Goal: Task Accomplishment & Management: Complete application form

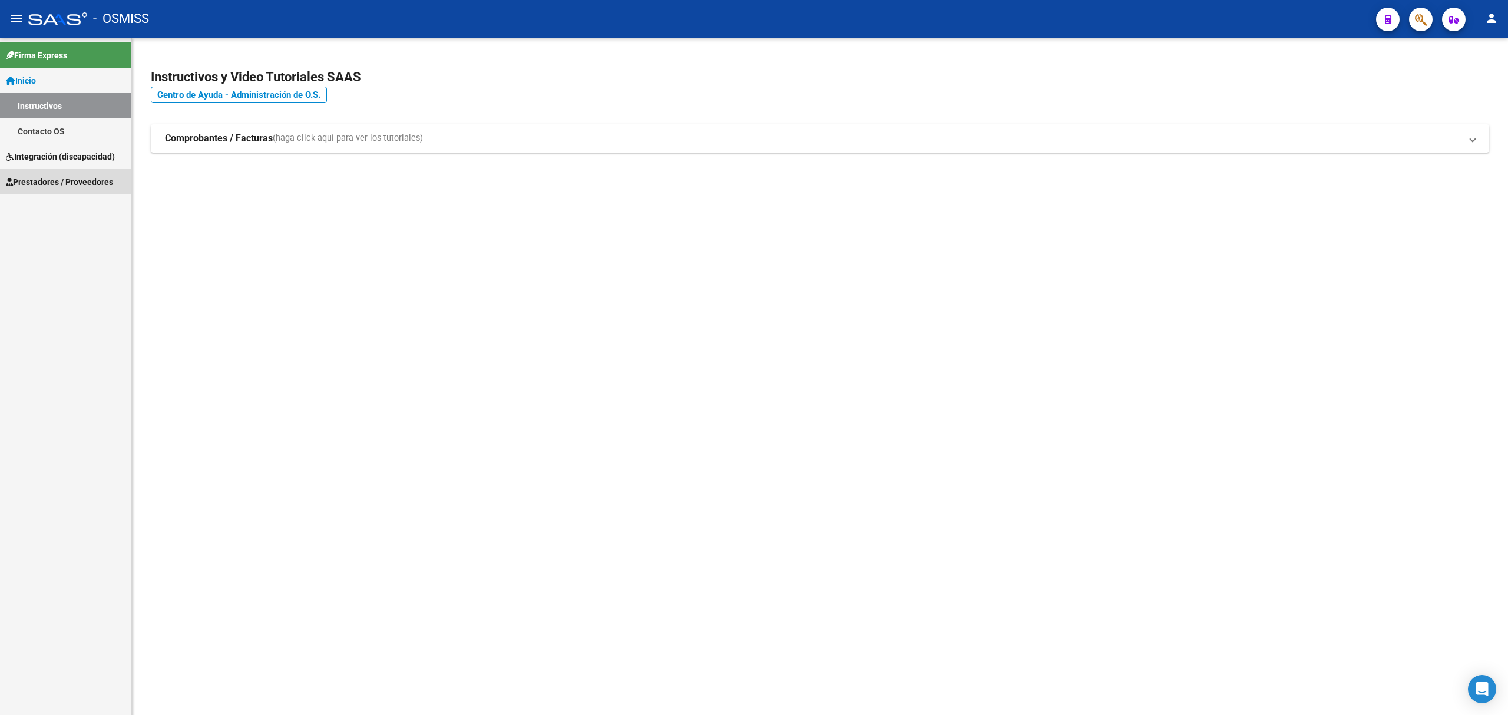
click at [73, 174] on link "Prestadores / Proveedores" at bounding box center [65, 181] width 131 height 25
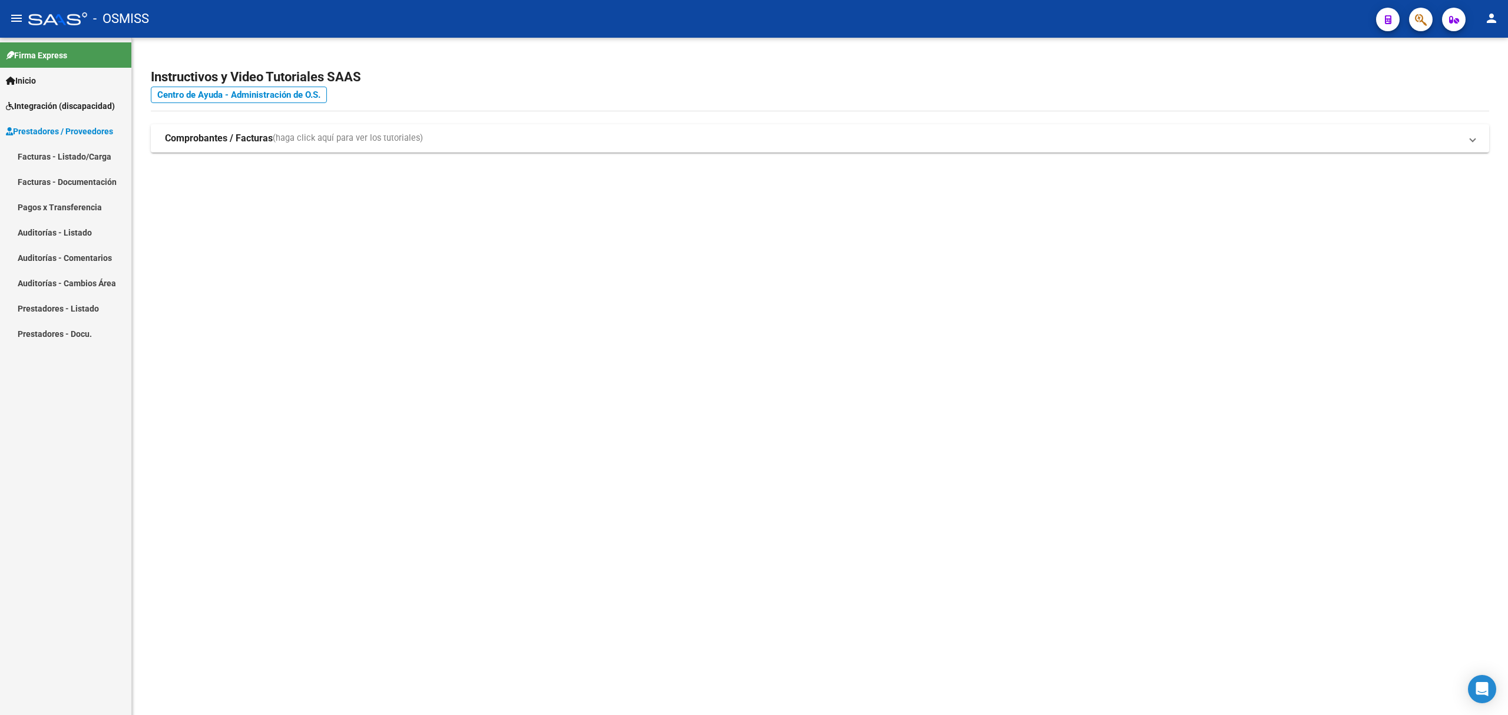
click at [85, 177] on link "Facturas - Documentación" at bounding box center [65, 181] width 131 height 25
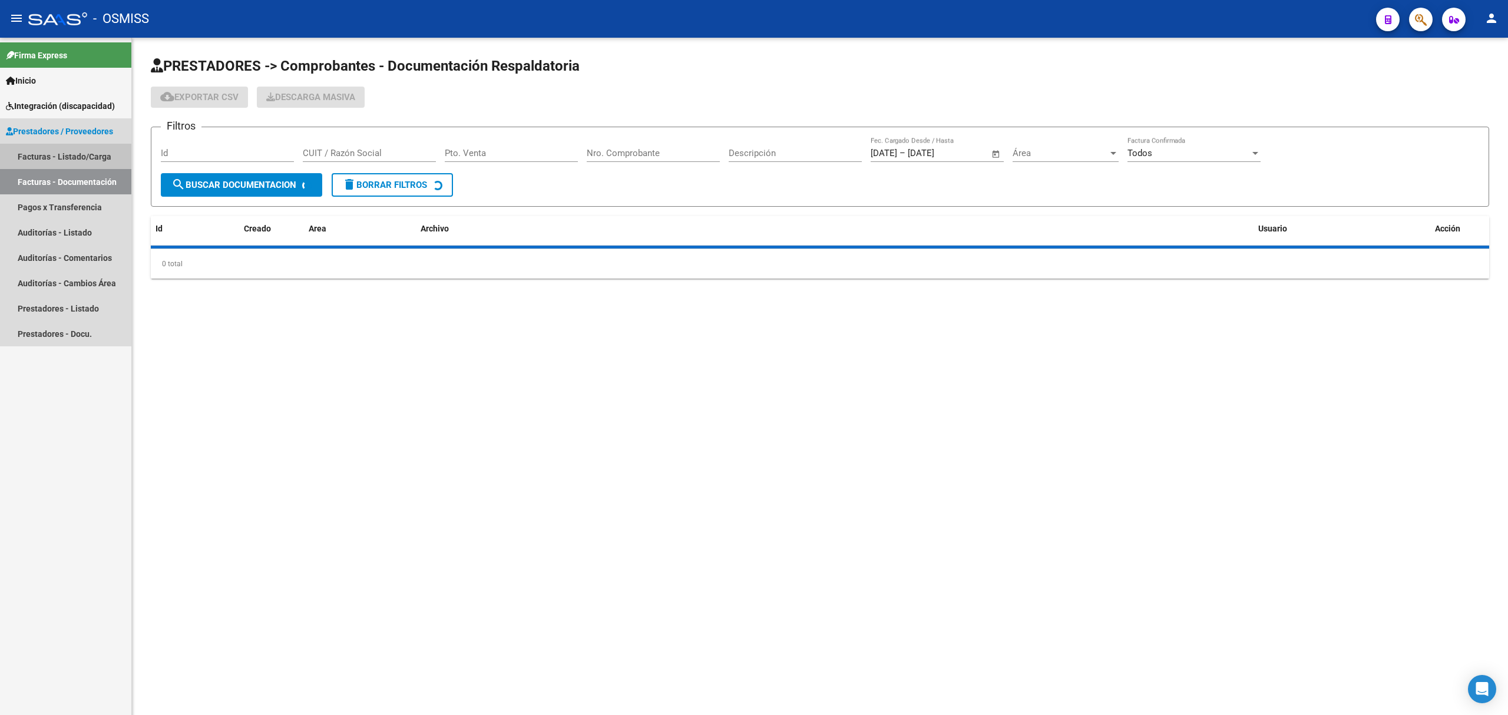
click at [93, 155] on link "Facturas - Listado/Carga" at bounding box center [65, 156] width 131 height 25
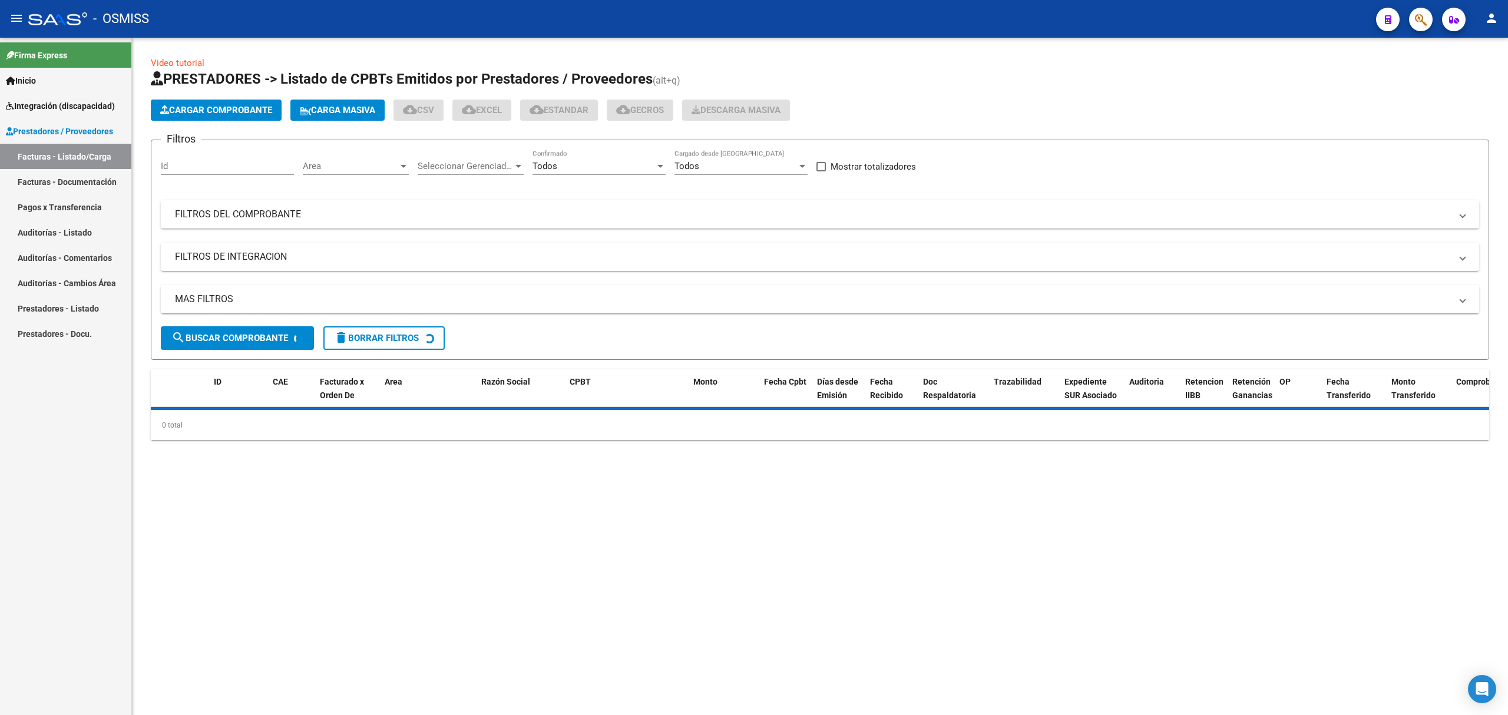
click at [232, 121] on app-list-header "PRESTADORES -> Listado de CPBTs Emitidos por Prestadores / Proveedores (alt+q) …" at bounding box center [820, 215] width 1338 height 290
click at [236, 114] on span "Cargar Comprobante" at bounding box center [216, 110] width 112 height 11
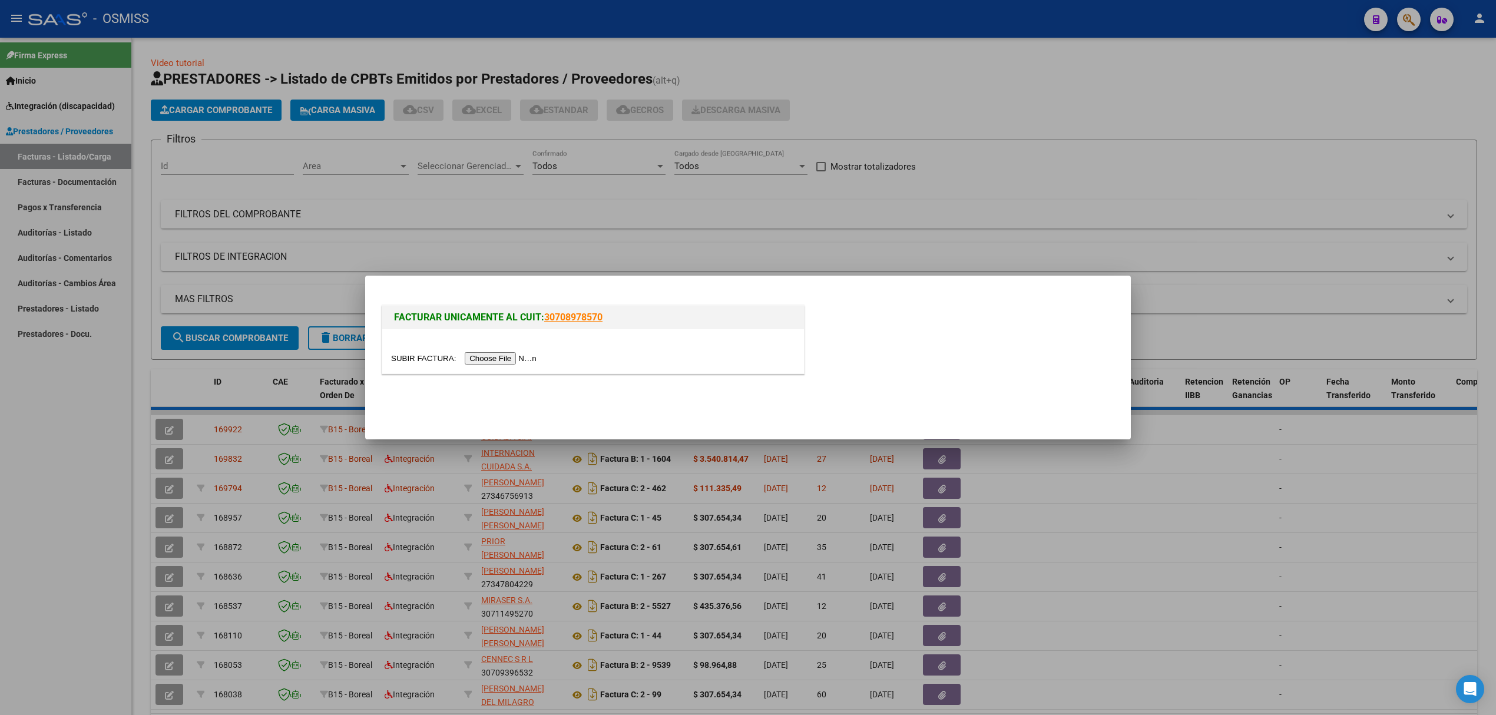
click at [477, 359] on input "file" at bounding box center [465, 358] width 149 height 12
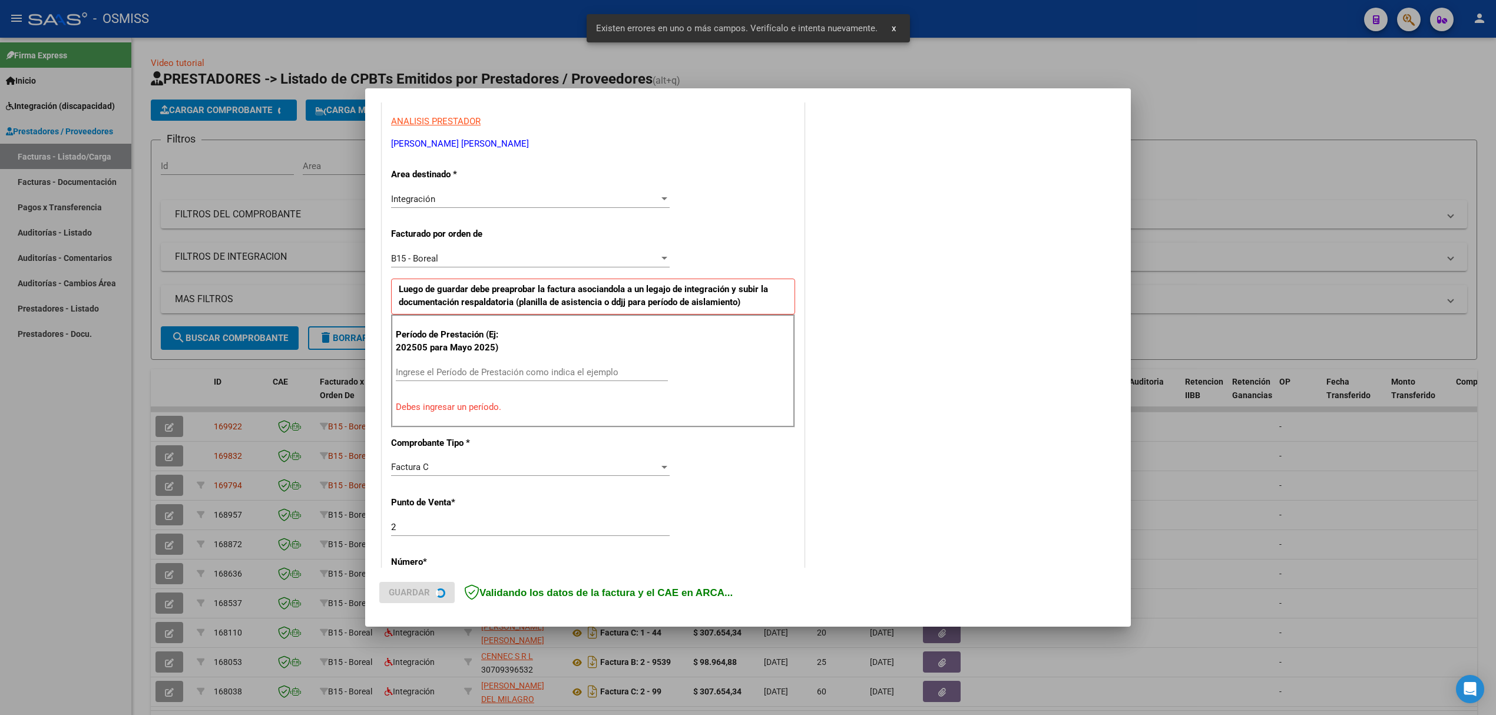
scroll to position [217, 0]
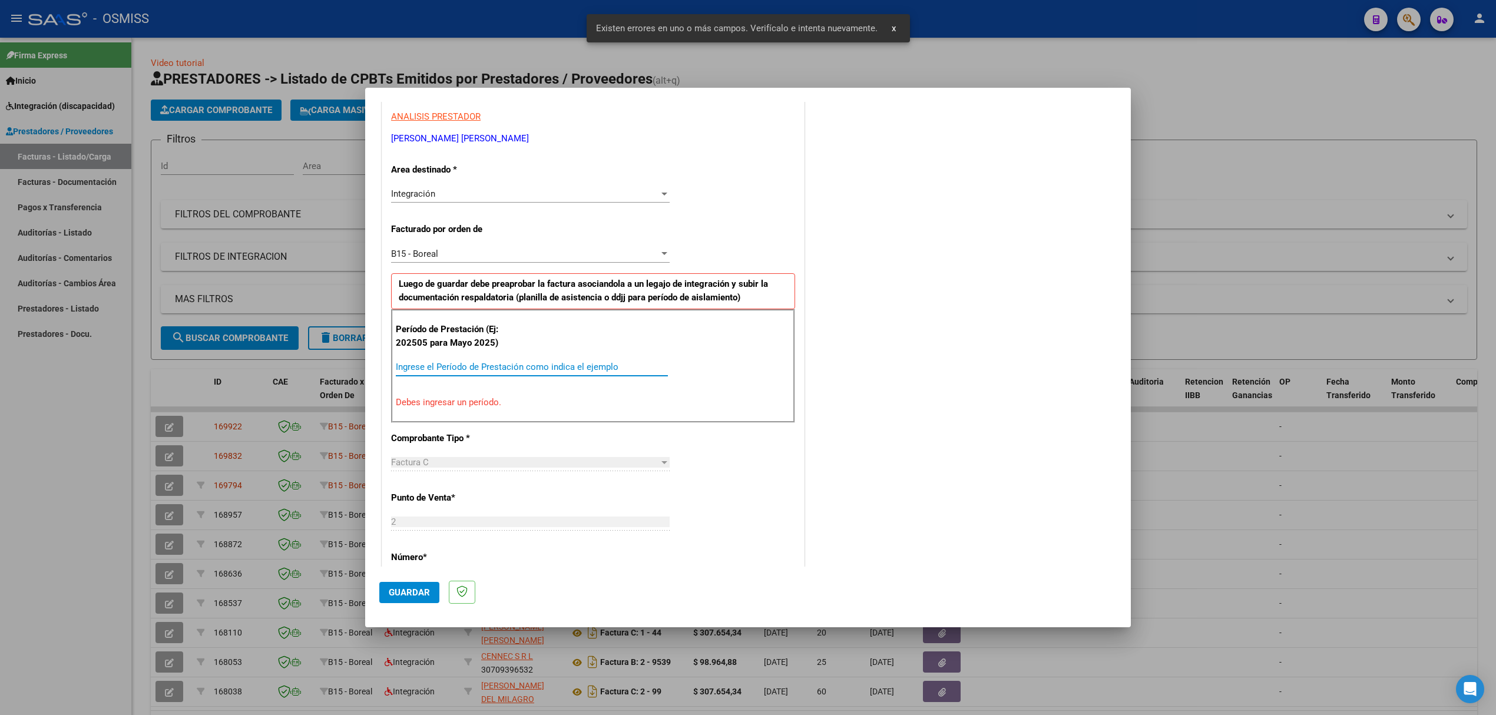
click at [472, 371] on input "Ingrese el Período de Prestación como indica el ejemplo" at bounding box center [532, 367] width 272 height 11
type input "202509"
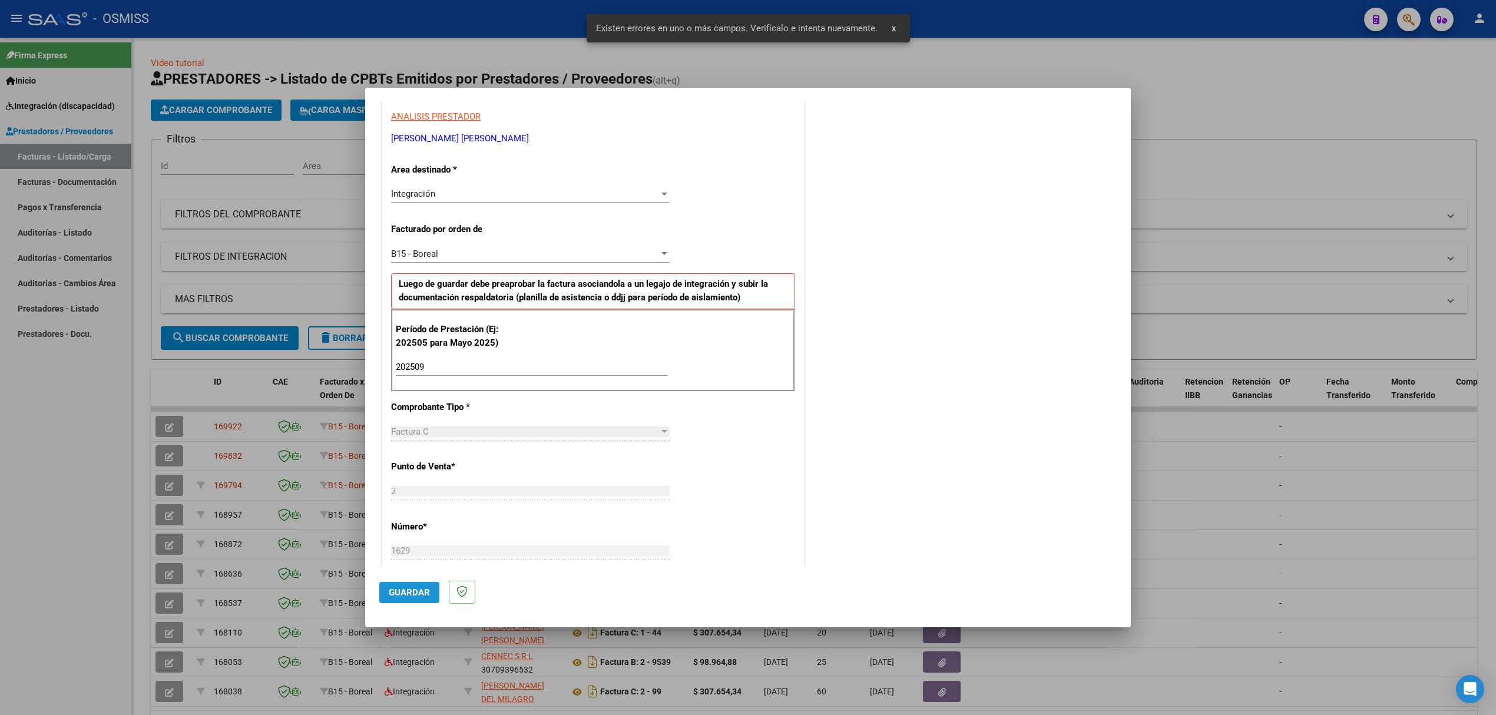
click at [418, 585] on button "Guardar" at bounding box center [409, 592] width 60 height 21
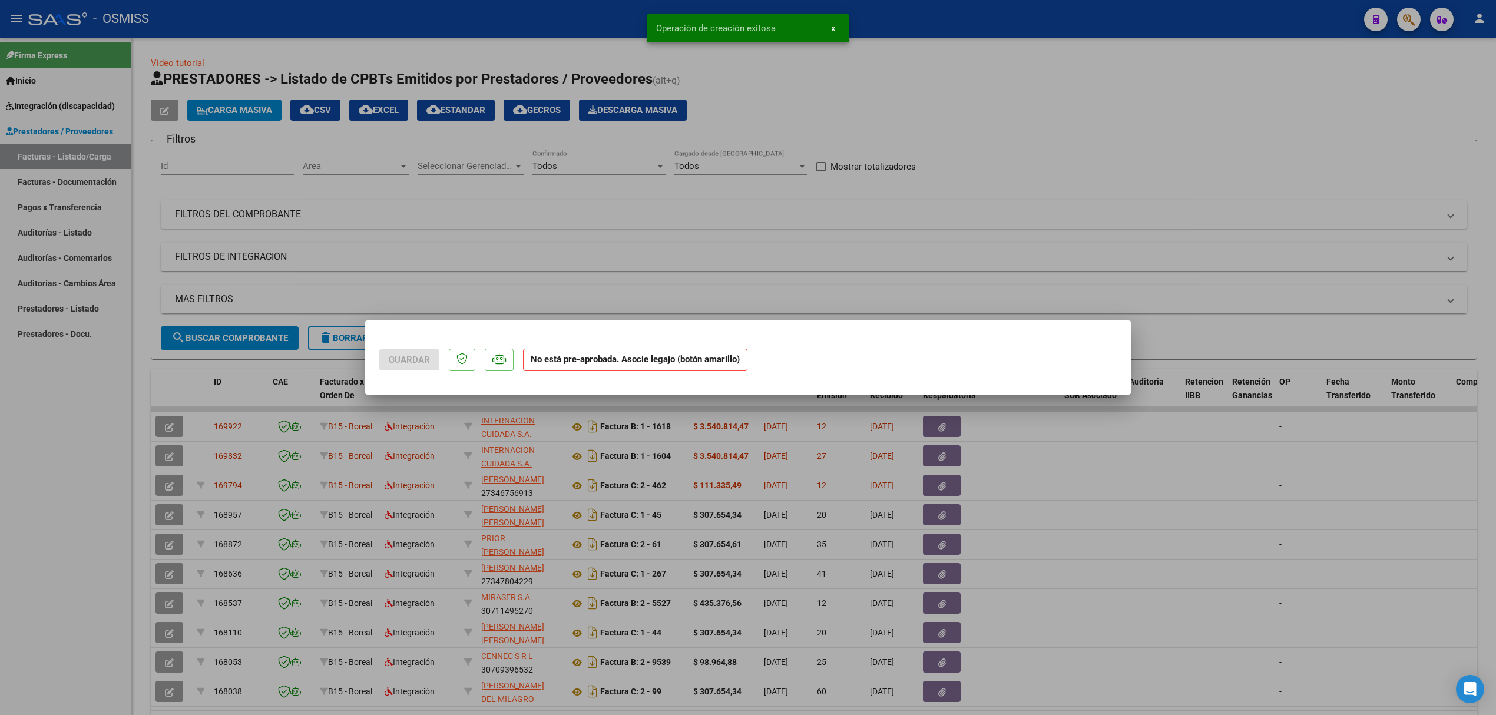
scroll to position [0, 0]
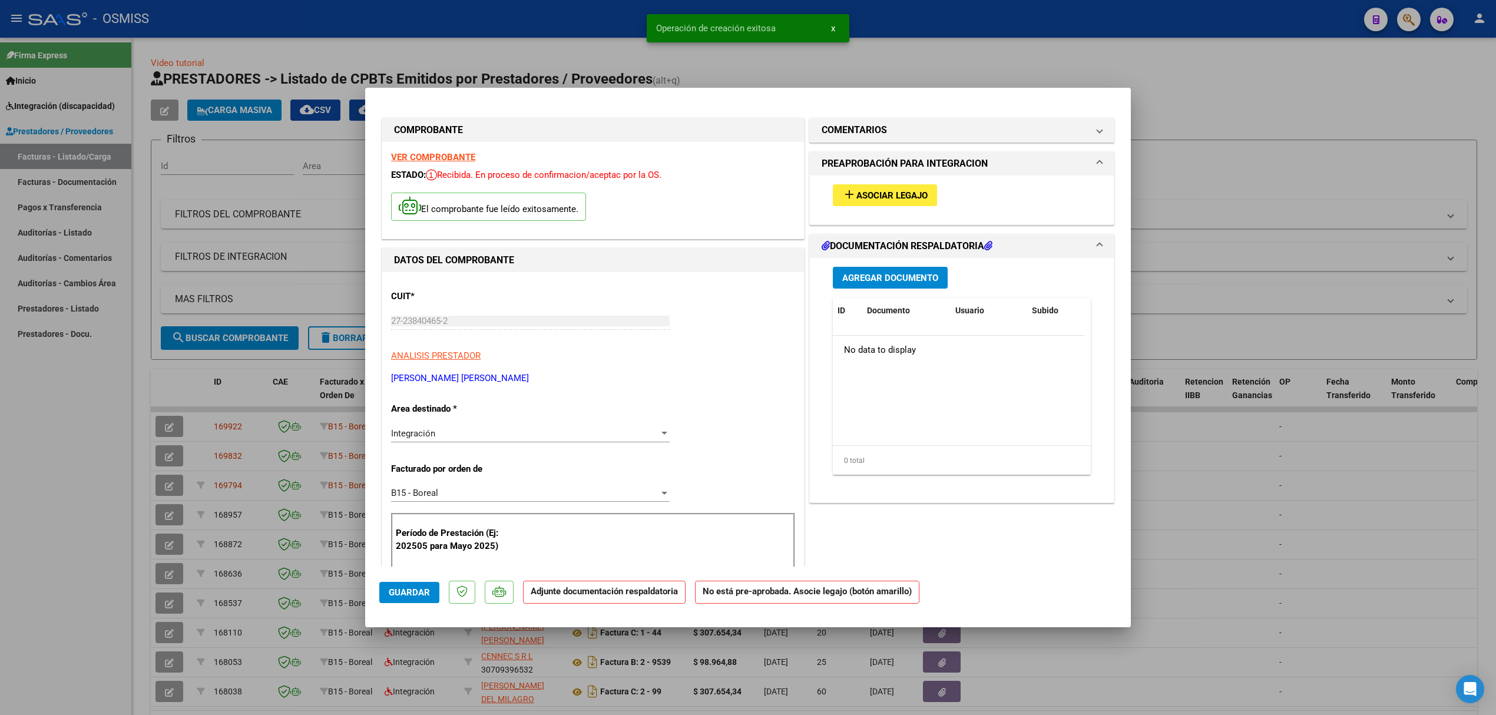
click at [891, 193] on span "Asociar Legajo" at bounding box center [891, 195] width 71 height 11
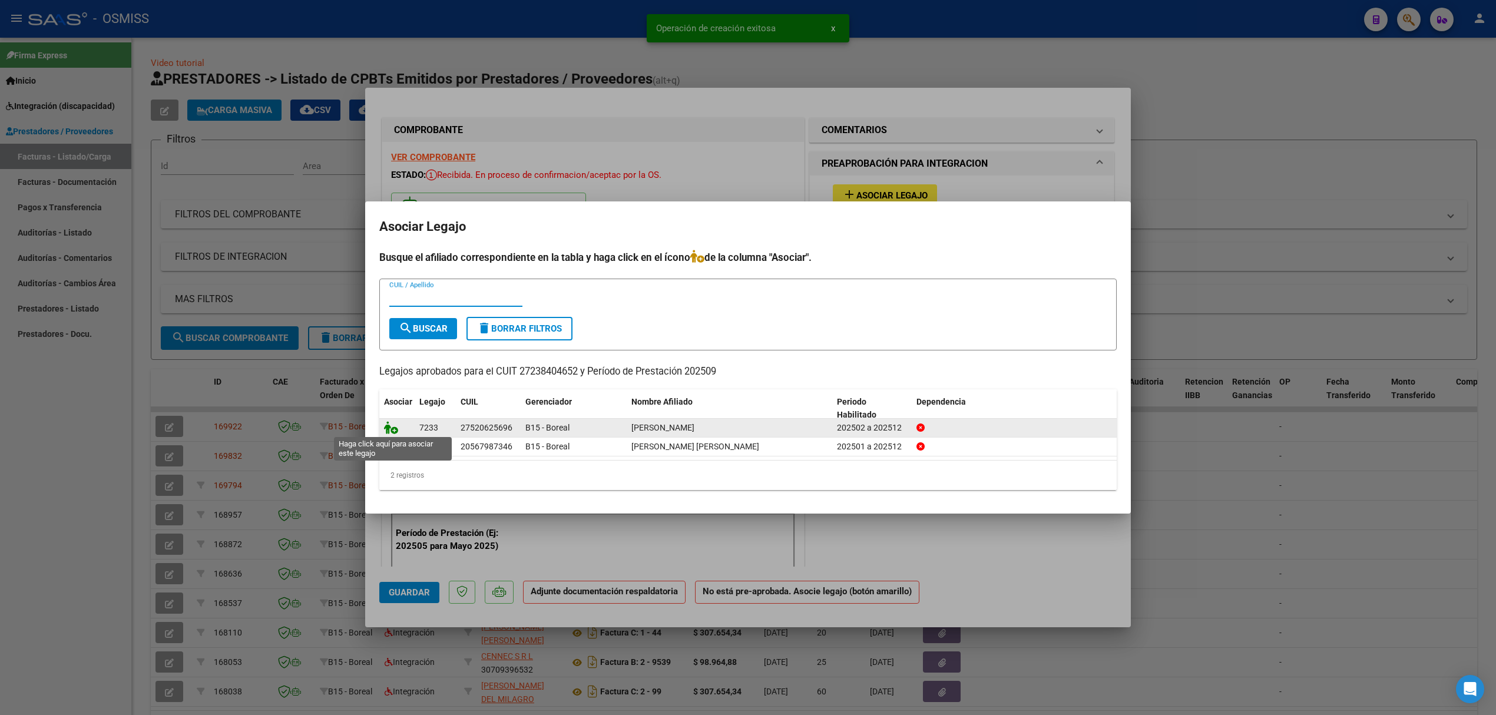
click at [391, 430] on icon at bounding box center [391, 427] width 14 height 13
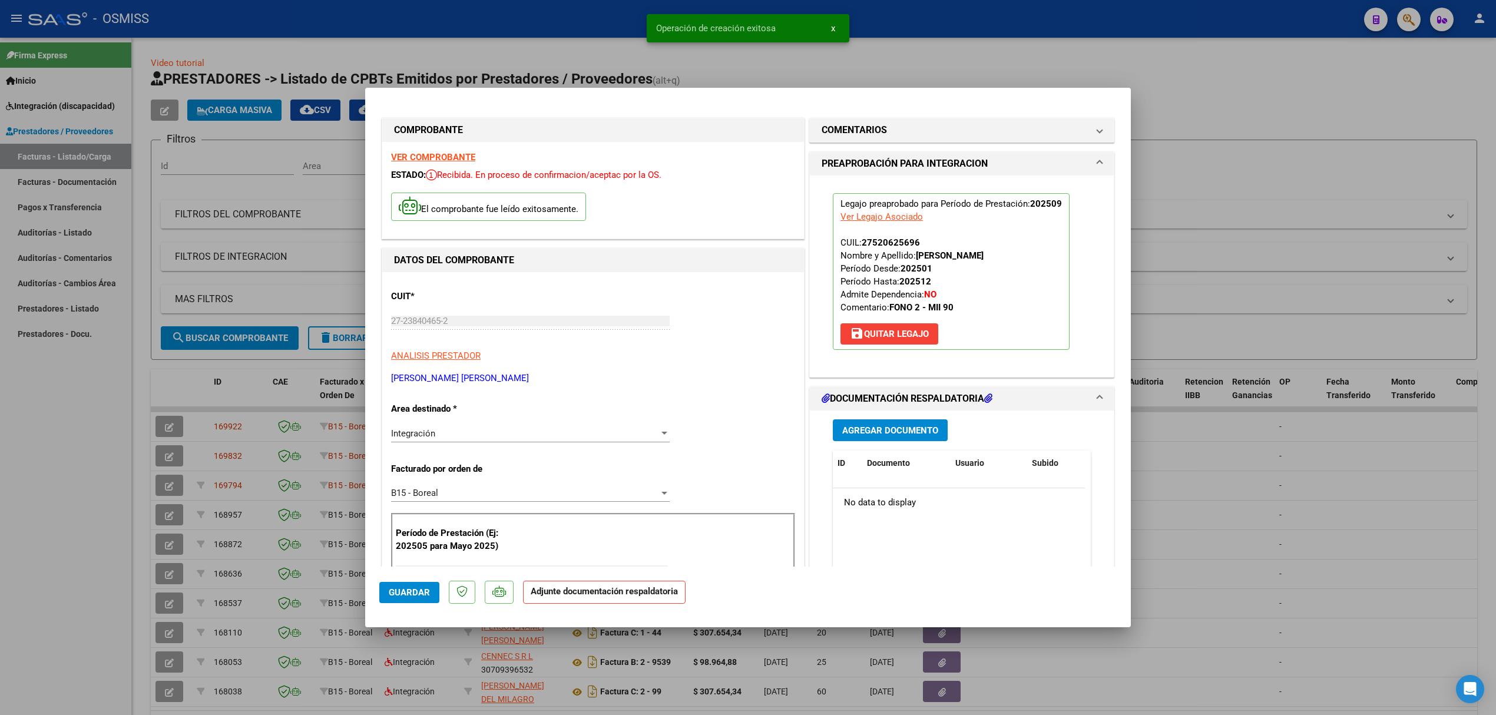
click at [884, 412] on div "Agregar Documento ID Documento Usuario Subido Acción No data to display 0 total…" at bounding box center [962, 528] width 276 height 235
click at [881, 430] on span "Agregar Documento" at bounding box center [890, 430] width 96 height 11
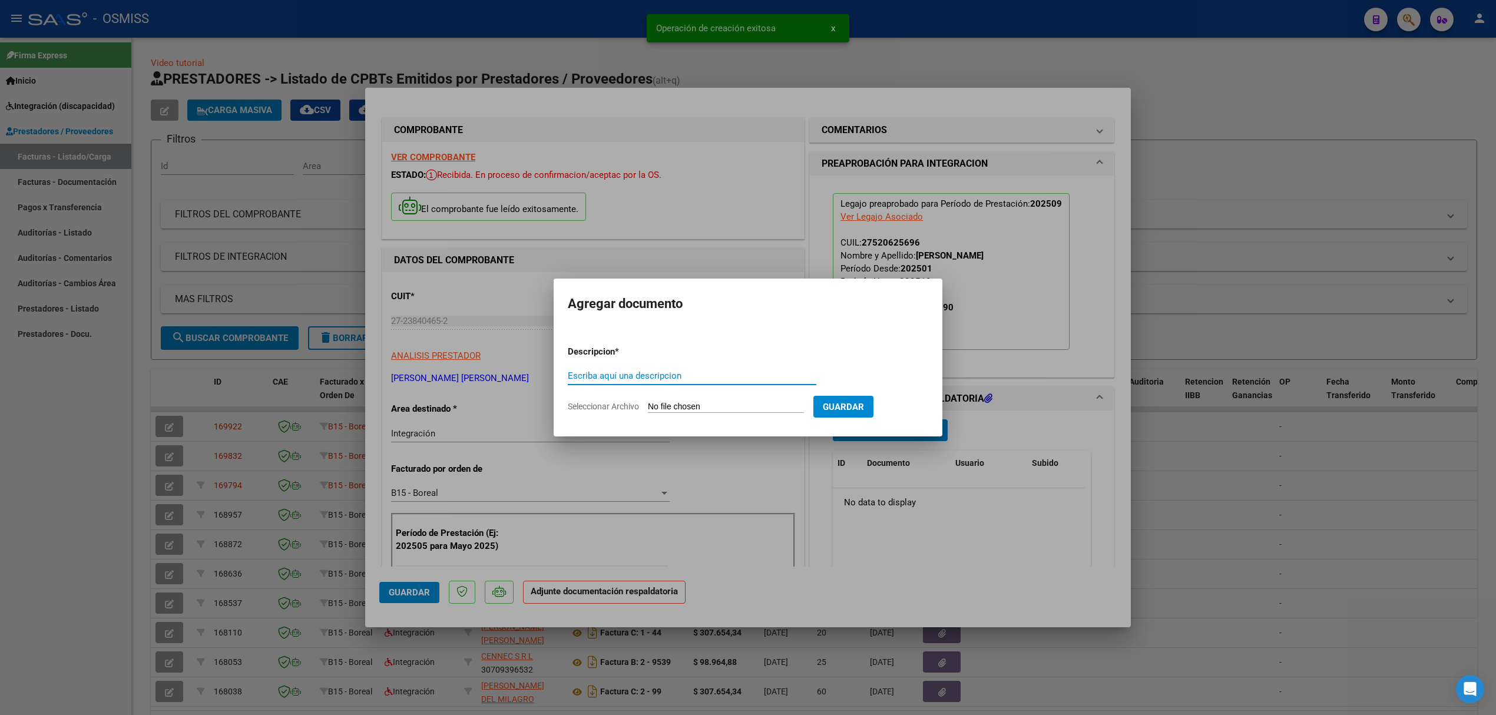
type input "P"
type input "PLANILLA"
click at [759, 411] on input "Seleccionar Archivo" at bounding box center [726, 407] width 156 height 11
type input "C:\fakepath\bianca asistencia.pdf"
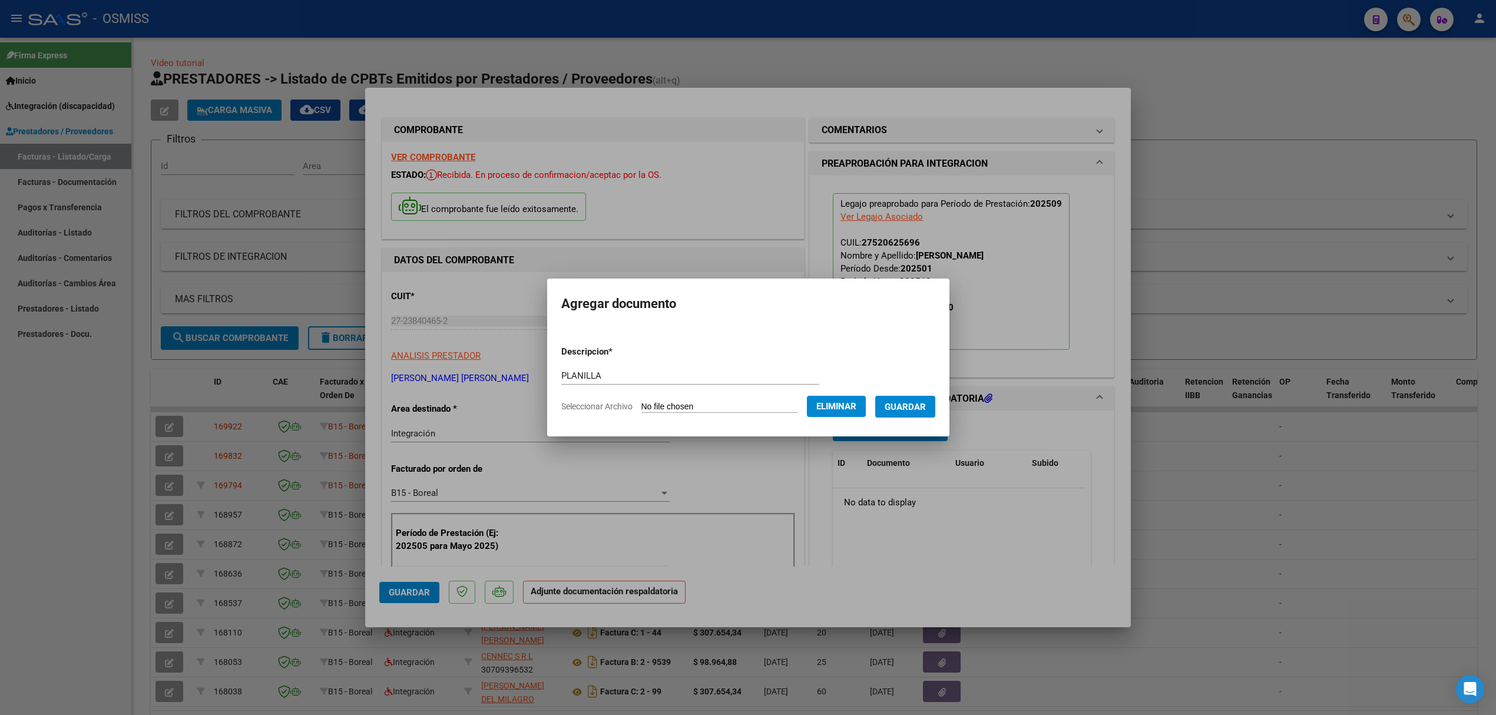
click at [904, 415] on button "Guardar" at bounding box center [905, 407] width 60 height 22
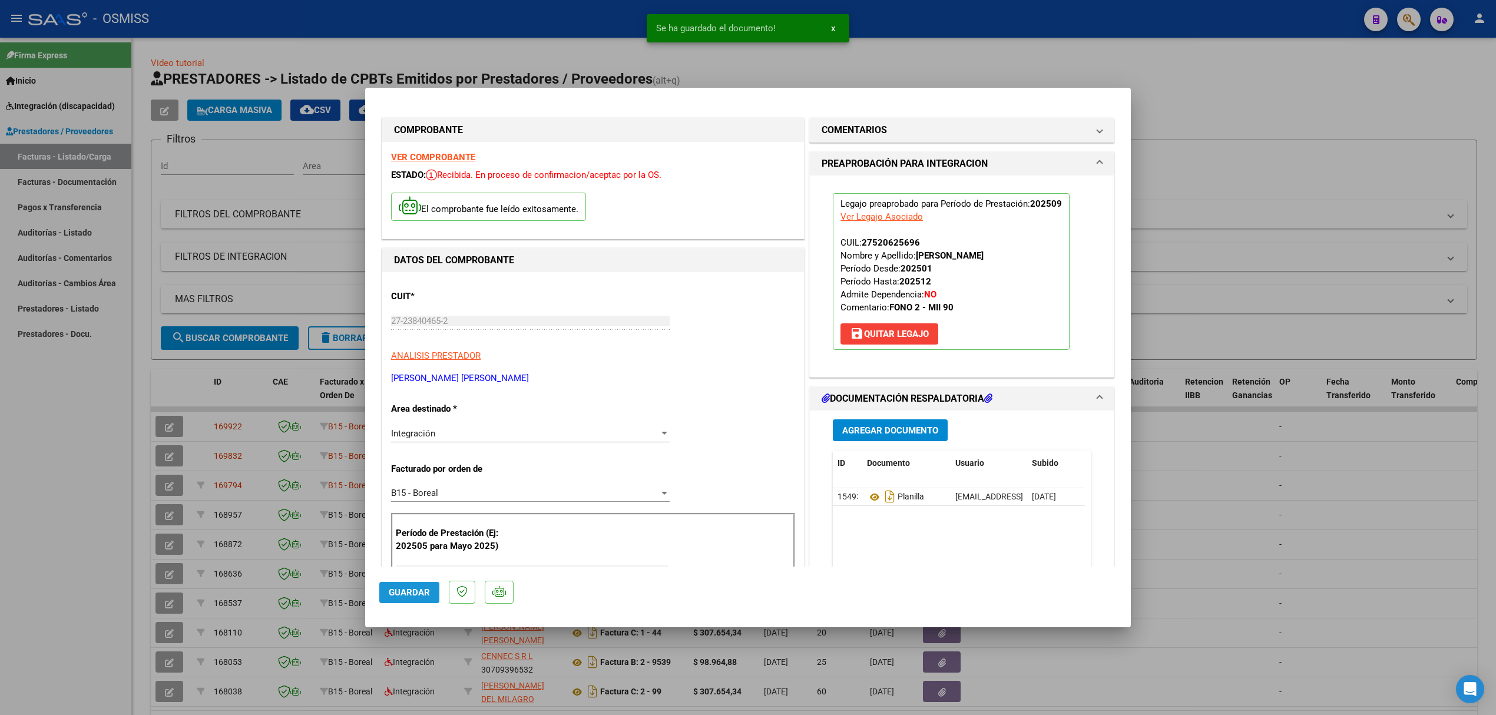
click at [391, 584] on button "Guardar" at bounding box center [409, 592] width 60 height 21
click at [108, 458] on div at bounding box center [748, 357] width 1496 height 715
type input "$ 0,00"
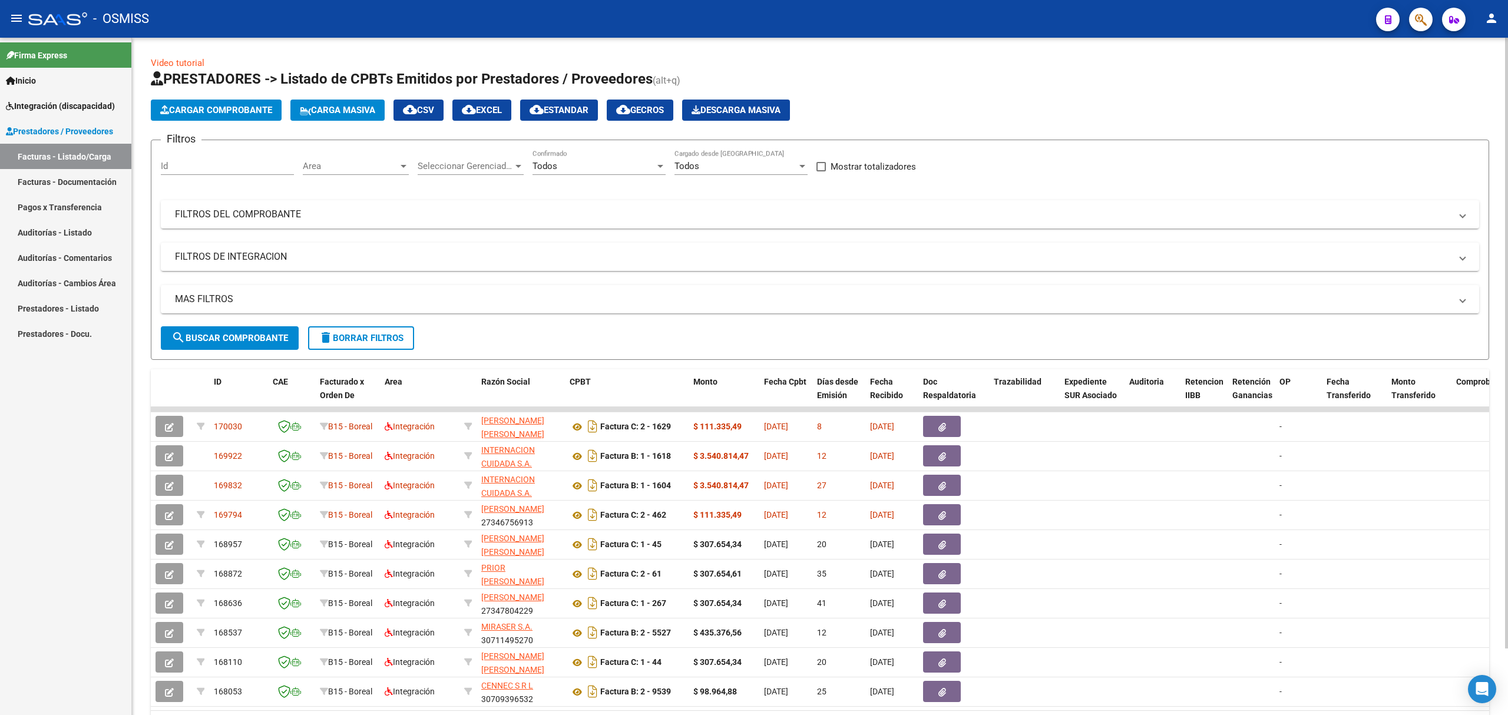
click at [234, 322] on div "MAS FILTROS Todos Con Doc. Respaldatoria Todos Con Trazabilidad Todos Asociado …" at bounding box center [820, 305] width 1318 height 41
click at [222, 108] on span "Cargar Comprobante" at bounding box center [216, 110] width 112 height 11
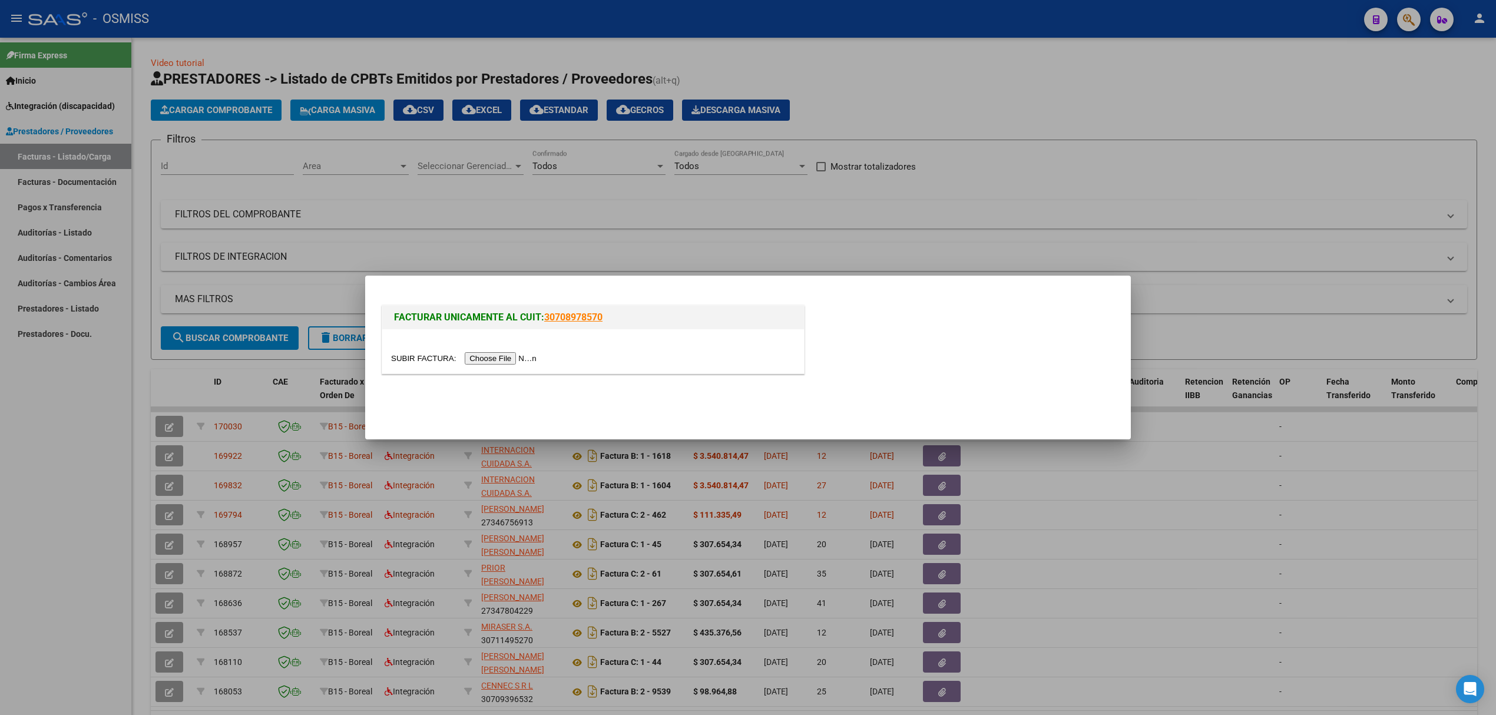
click at [481, 355] on input "file" at bounding box center [465, 358] width 149 height 12
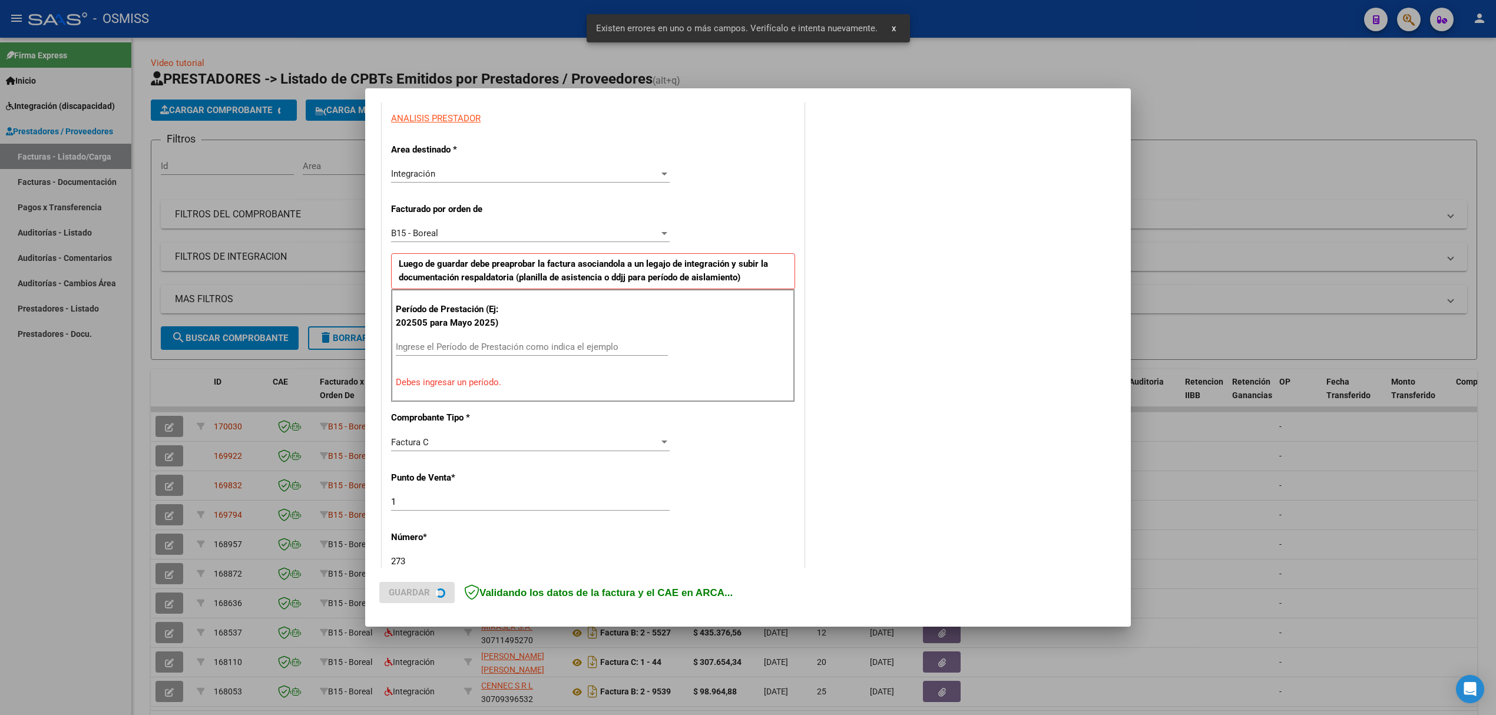
scroll to position [217, 0]
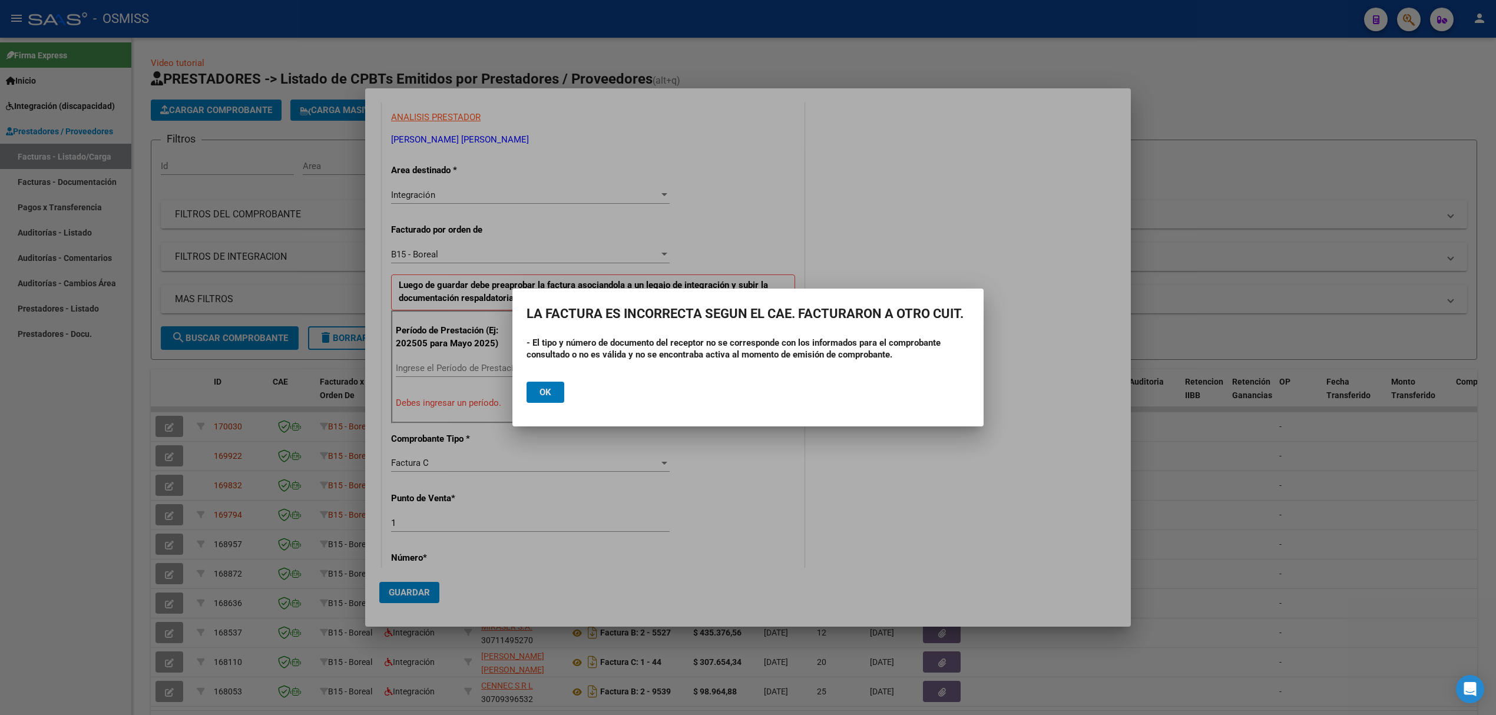
click at [558, 391] on button "Ok" at bounding box center [546, 392] width 38 height 21
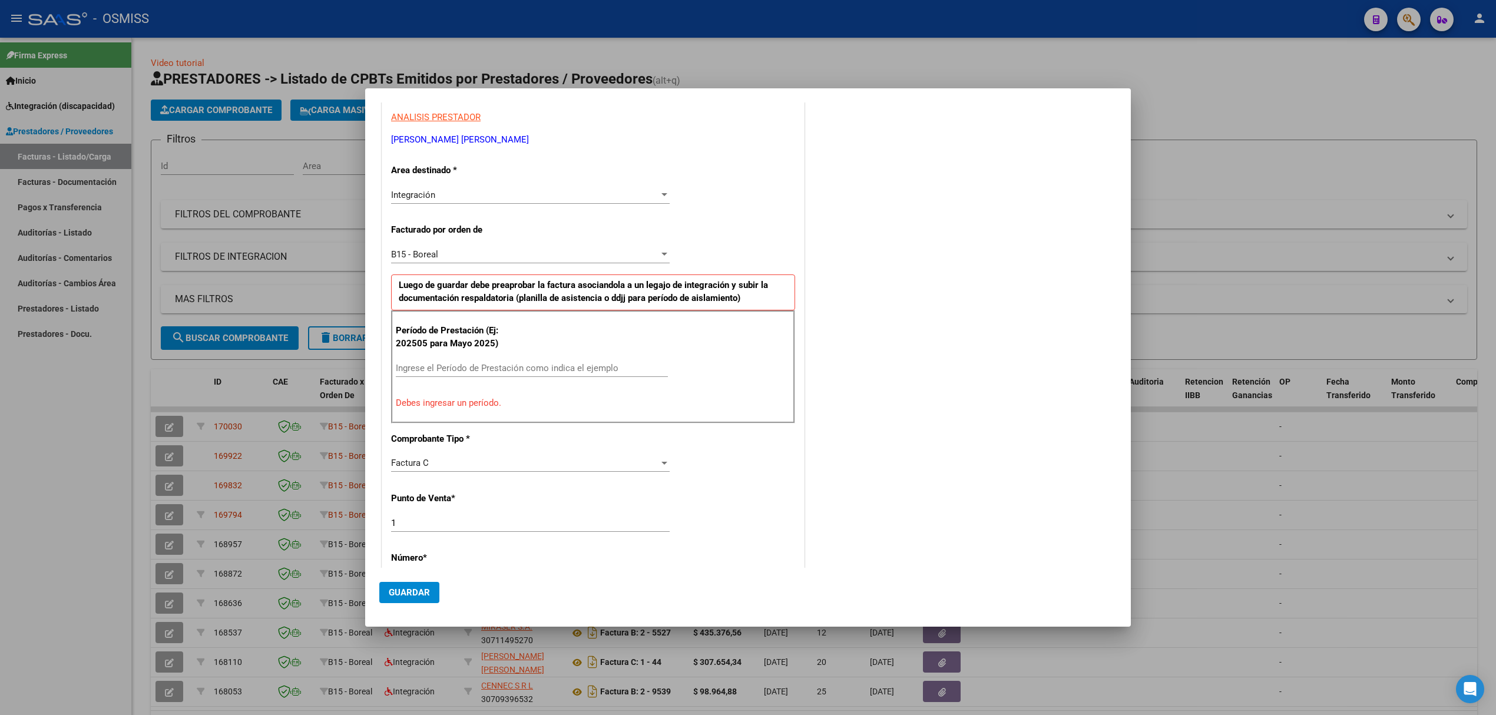
click at [296, 300] on div at bounding box center [748, 357] width 1496 height 715
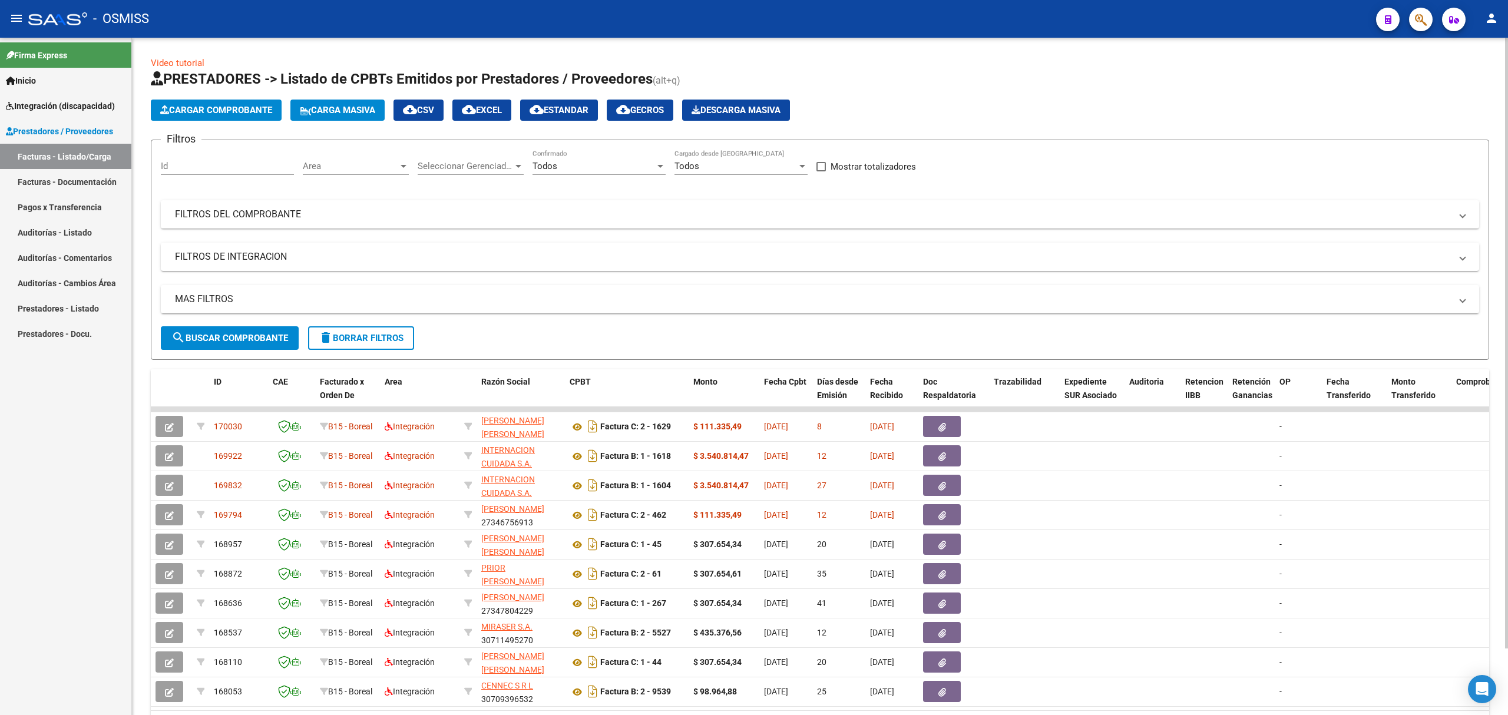
click at [244, 126] on app-list-header "PRESTADORES -> Listado de CPBTs Emitidos por Prestadores / Proveedores (alt+q) …" at bounding box center [820, 215] width 1338 height 290
click at [246, 120] on button "Cargar Comprobante" at bounding box center [216, 110] width 131 height 21
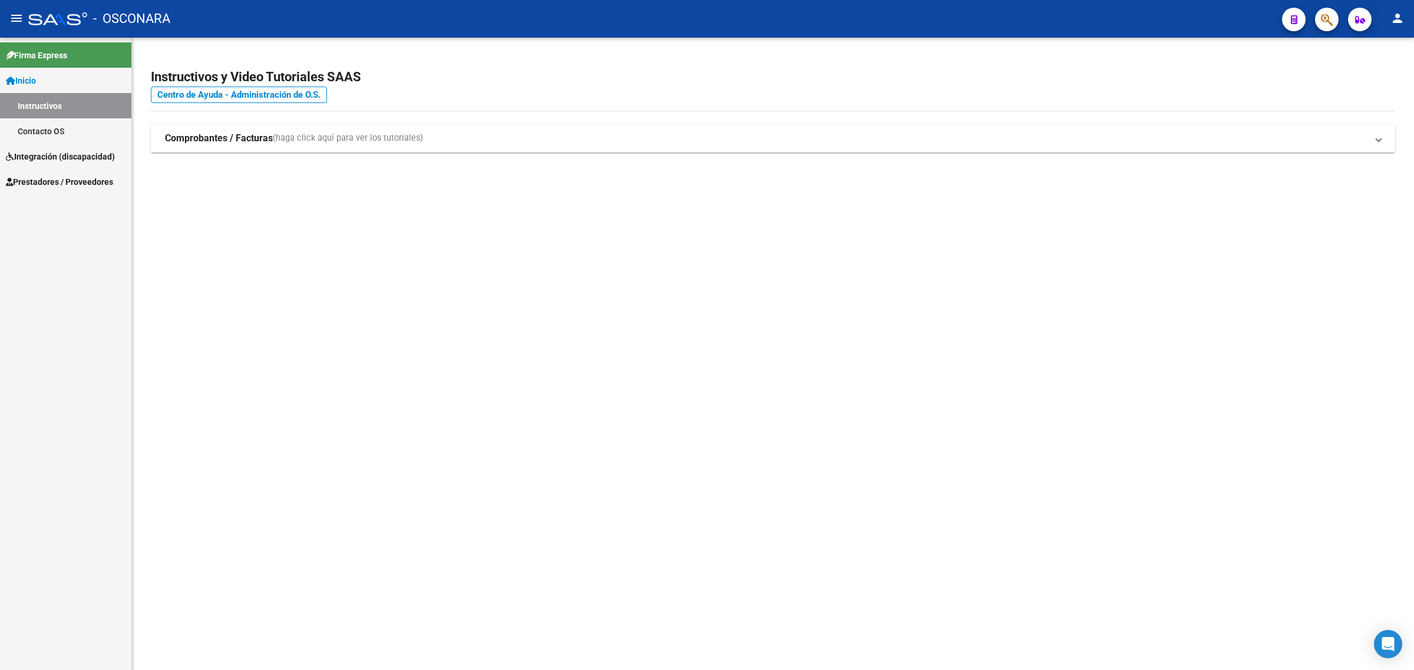
click at [86, 157] on span "Integración (discapacidad)" at bounding box center [60, 156] width 109 height 13
click at [65, 195] on div "Firma Express Inicio Instructivos Contacto OS Integración (discapacidad) Certif…" at bounding box center [65, 354] width 131 height 633
click at [70, 189] on link "Prestadores / Proveedores" at bounding box center [65, 181] width 131 height 25
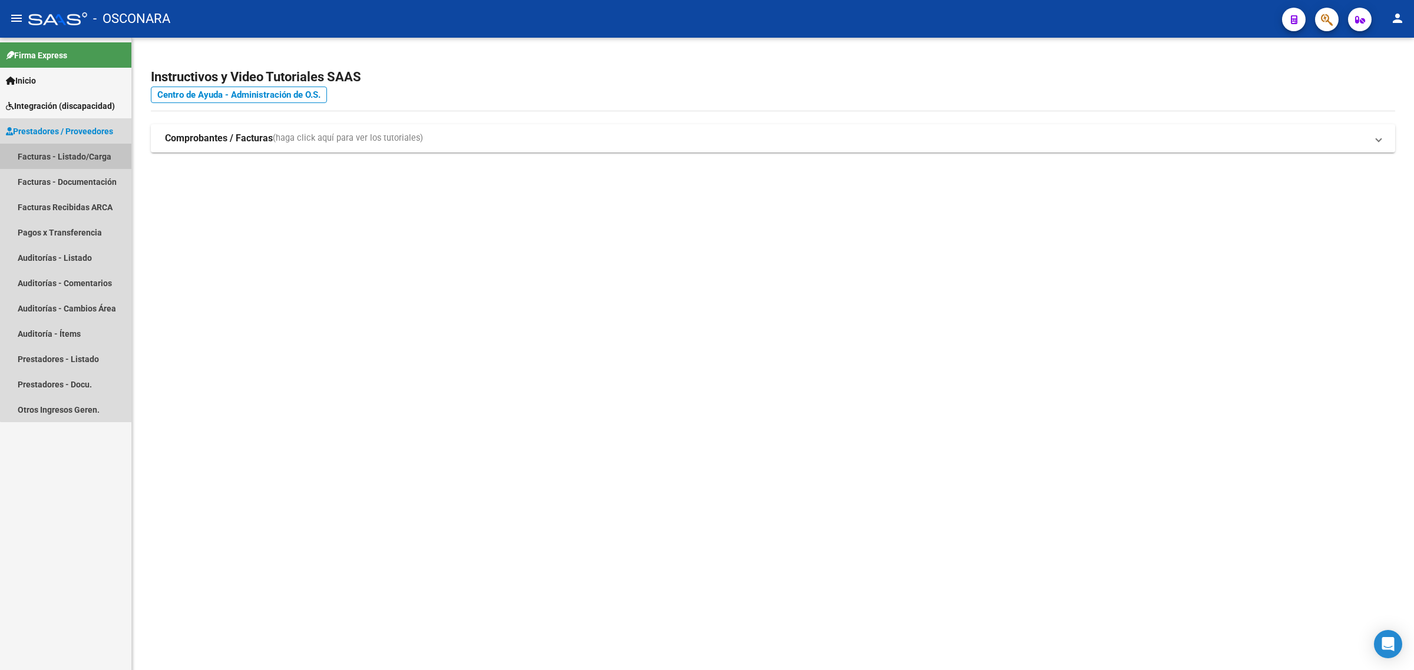
click at [80, 165] on link "Facturas - Listado/Carga" at bounding box center [65, 156] width 131 height 25
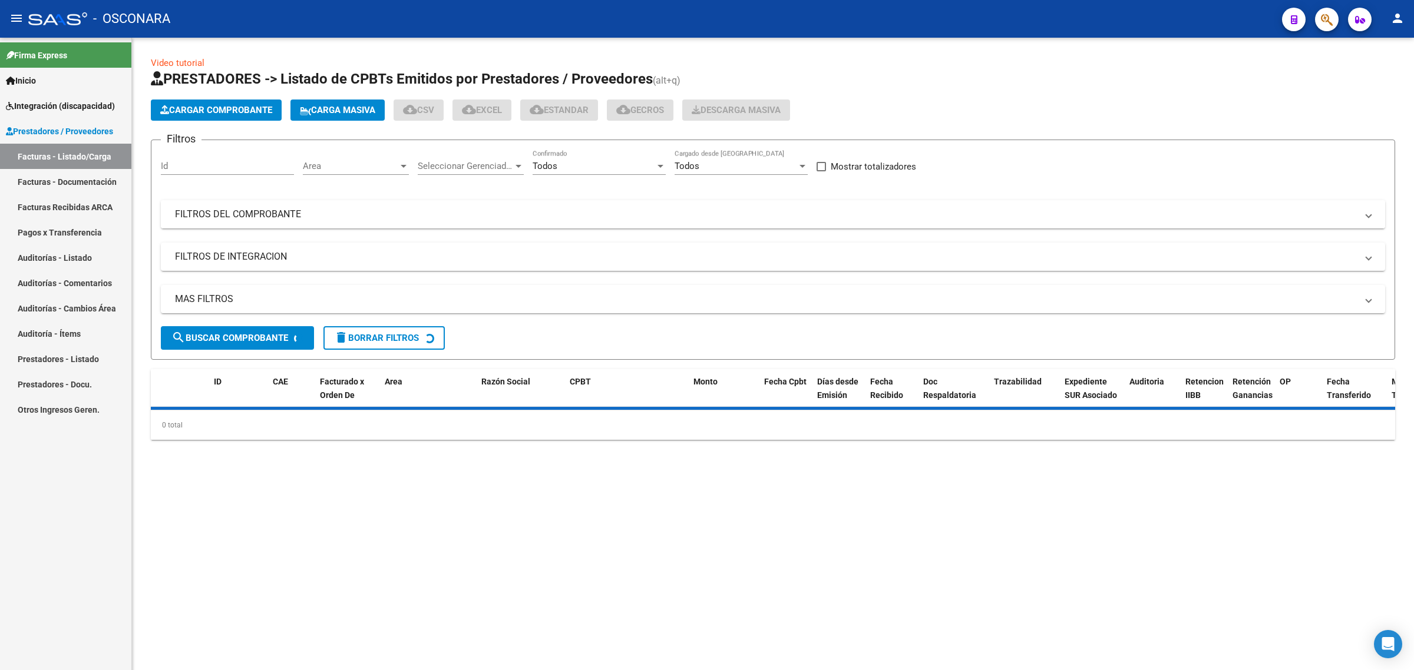
drag, startPoint x: 286, startPoint y: 204, endPoint x: 297, endPoint y: 221, distance: 20.7
click at [287, 206] on mat-expansion-panel-header "FILTROS DEL COMPROBANTE" at bounding box center [773, 214] width 1224 height 28
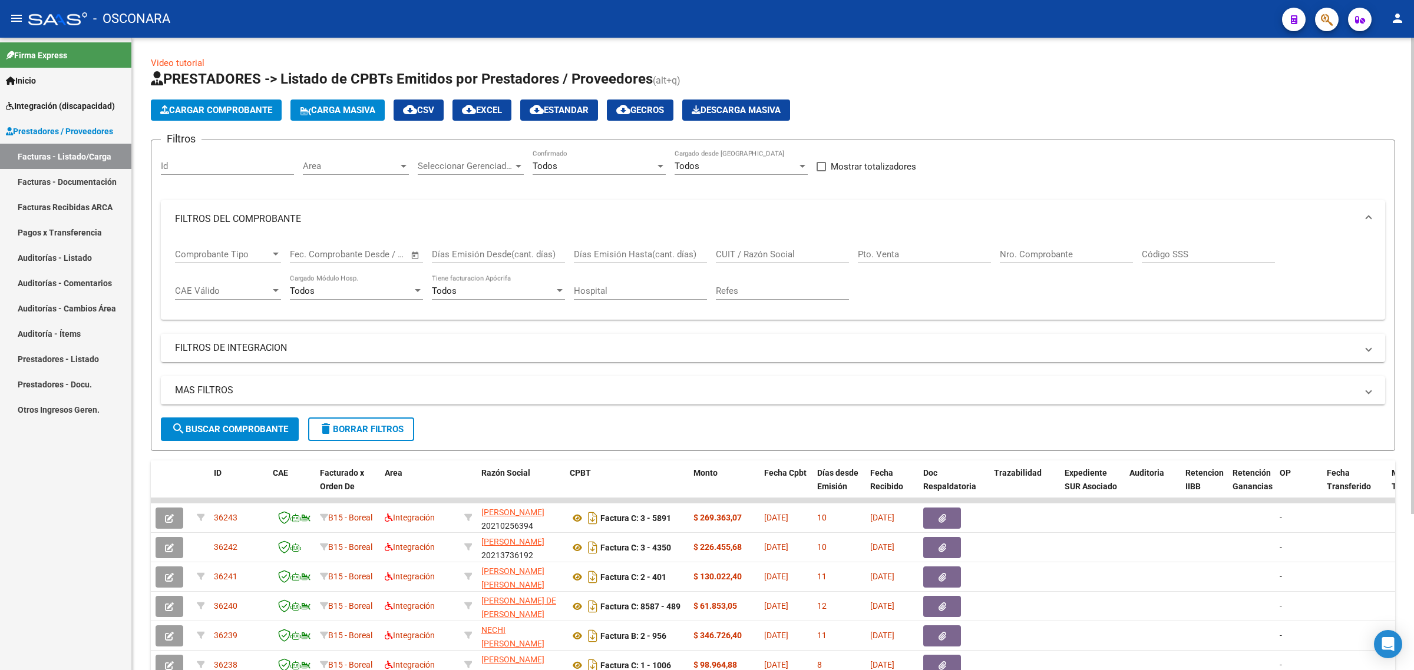
click at [766, 254] on input "CUIT / Razón Social" at bounding box center [782, 254] width 133 height 11
paste input "27406902574"
type input "27406902574"
click at [201, 427] on span "search Buscar Comprobante" at bounding box center [229, 429] width 117 height 11
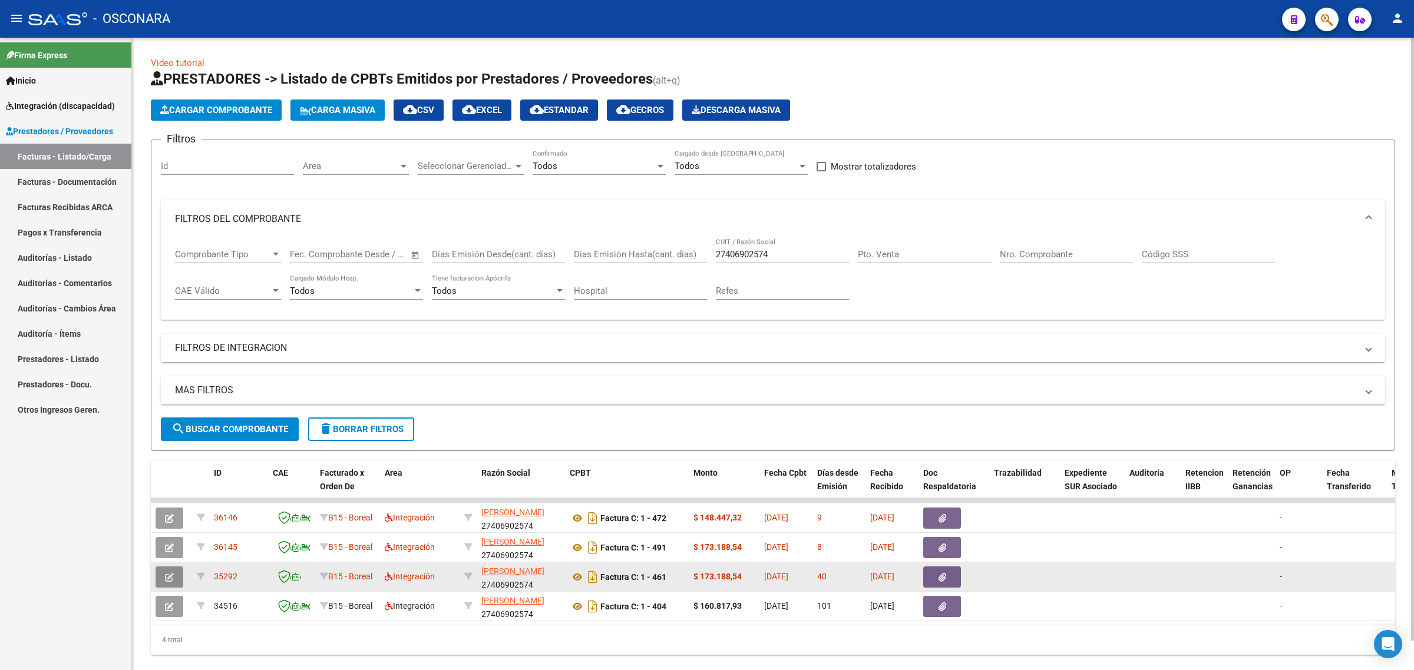
click at [169, 576] on icon "button" at bounding box center [169, 577] width 9 height 9
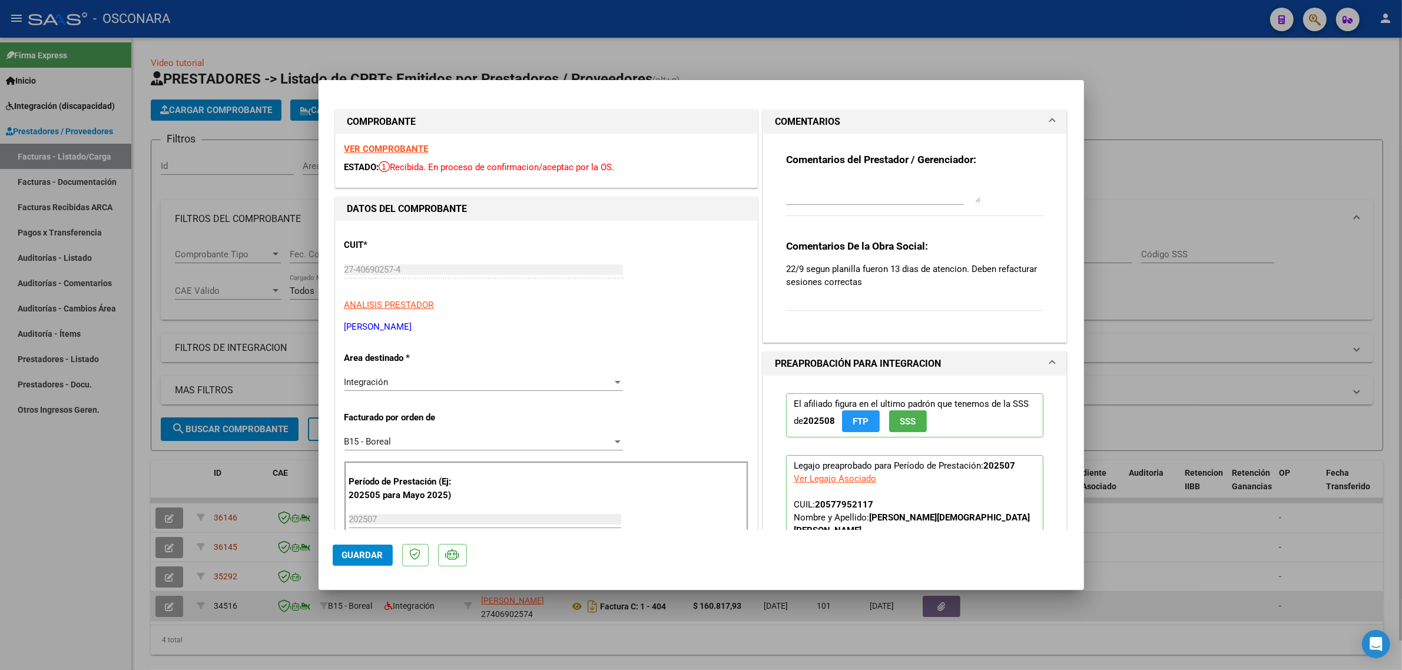
click at [163, 620] on div at bounding box center [701, 335] width 1402 height 670
type input "$ 0,00"
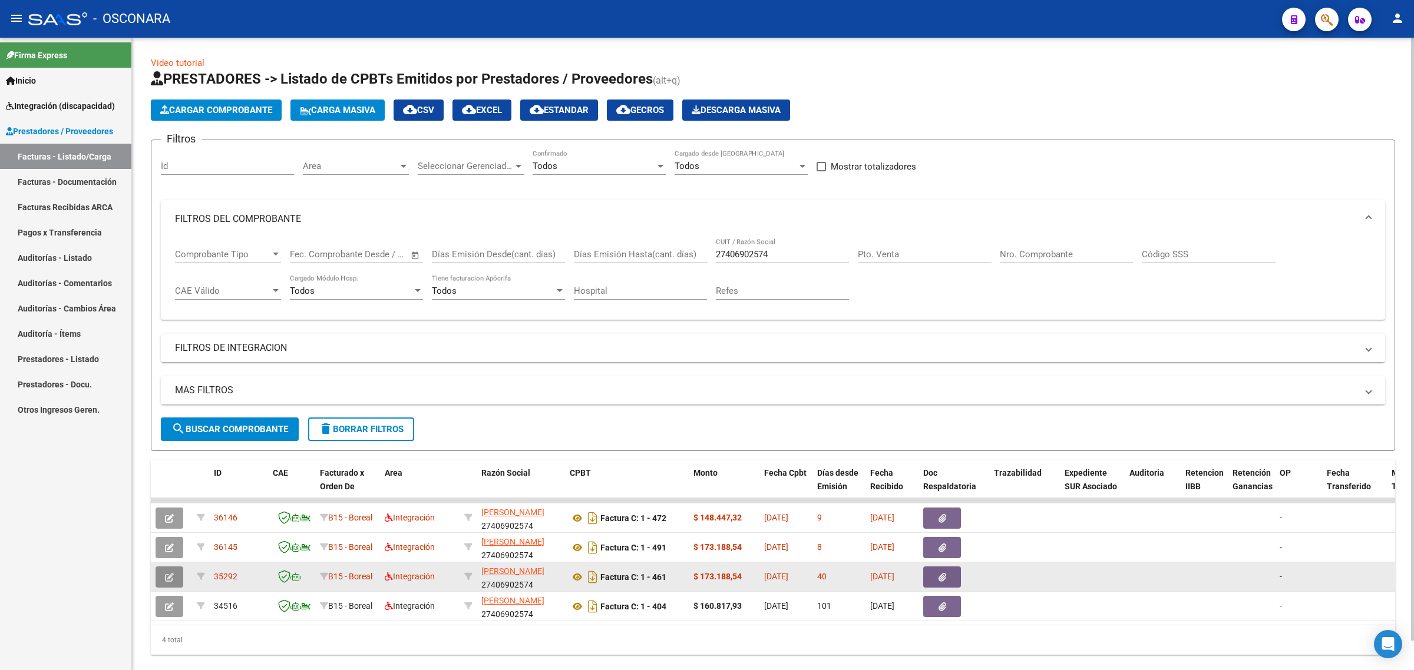
click at [175, 576] on button "button" at bounding box center [169, 577] width 28 height 21
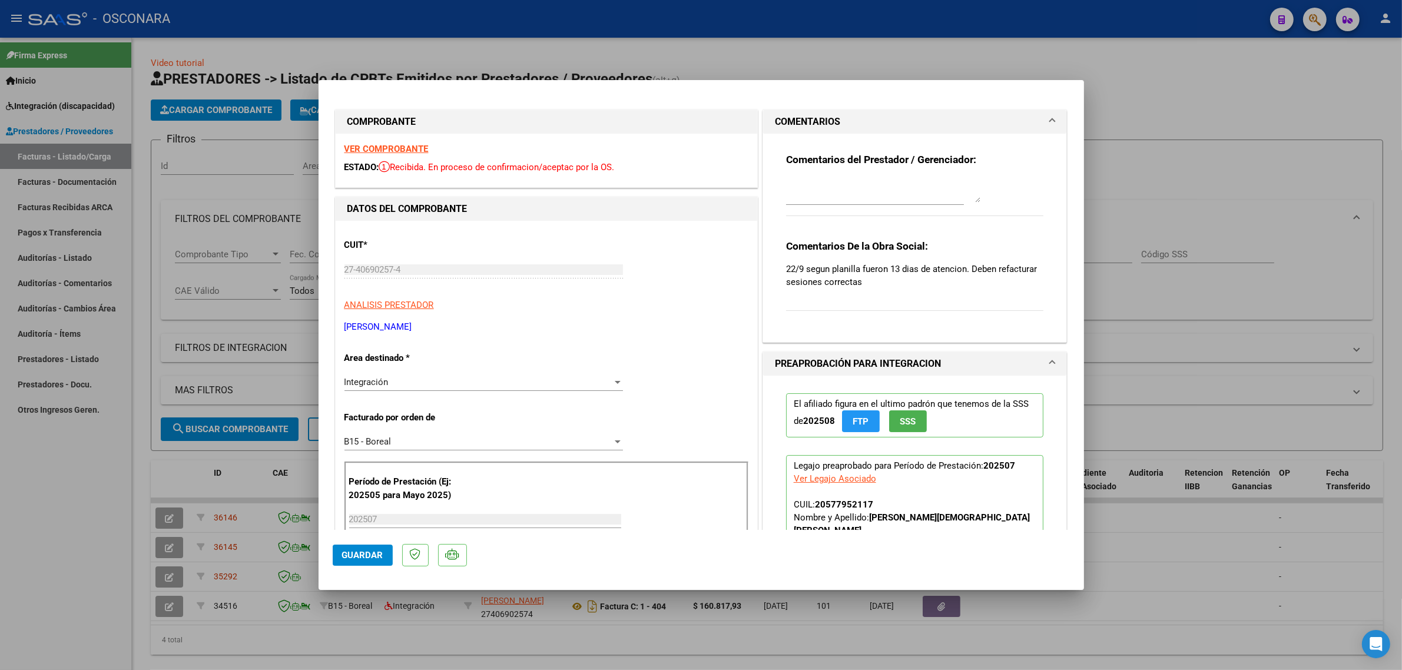
click at [386, 650] on div at bounding box center [701, 335] width 1402 height 670
type input "$ 0,00"
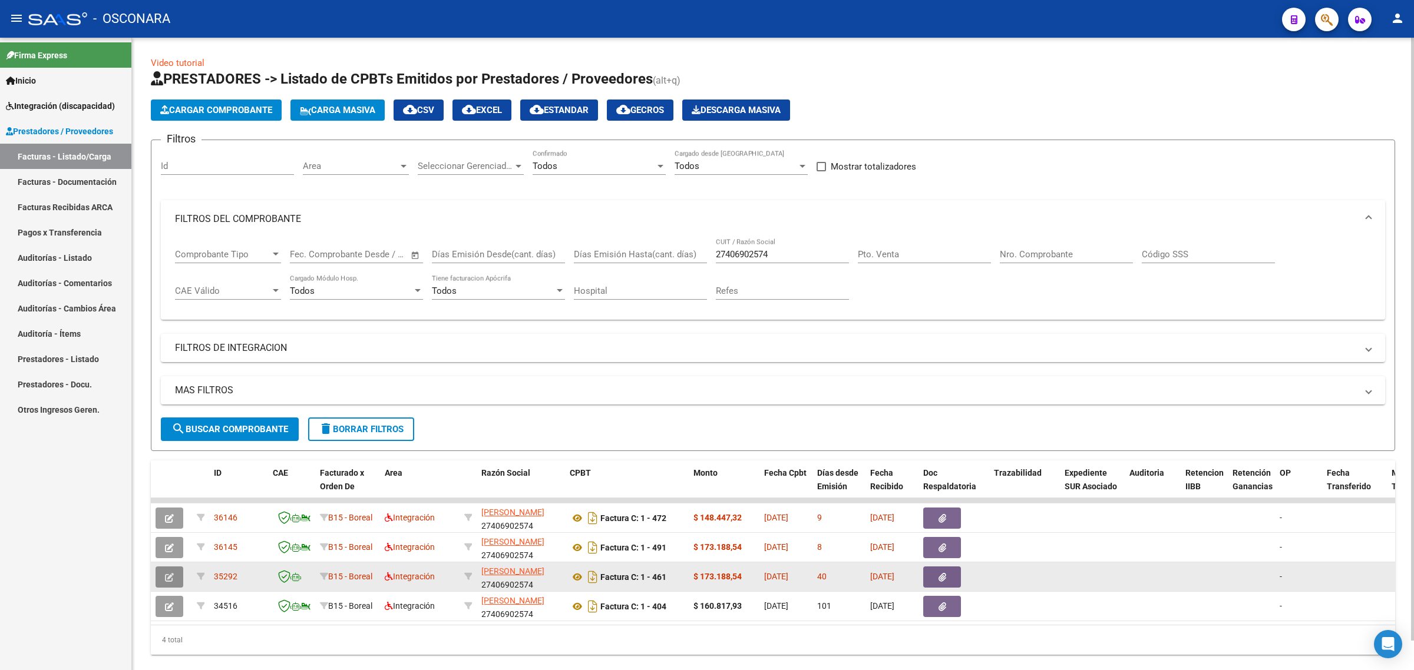
click at [174, 574] on button "button" at bounding box center [169, 577] width 28 height 21
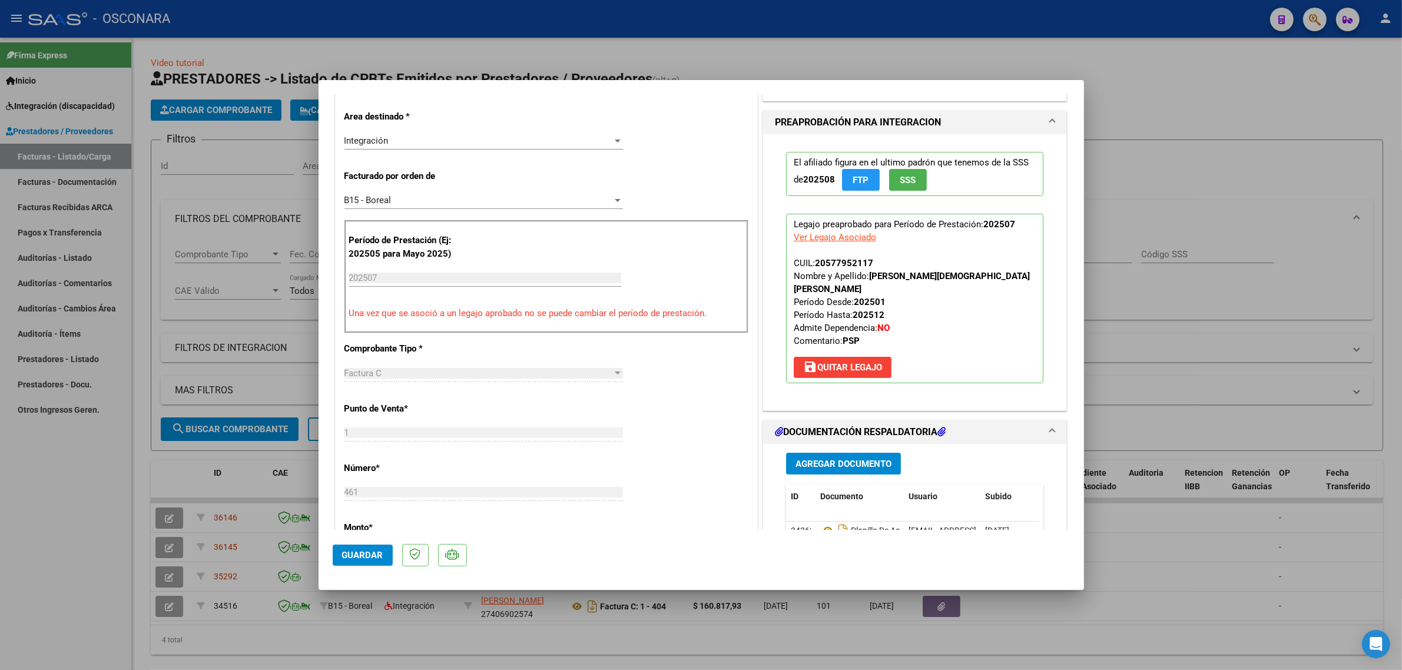
scroll to position [294, 0]
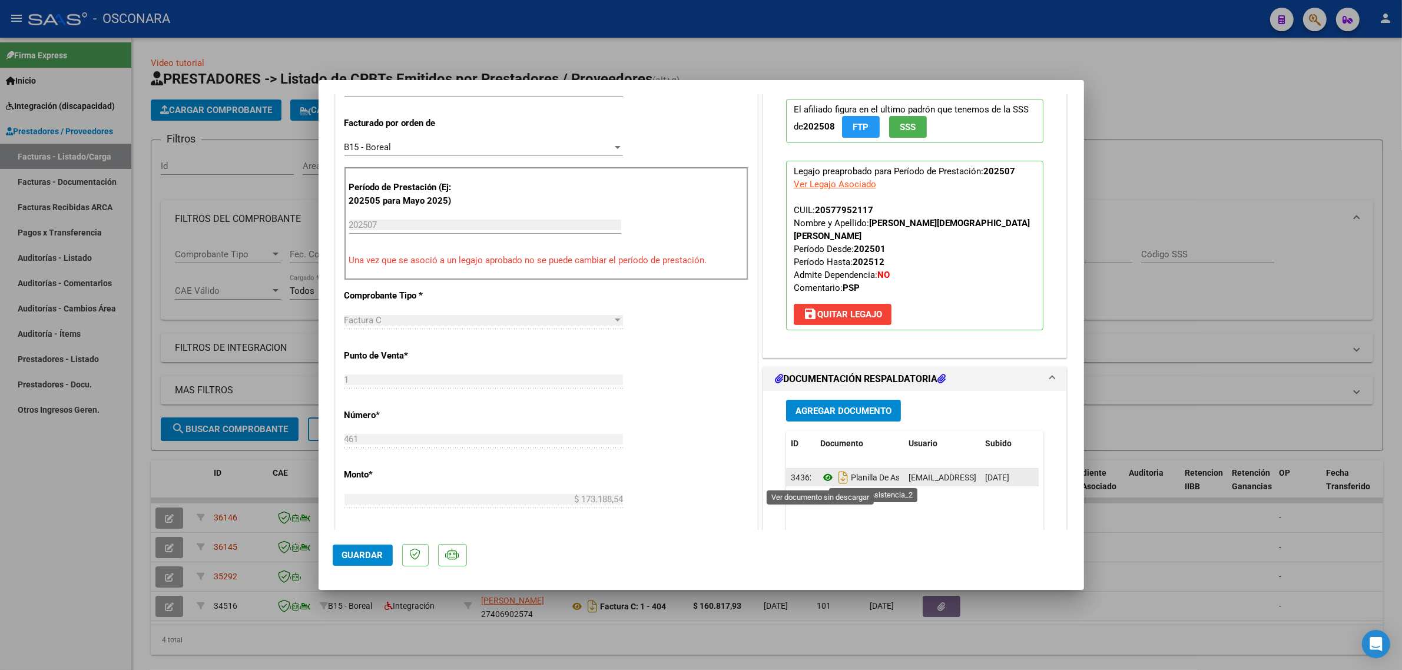
click at [822, 475] on icon at bounding box center [827, 478] width 15 height 14
click at [848, 416] on span "Agregar Documento" at bounding box center [844, 411] width 96 height 11
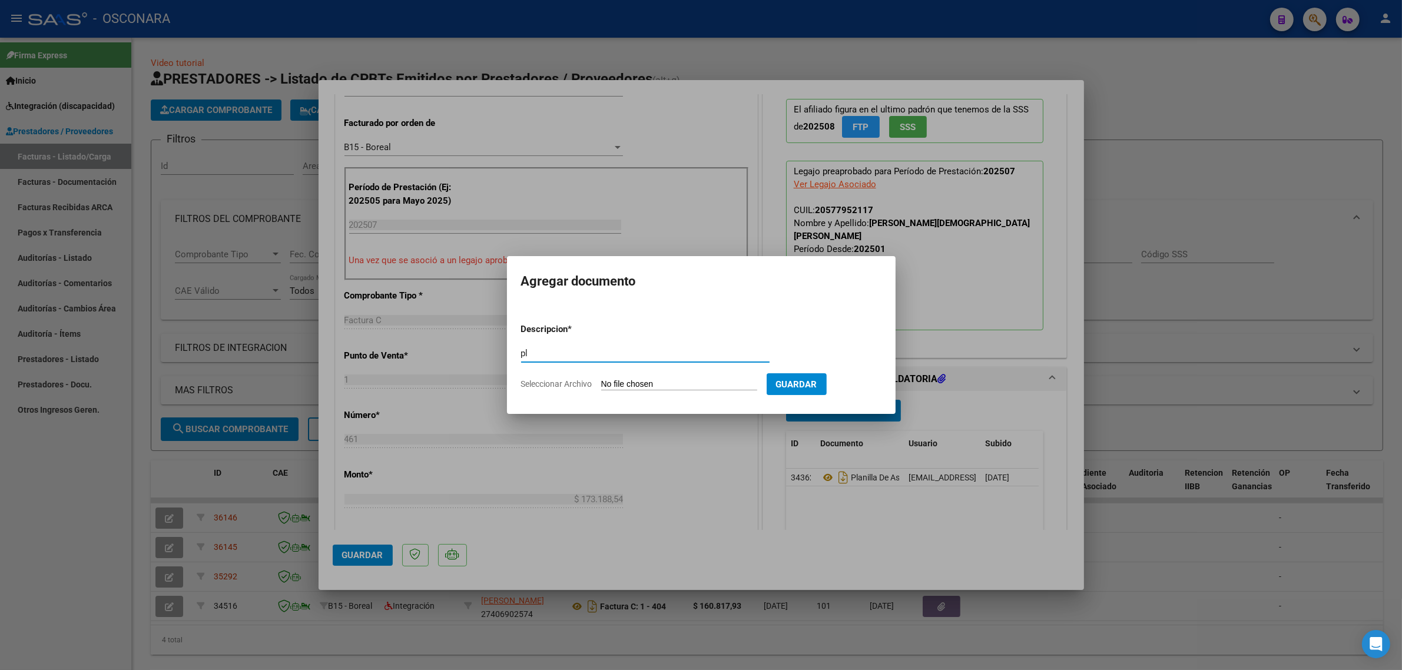
type input "p"
type input "PLANILLA CORREGIDA"
click at [698, 384] on input "Seleccionar Archivo" at bounding box center [679, 384] width 156 height 11
type input "C:\fakepath\Boreal [PERSON_NAME] Psicop [DATE].pdf"
click at [879, 380] on span "Guardar" at bounding box center [858, 384] width 41 height 11
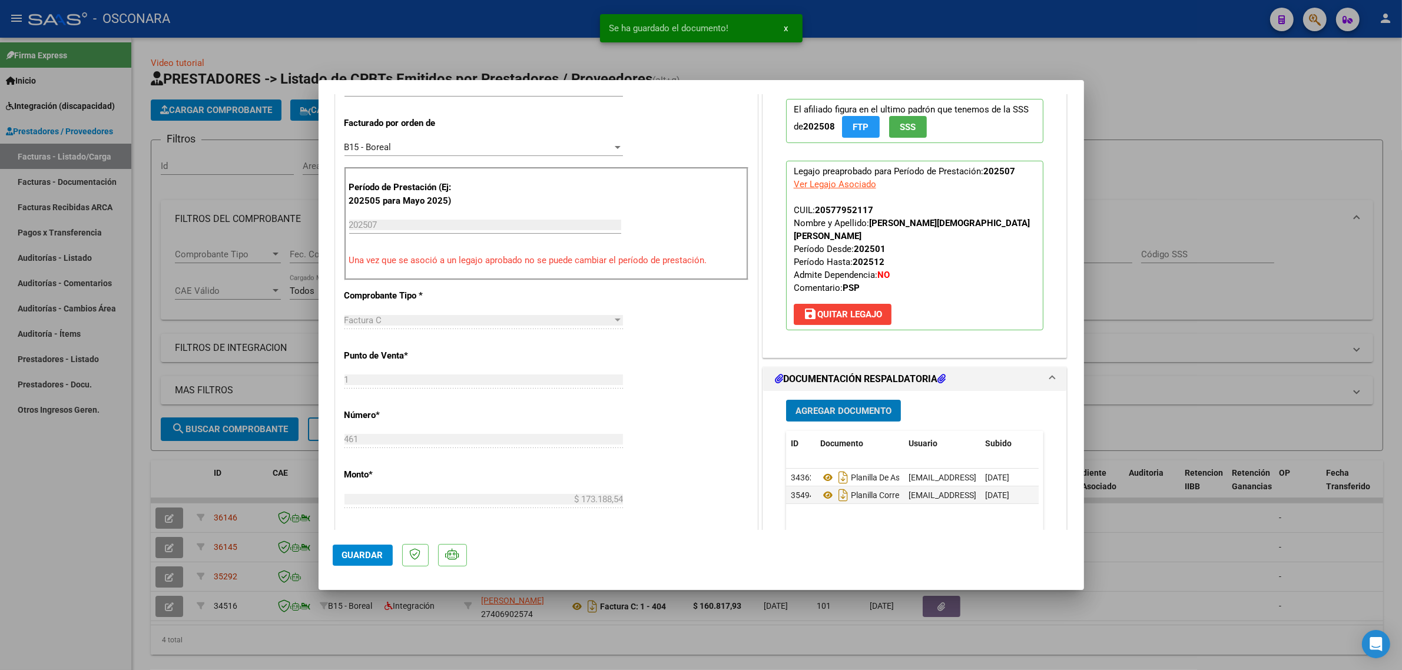
click at [376, 552] on span "Guardar" at bounding box center [362, 555] width 41 height 11
click at [289, 413] on div at bounding box center [701, 335] width 1402 height 670
type input "$ 0,00"
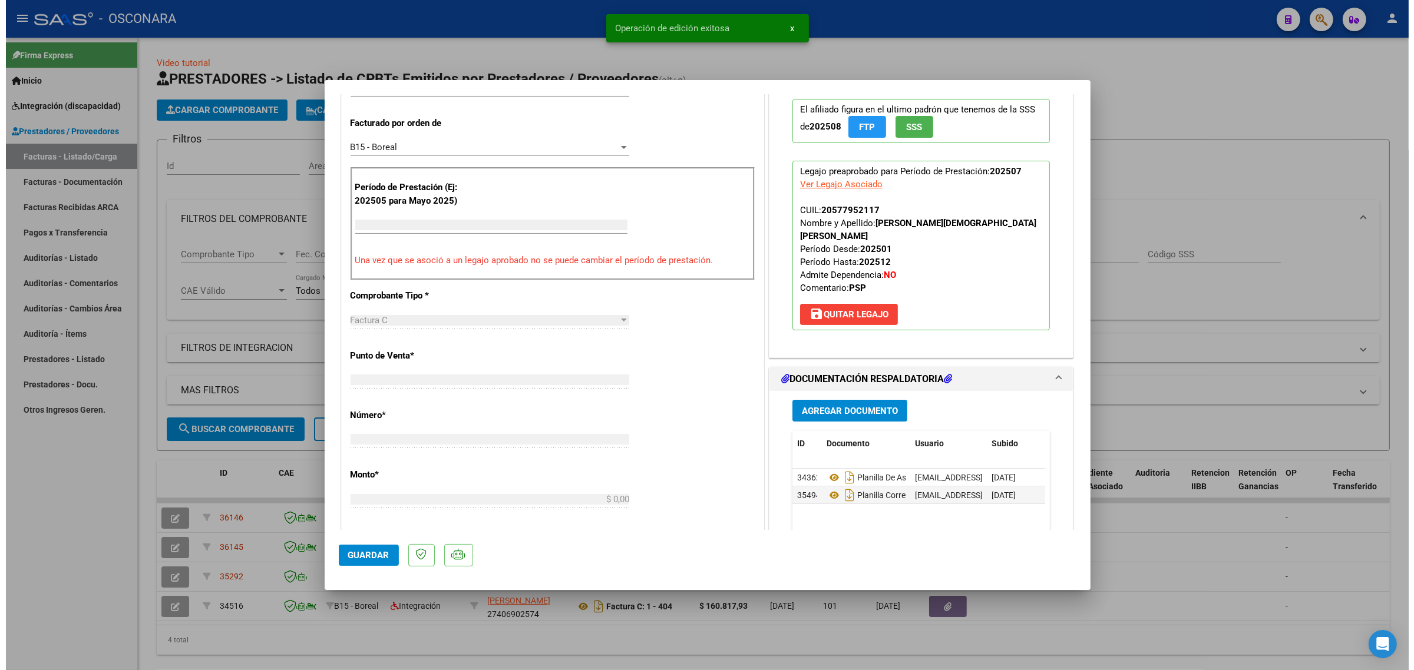
scroll to position [300, 0]
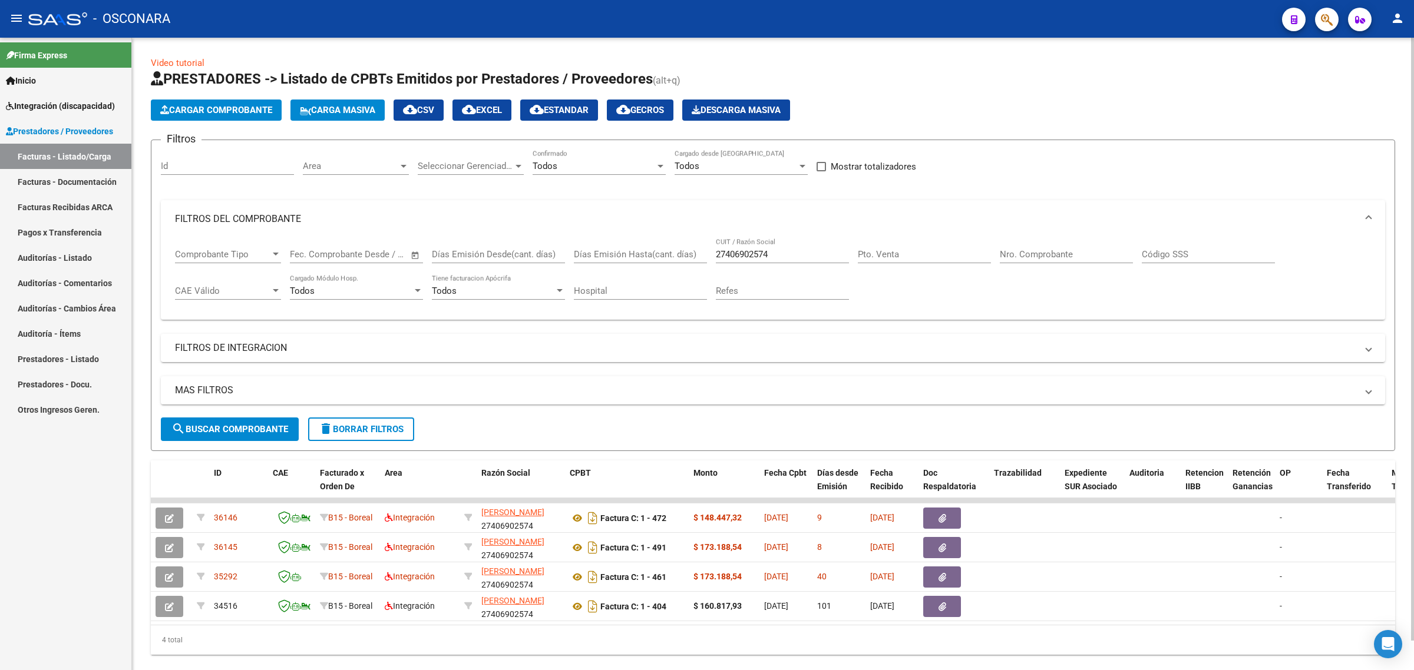
click at [246, 103] on button "Cargar Comprobante" at bounding box center [216, 110] width 131 height 21
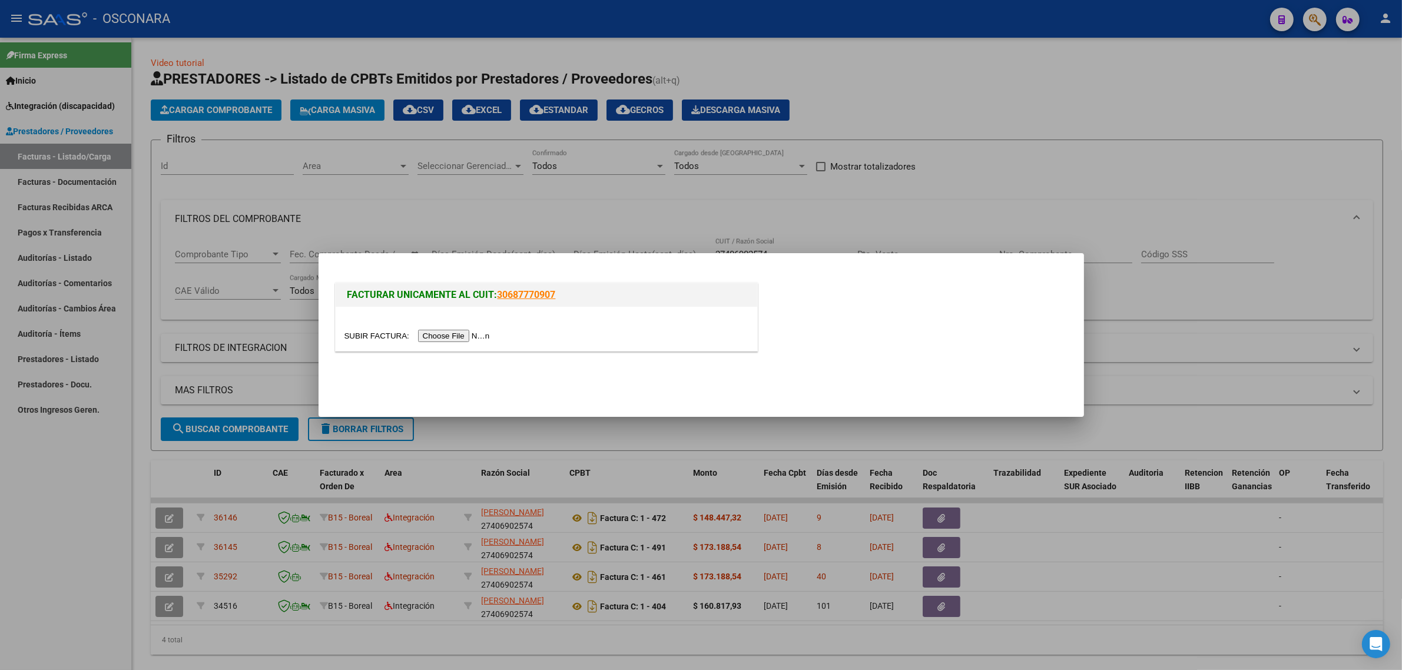
click at [350, 227] on div at bounding box center [701, 335] width 1402 height 670
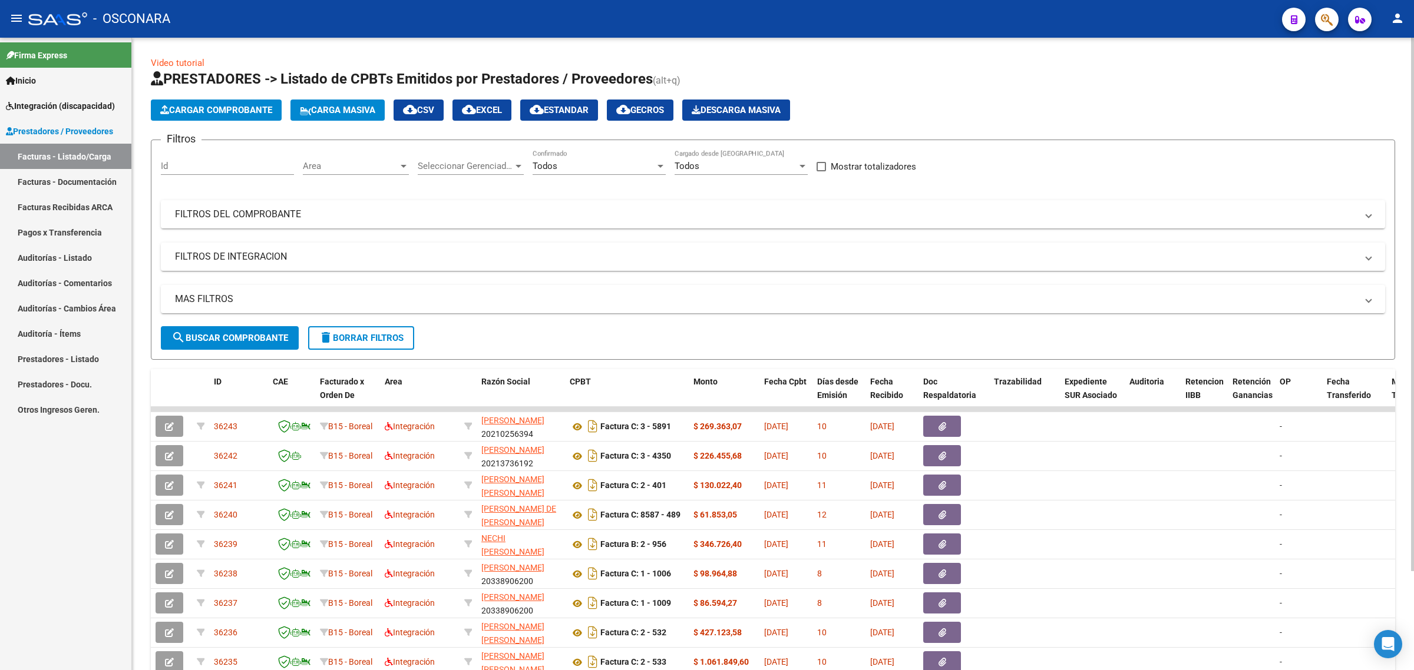
click at [247, 105] on span "Cargar Comprobante" at bounding box center [216, 110] width 112 height 11
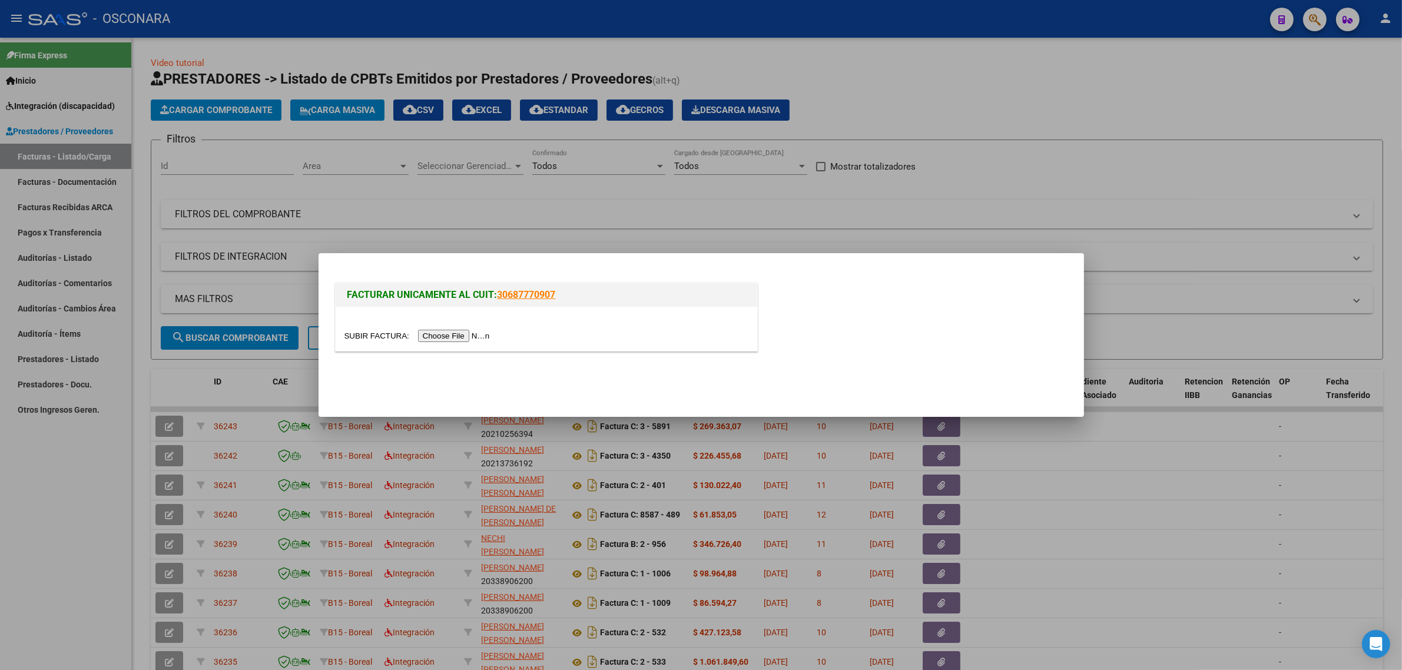
click at [472, 335] on input "file" at bounding box center [419, 336] width 149 height 12
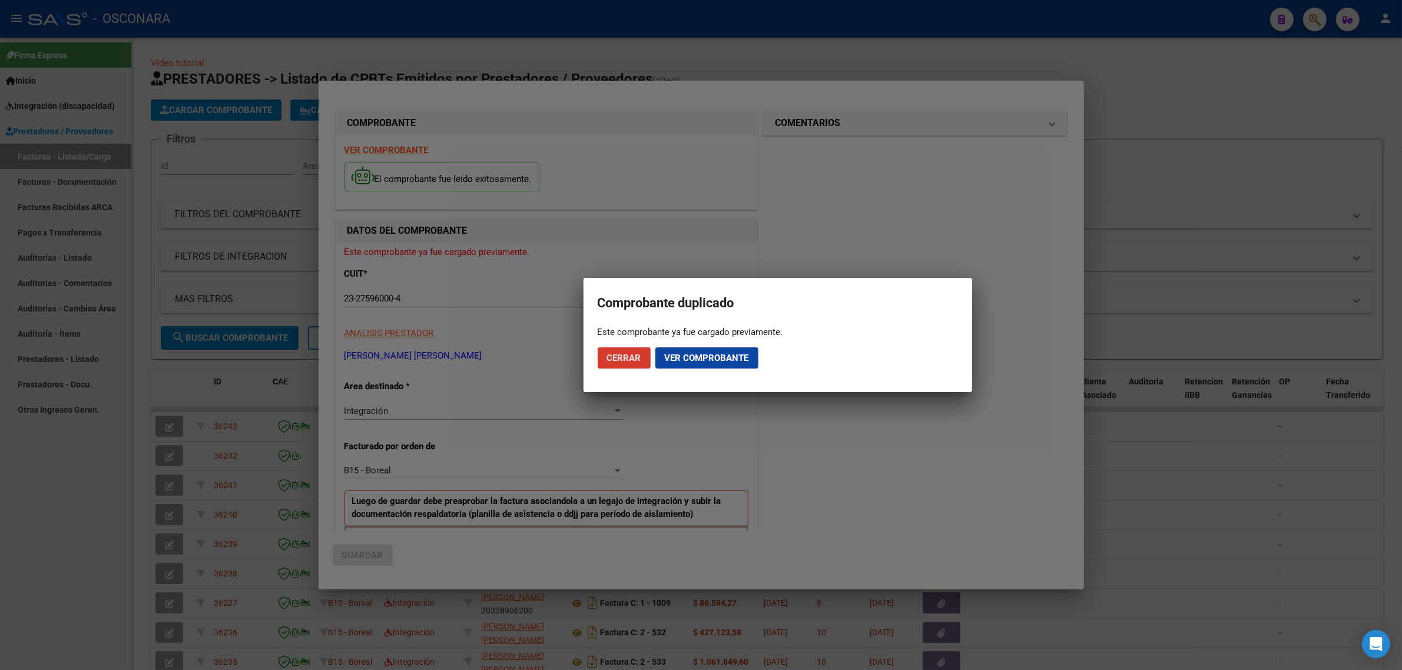
click at [666, 355] on span "Ver comprobante" at bounding box center [707, 358] width 84 height 11
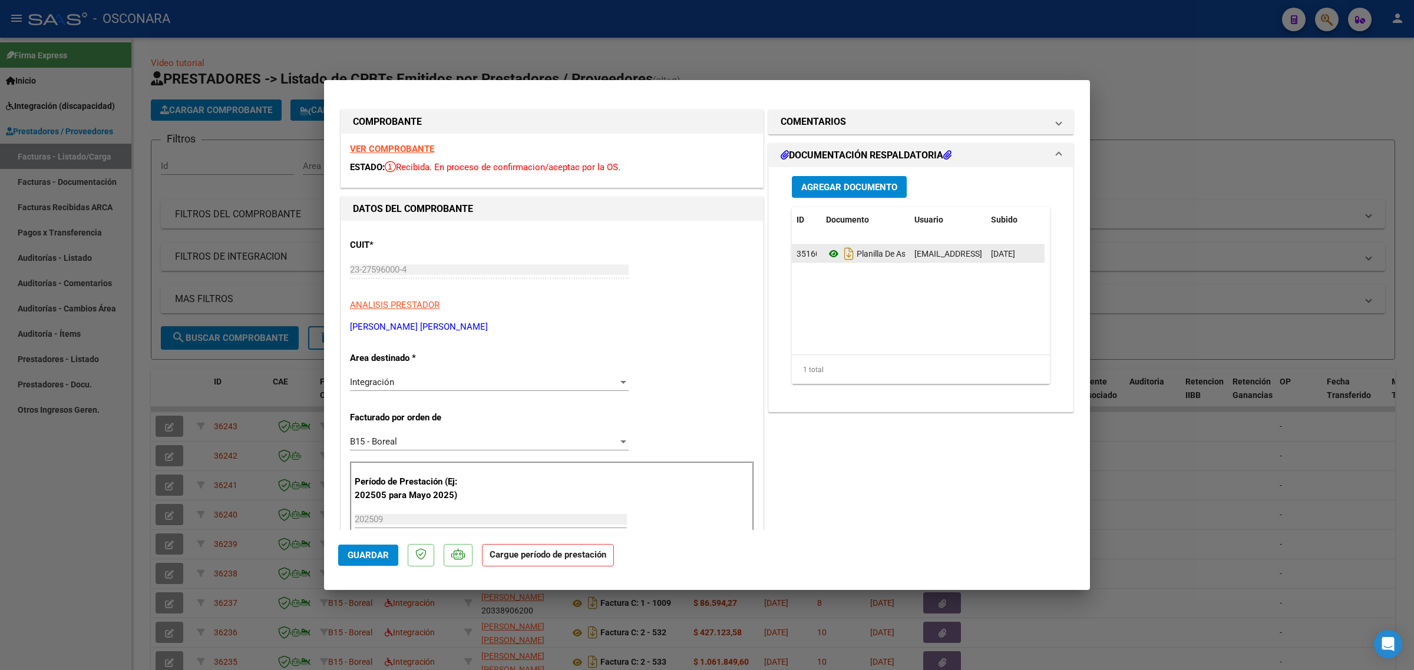
click at [829, 259] on icon at bounding box center [833, 254] width 15 height 14
click at [846, 186] on span "Agregar Documento" at bounding box center [849, 187] width 96 height 11
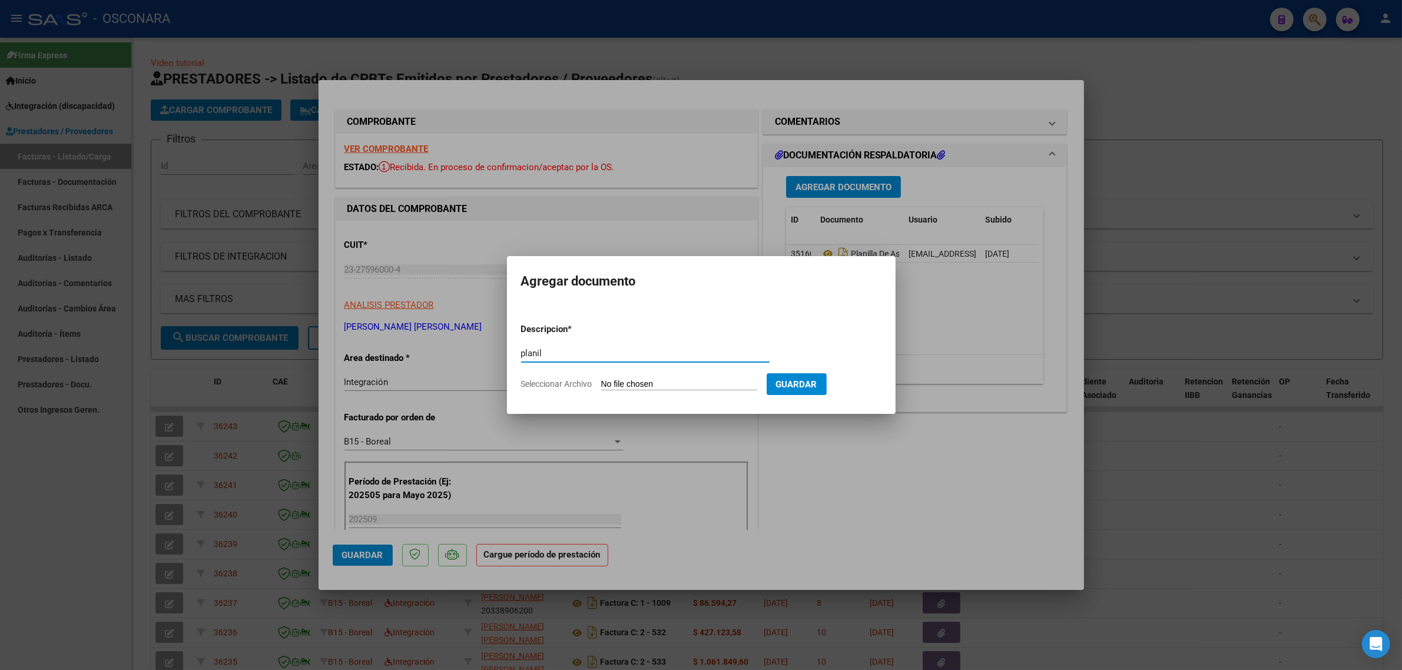
type input "plani"
type input "PLANILLA CORRECTA"
click at [620, 378] on form "Descripcion * PLANILLA CORRECTA Escriba aquí una descripcion Seleccionar Archiv…" at bounding box center [701, 357] width 360 height 86
click at [620, 381] on input "Seleccionar Archivo" at bounding box center [679, 384] width 156 height 11
type input "C:\fakepath\planilla de asistencia septiembre Lautaro Mercado.pdf"
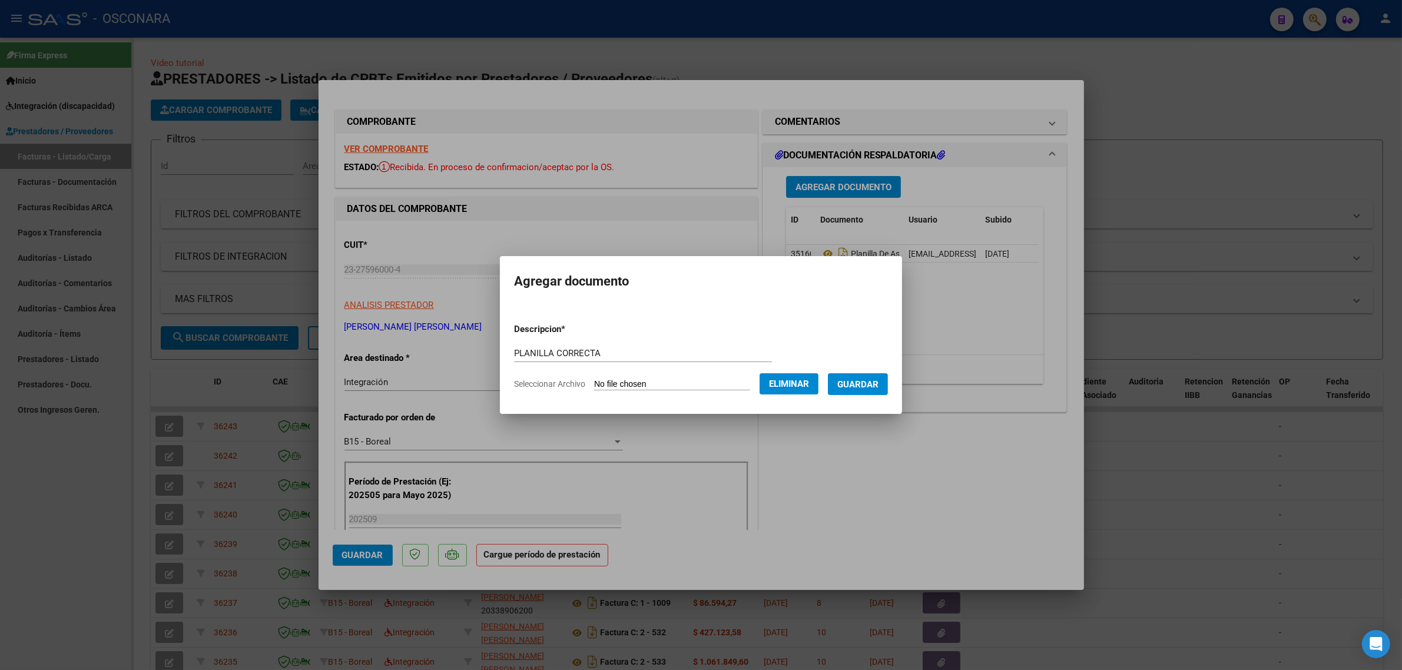
click at [855, 390] on button "Guardar" at bounding box center [858, 384] width 60 height 22
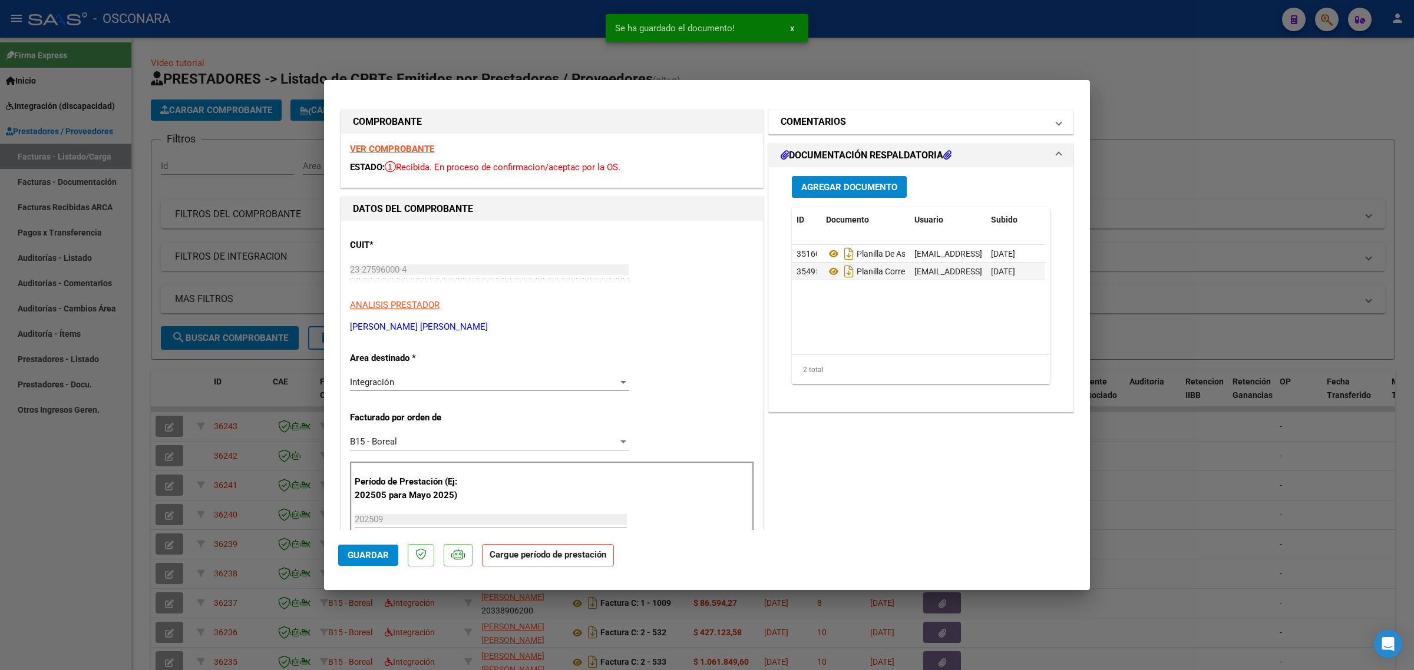
click at [817, 117] on h1 "COMENTARIOS" at bounding box center [812, 122] width 65 height 14
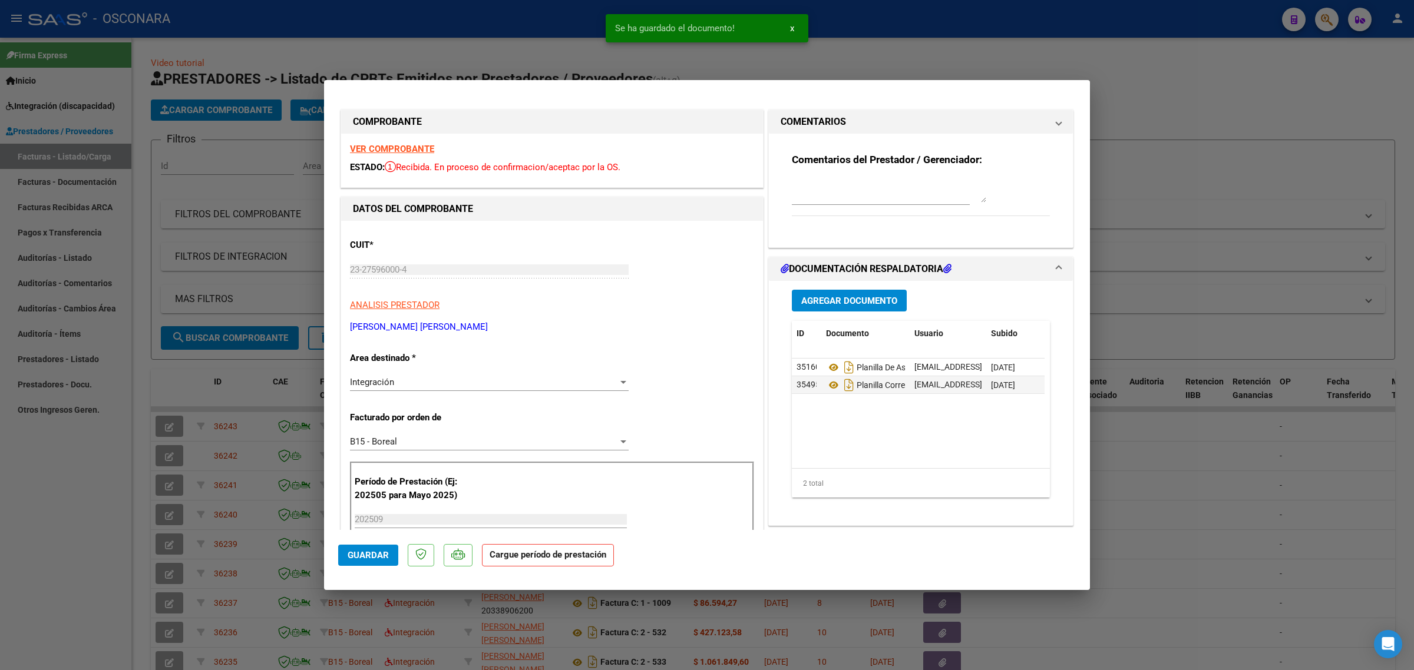
click at [816, 169] on div "Comentarios del Prestador / Gerenciador:" at bounding box center [921, 191] width 258 height 76
click at [817, 180] on textarea at bounding box center [889, 191] width 194 height 24
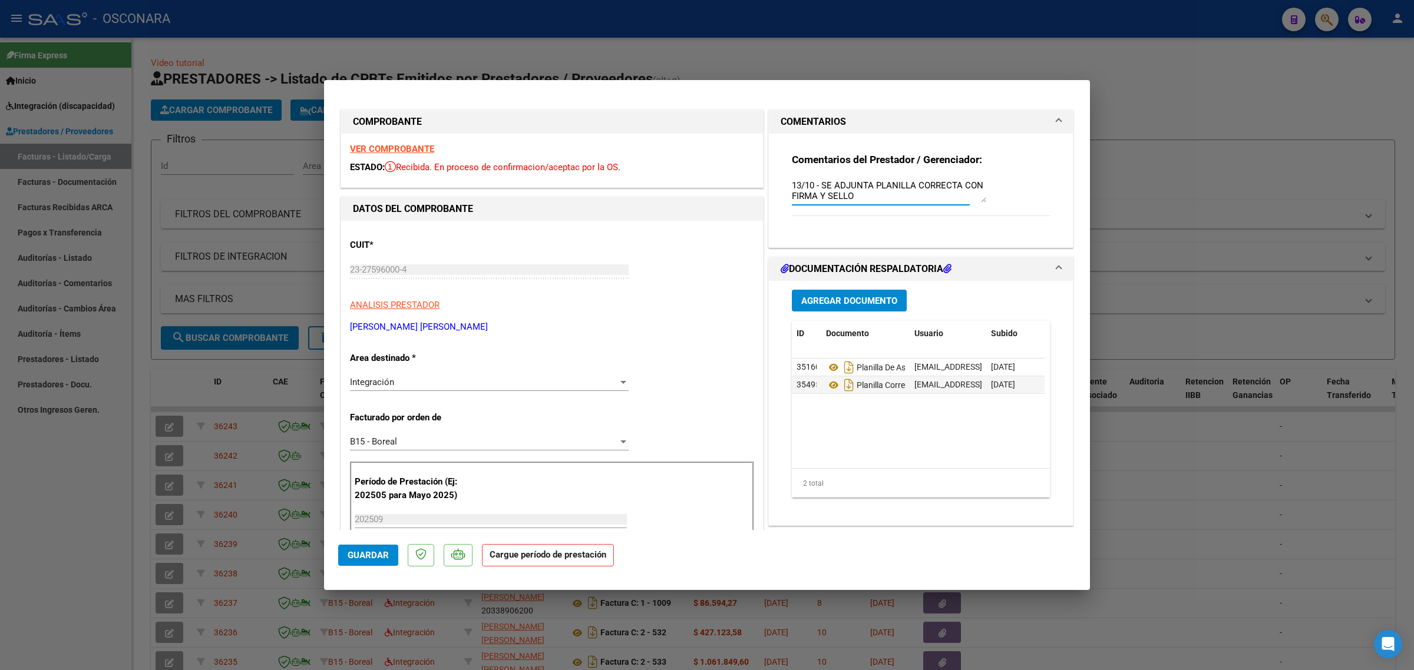
type textarea "13/10 - SE ADJUNTA PLANILLA CORRECTA CON FIRMA Y SELLO"
click at [368, 560] on span "Guardar" at bounding box center [368, 555] width 41 height 11
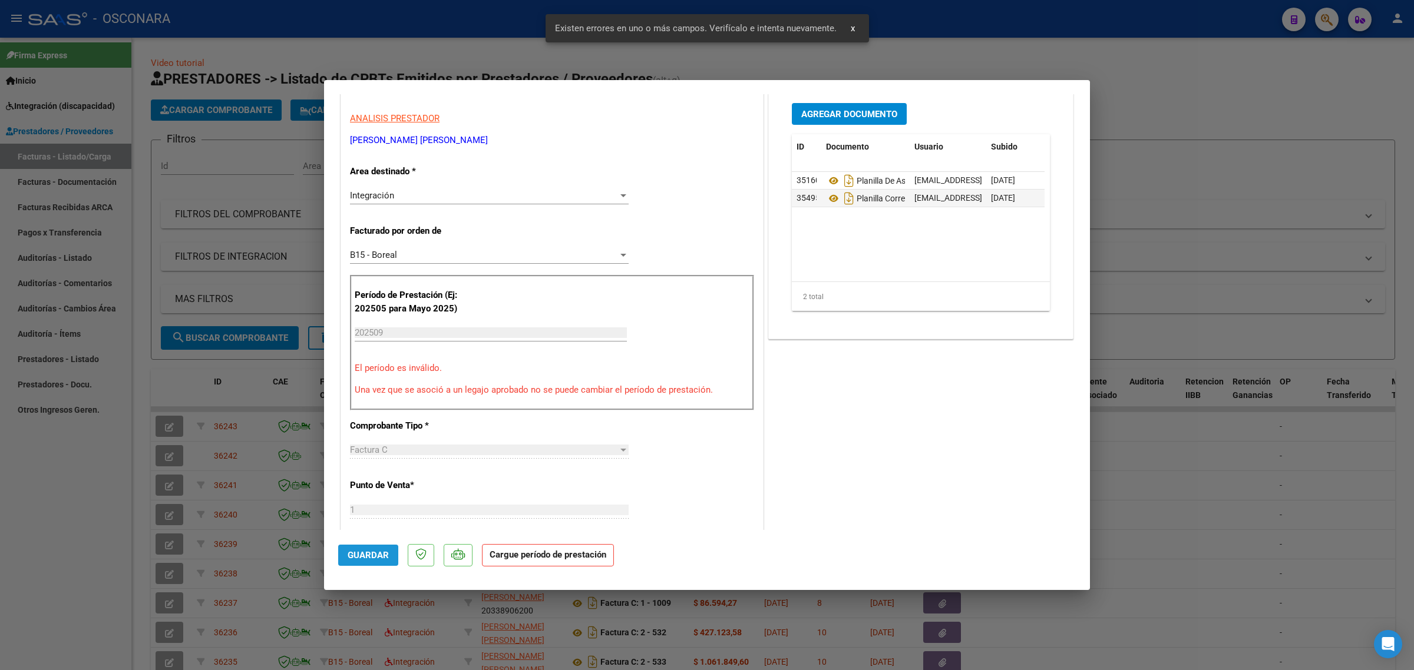
scroll to position [196, 0]
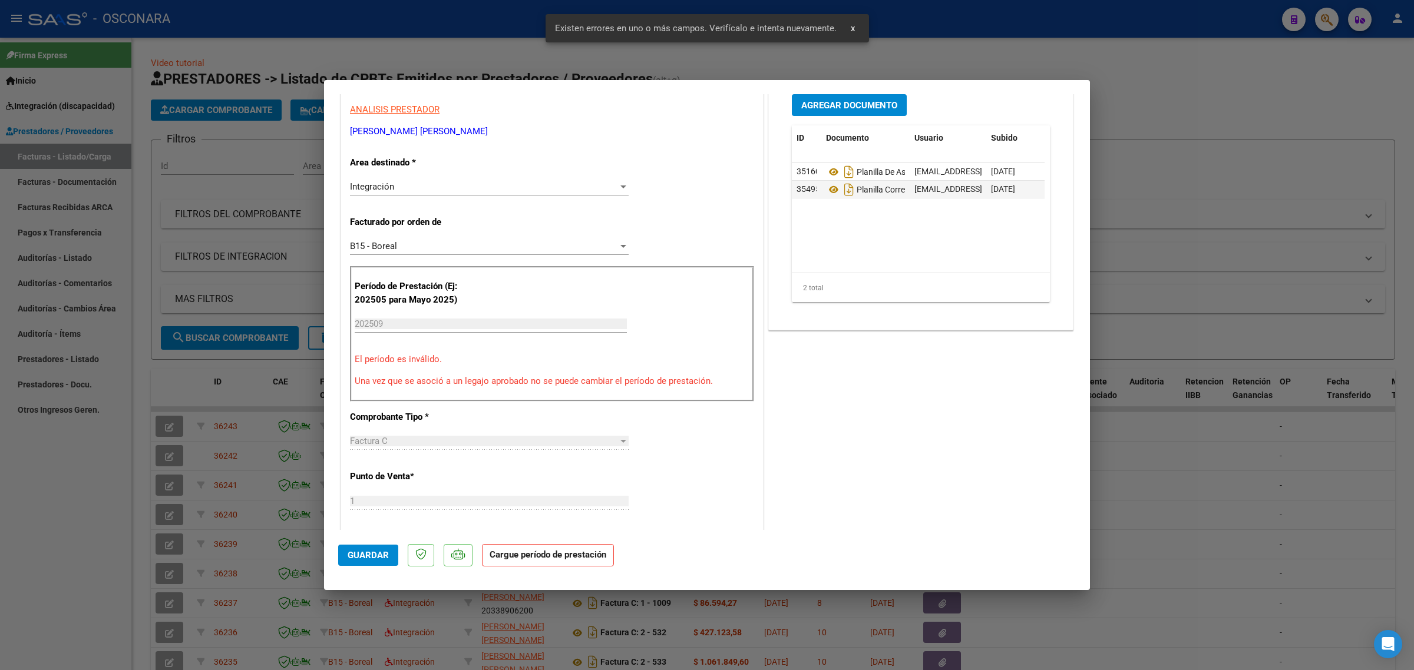
click at [266, 413] on div at bounding box center [707, 335] width 1414 height 670
type input "$ 0,00"
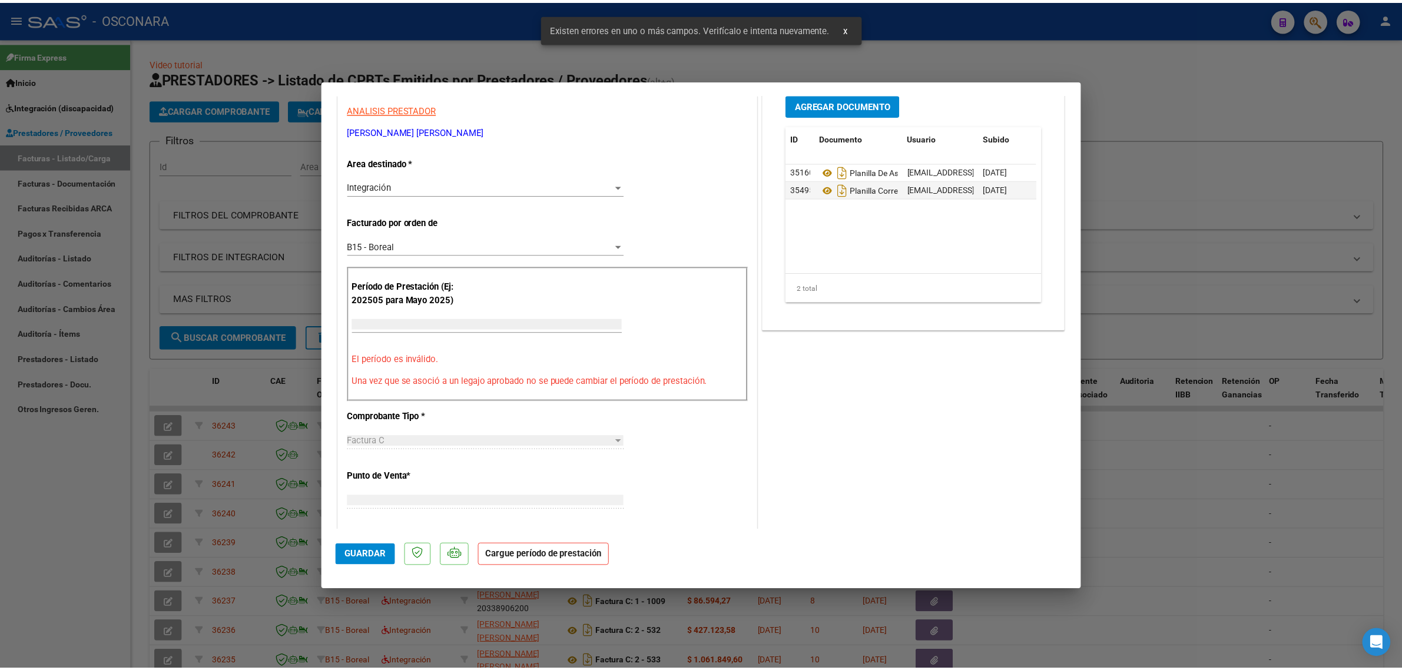
scroll to position [201, 0]
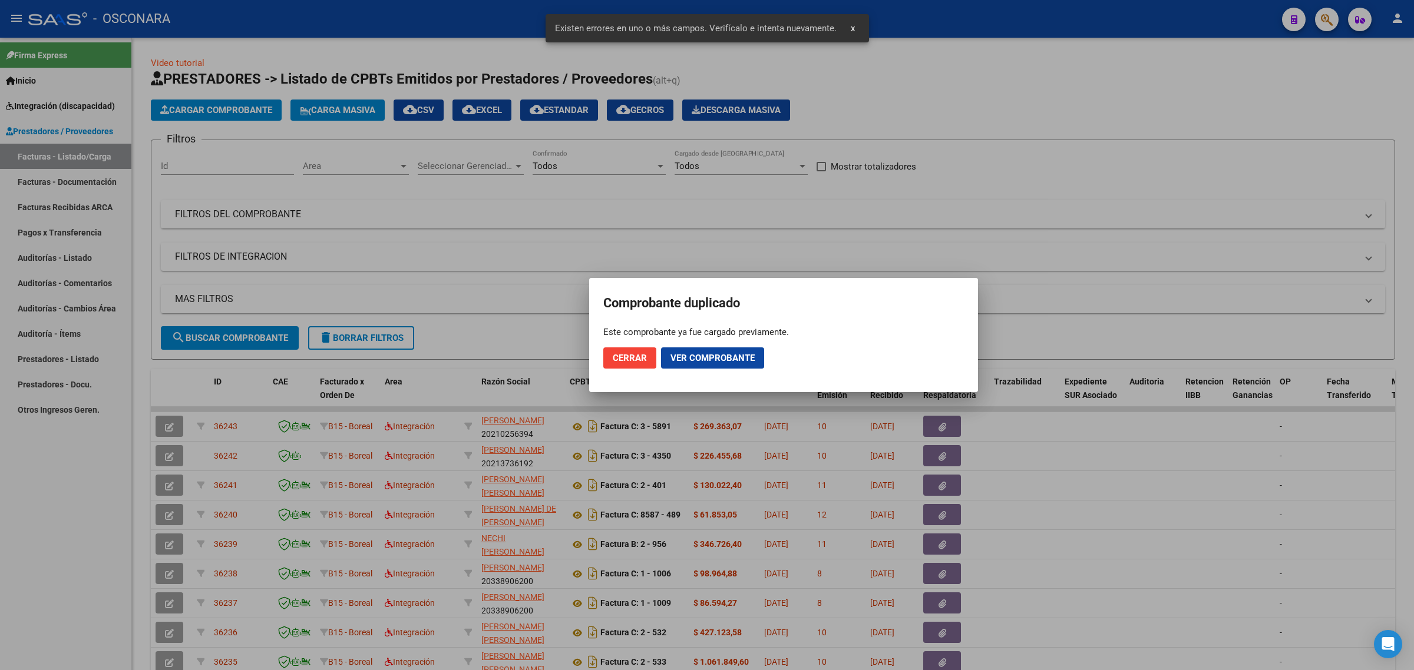
click at [601, 363] on mat-dialog-container "Comprobante duplicado Este comprobante ya fue cargado previamente. Cerrar Ver c…" at bounding box center [783, 335] width 389 height 114
click at [614, 360] on span "Cerrar" at bounding box center [630, 358] width 34 height 11
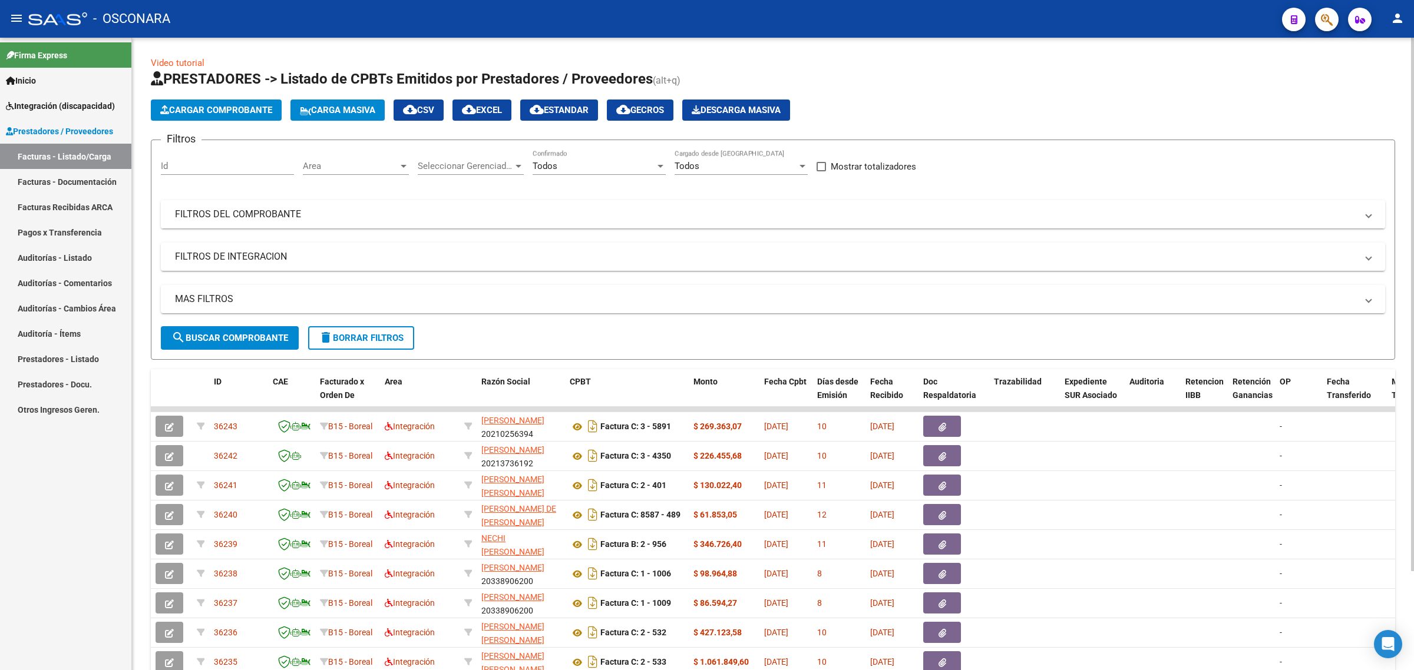
click at [624, 221] on mat-expansion-panel-header "FILTROS DEL COMPROBANTE" at bounding box center [773, 214] width 1224 height 28
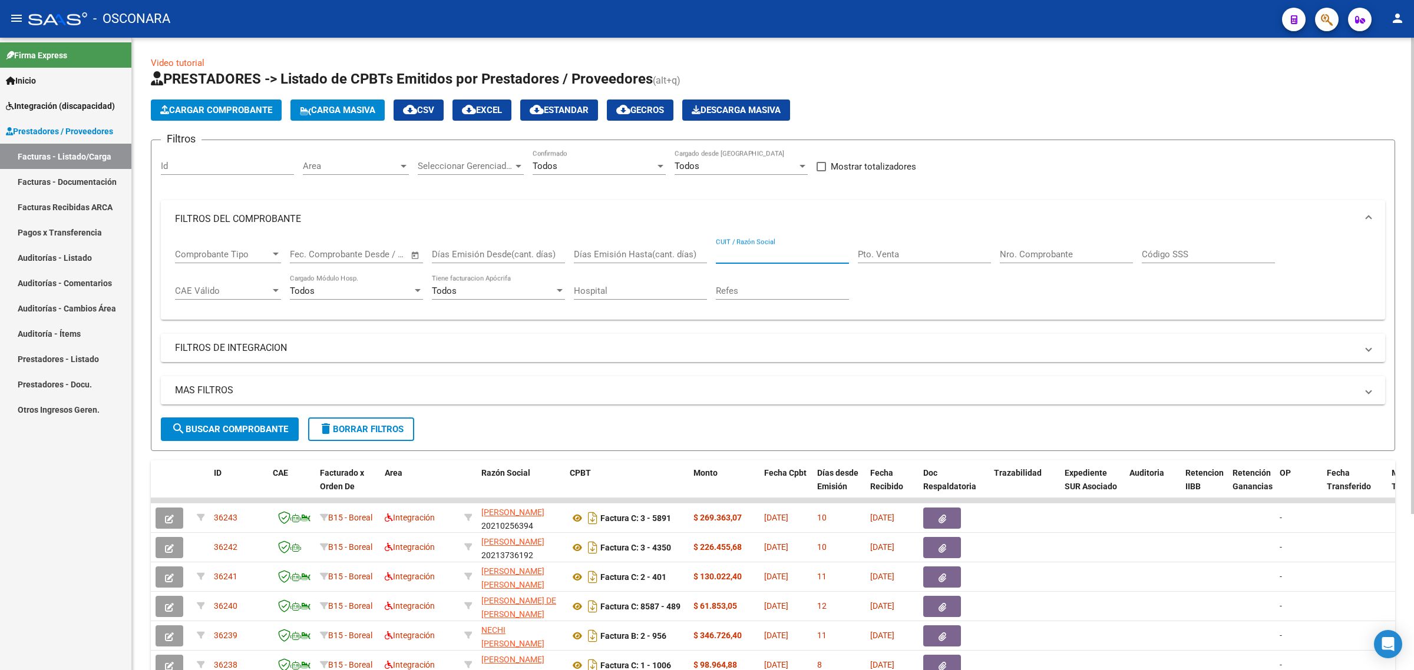
click at [779, 258] on input "CUIT / Razón Social" at bounding box center [782, 254] width 133 height 11
paste input "23275960004"
type input "23275960004"
click at [234, 425] on span "search Buscar Comprobante" at bounding box center [229, 429] width 117 height 11
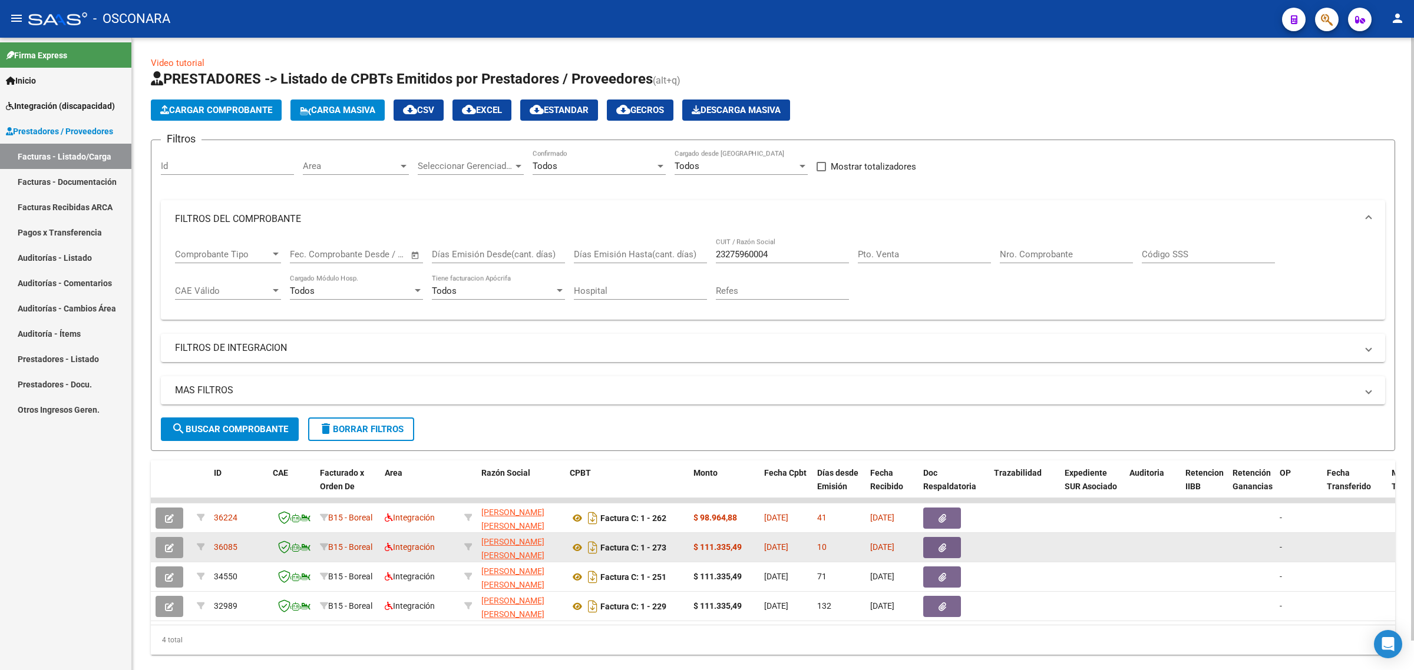
click at [180, 546] on button "button" at bounding box center [169, 547] width 28 height 21
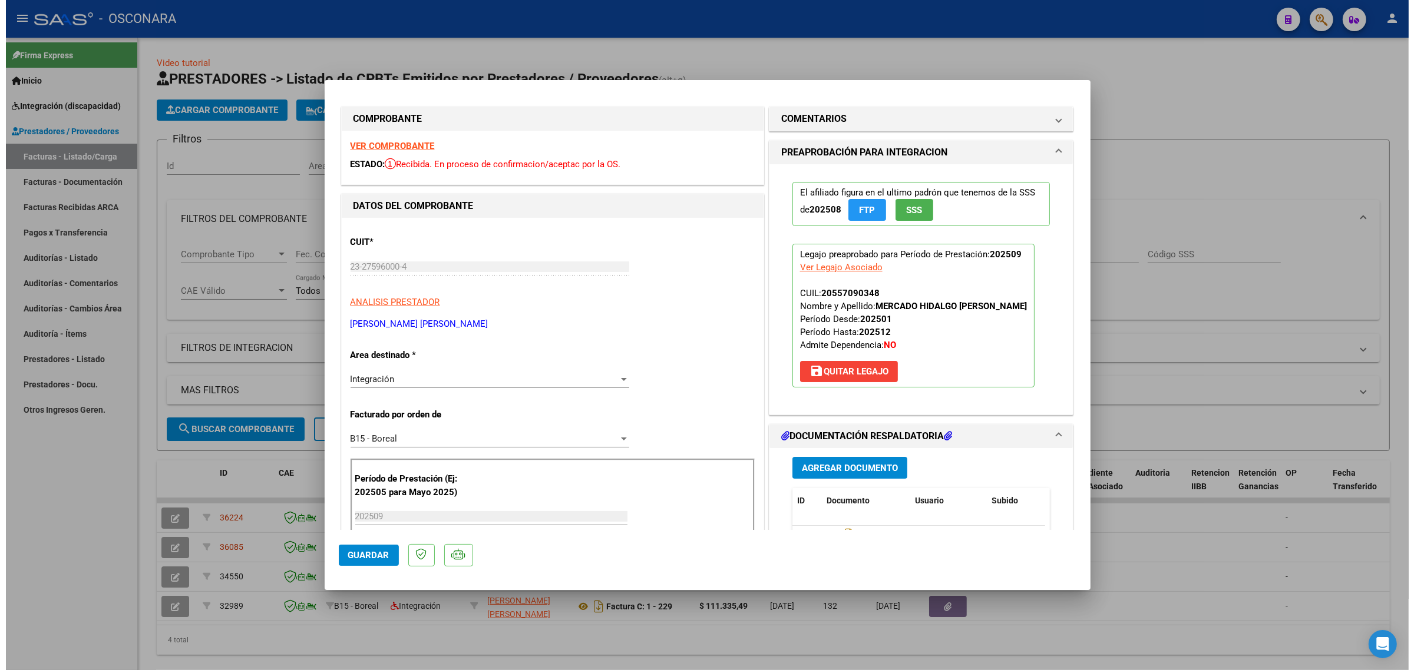
scroll to position [0, 0]
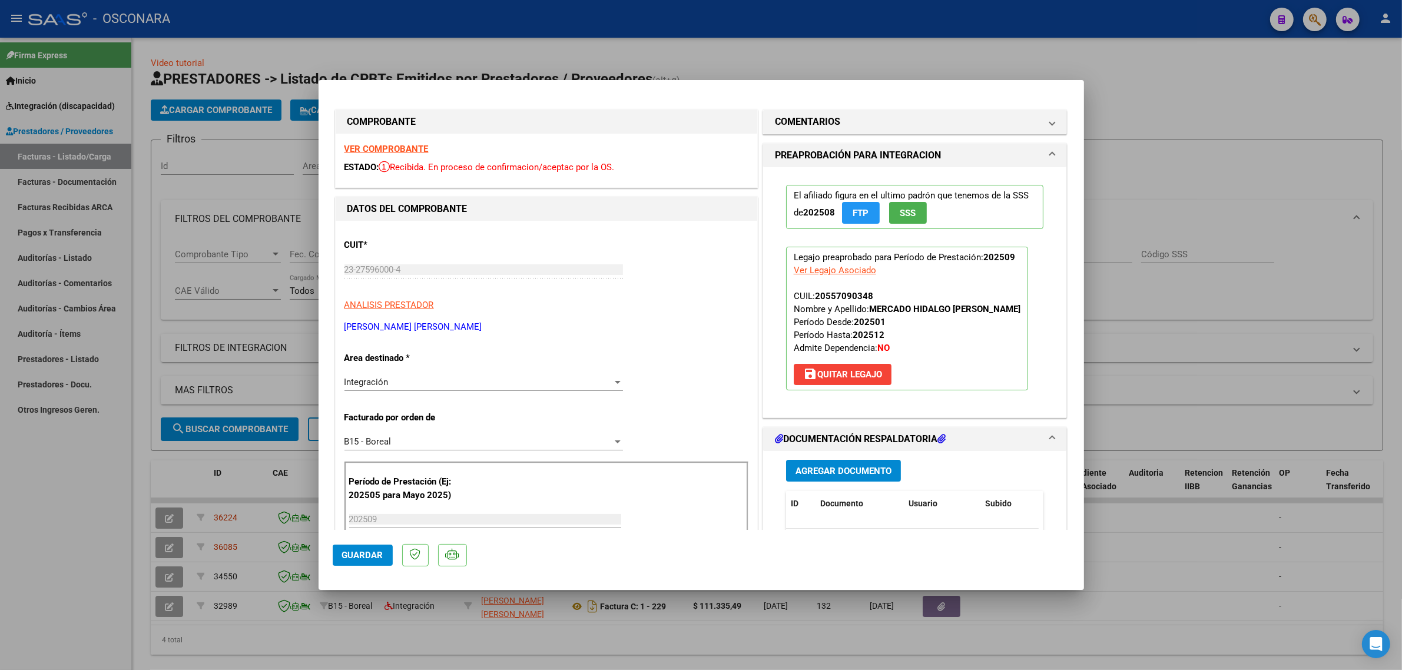
click at [230, 466] on div at bounding box center [701, 335] width 1402 height 670
type input "$ 0,00"
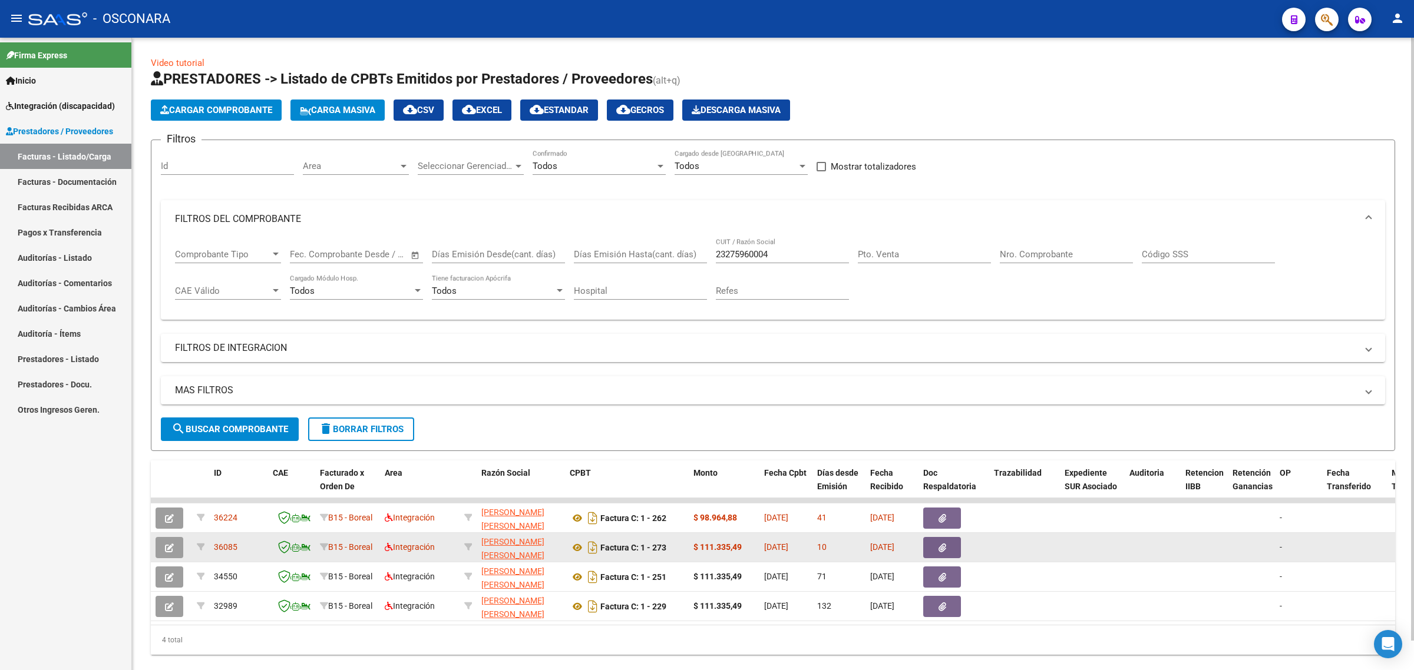
click at [157, 551] on button "button" at bounding box center [169, 547] width 28 height 21
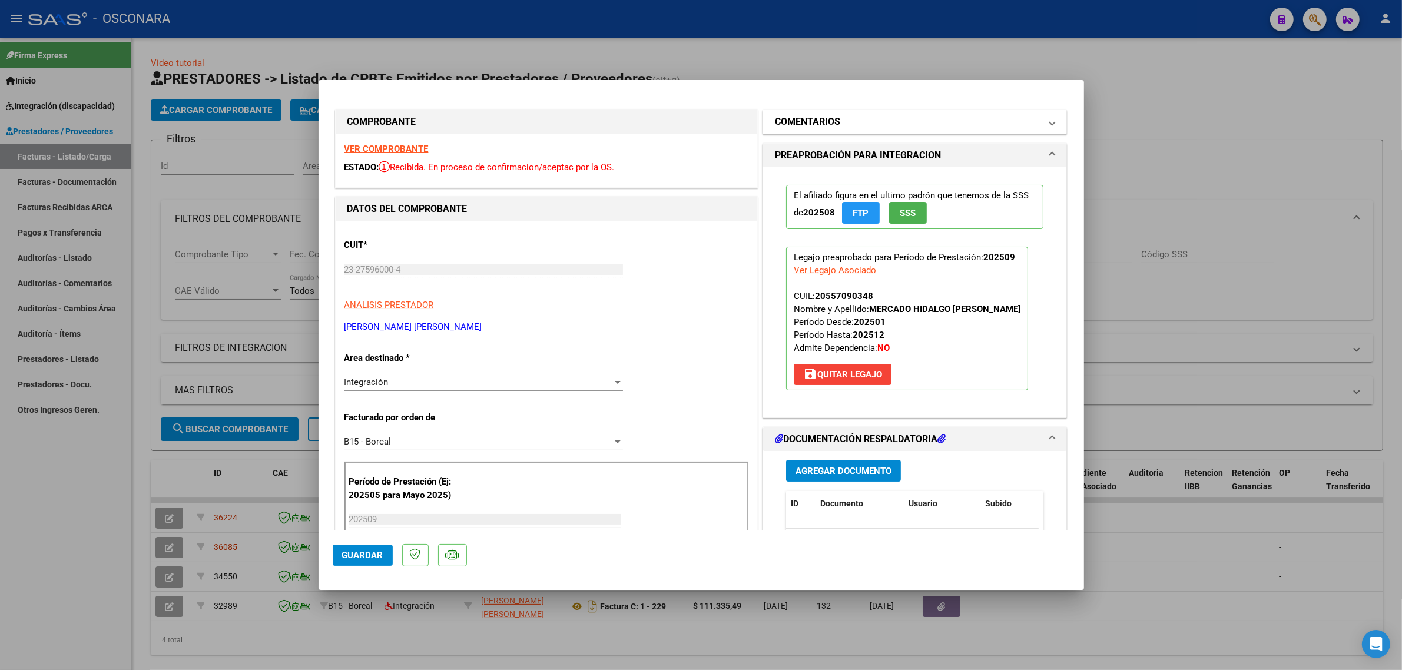
click at [799, 125] on h1 "COMENTARIOS" at bounding box center [807, 122] width 65 height 14
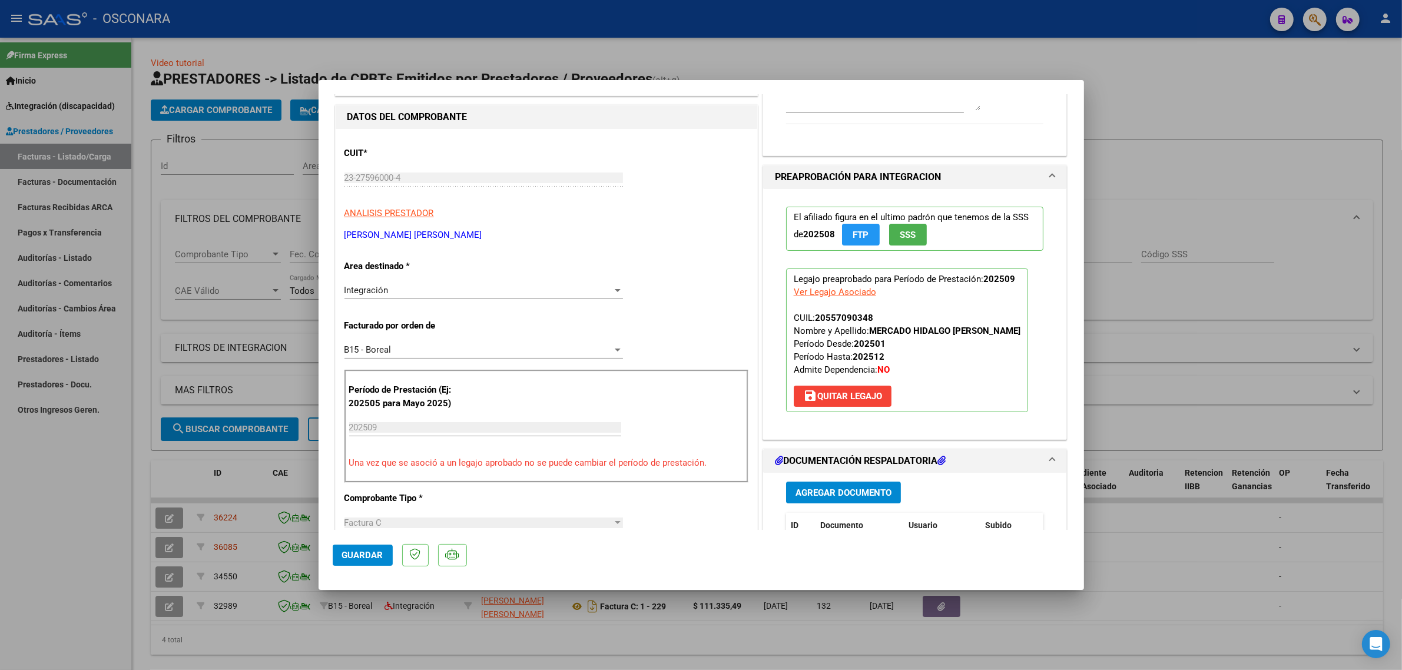
scroll to position [368, 0]
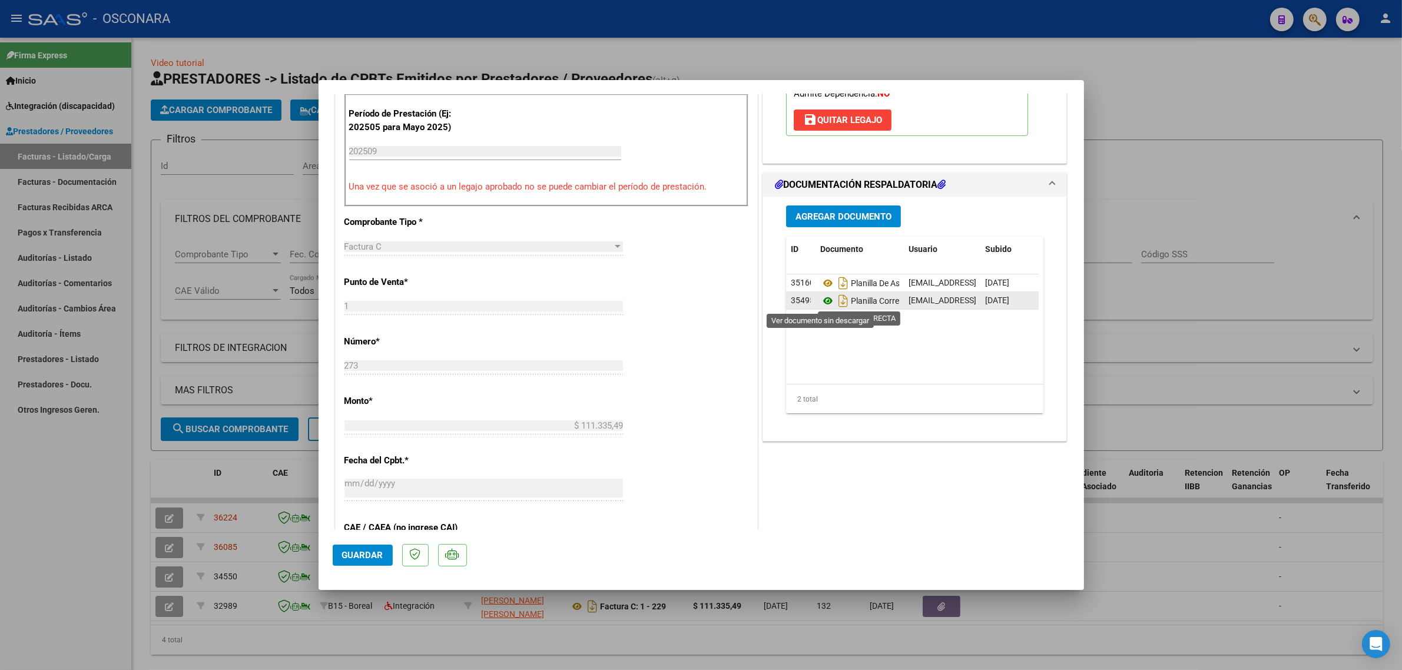
click at [820, 300] on icon at bounding box center [827, 301] width 15 height 14
click at [241, 236] on div at bounding box center [701, 335] width 1402 height 670
type input "$ 0,00"
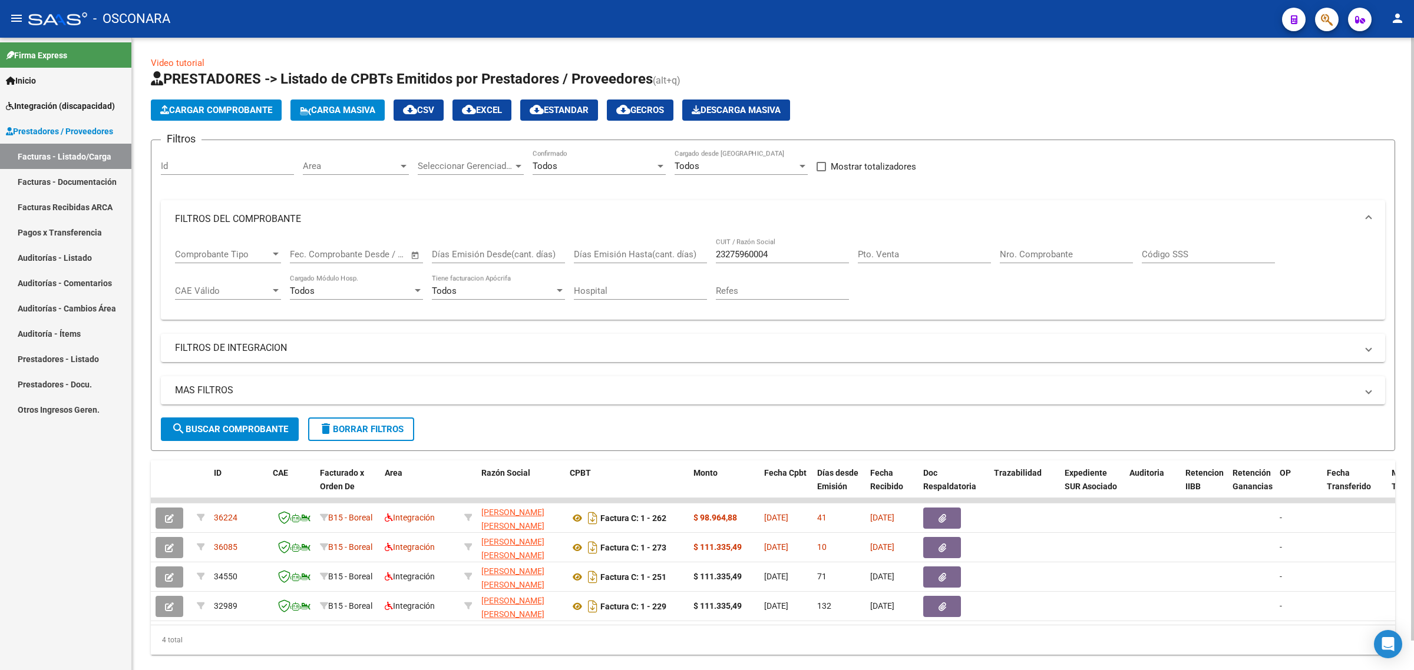
click at [725, 254] on input "23275960004" at bounding box center [782, 254] width 133 height 11
click at [1014, 251] on input "Nro. Comprobante" at bounding box center [1066, 254] width 133 height 11
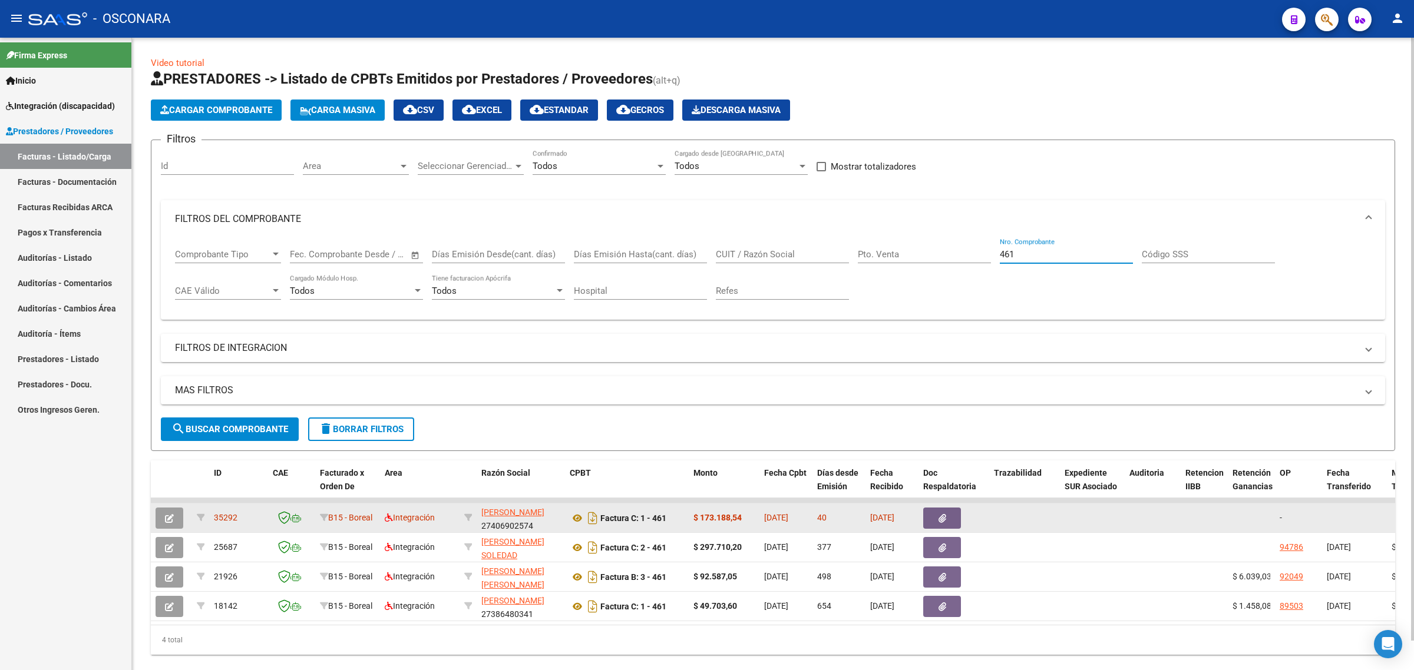
type input "461"
click at [163, 519] on button "button" at bounding box center [169, 518] width 28 height 21
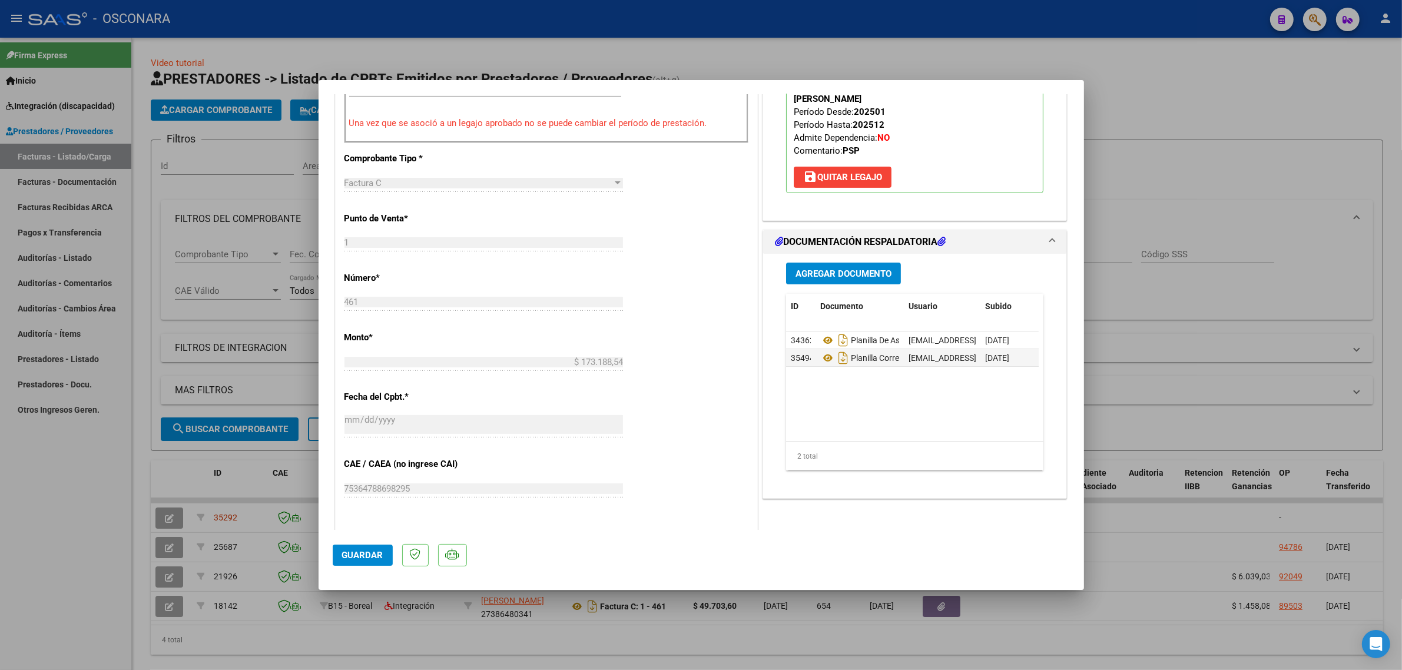
scroll to position [442, 0]
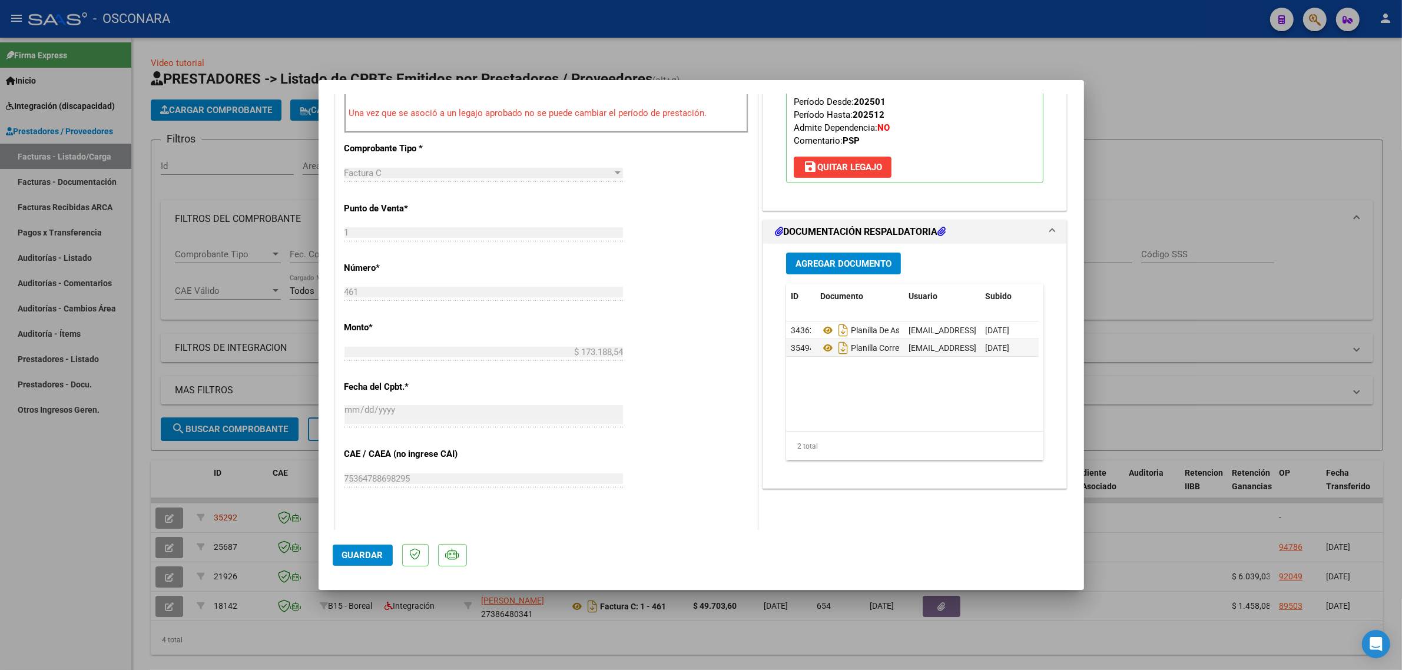
click at [223, 511] on div at bounding box center [701, 335] width 1402 height 670
type input "$ 0,00"
click at [223, 513] on span "35292" at bounding box center [226, 517] width 24 height 9
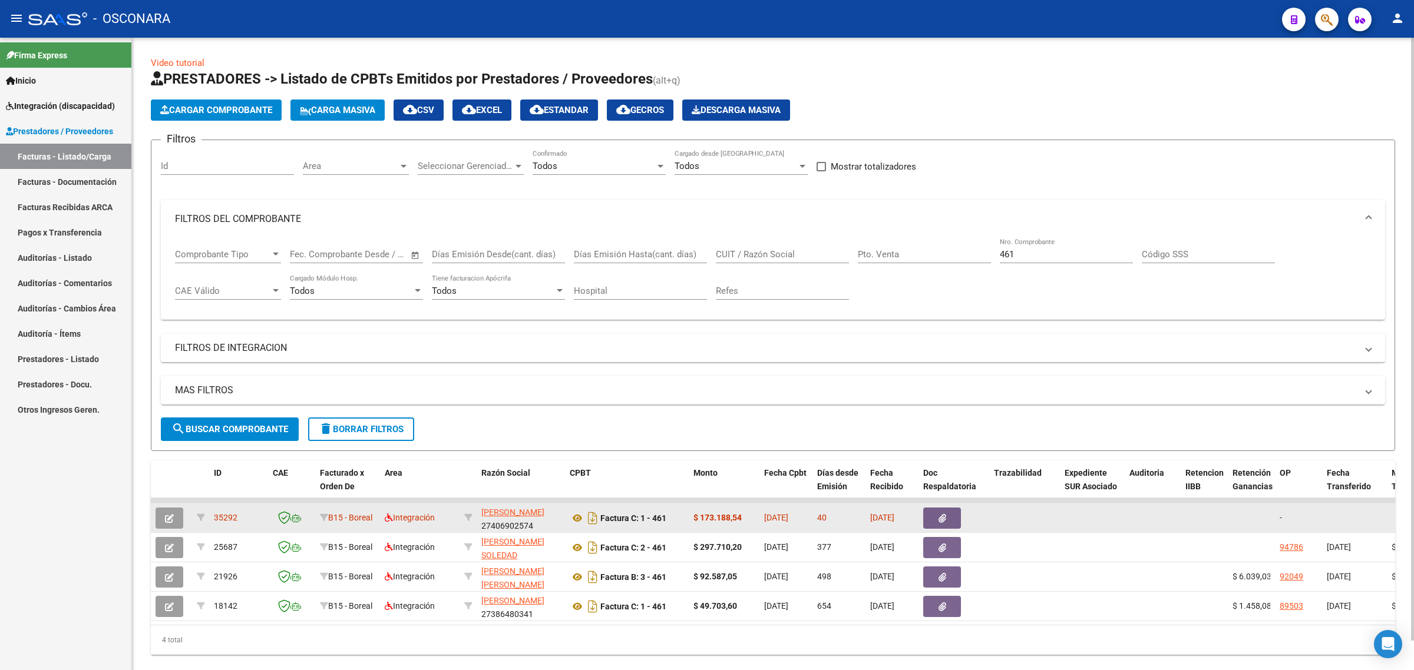
copy span "35292"
click at [175, 517] on button "button" at bounding box center [169, 518] width 28 height 21
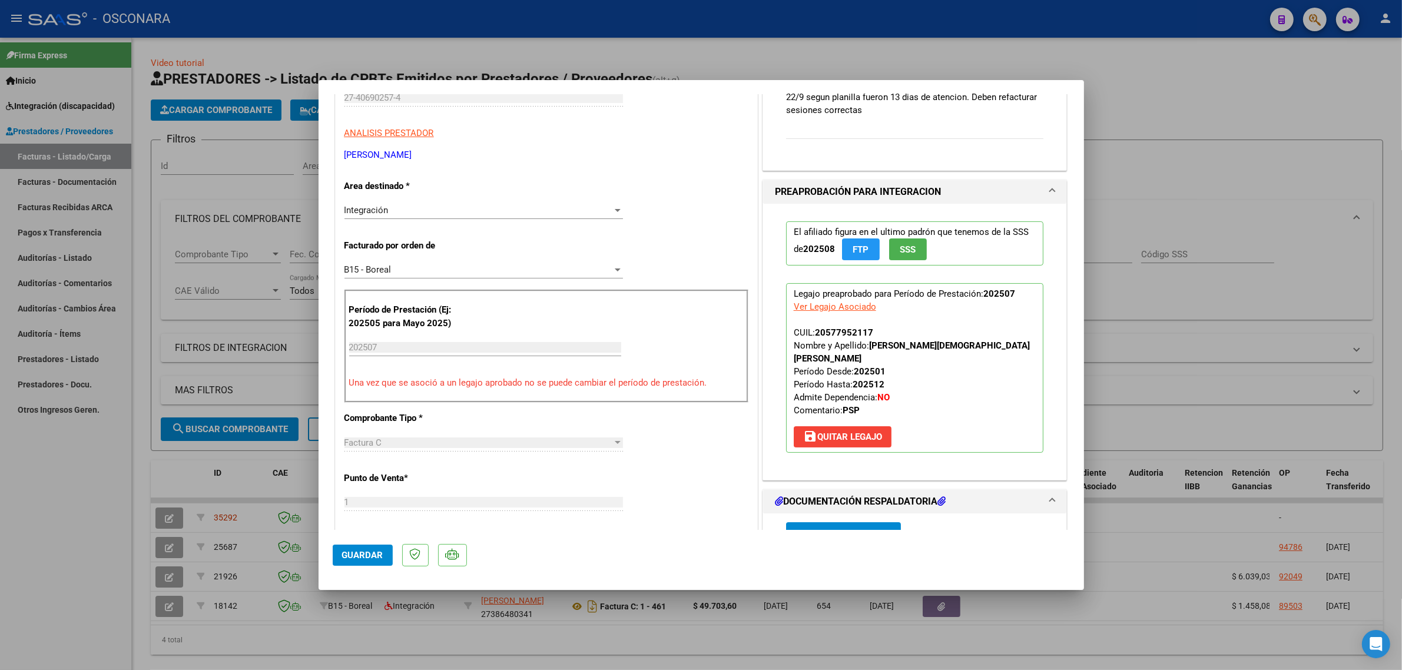
scroll to position [221, 0]
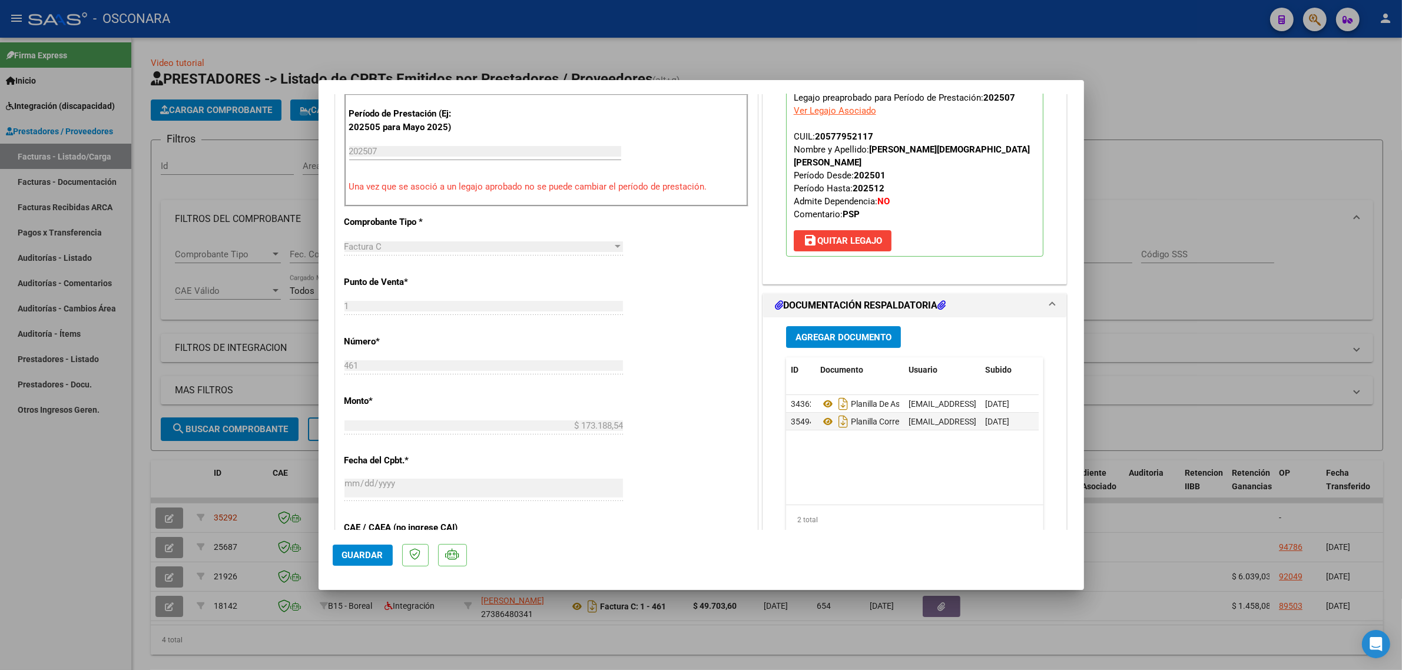
click at [233, 316] on div at bounding box center [701, 335] width 1402 height 670
type input "$ 0,00"
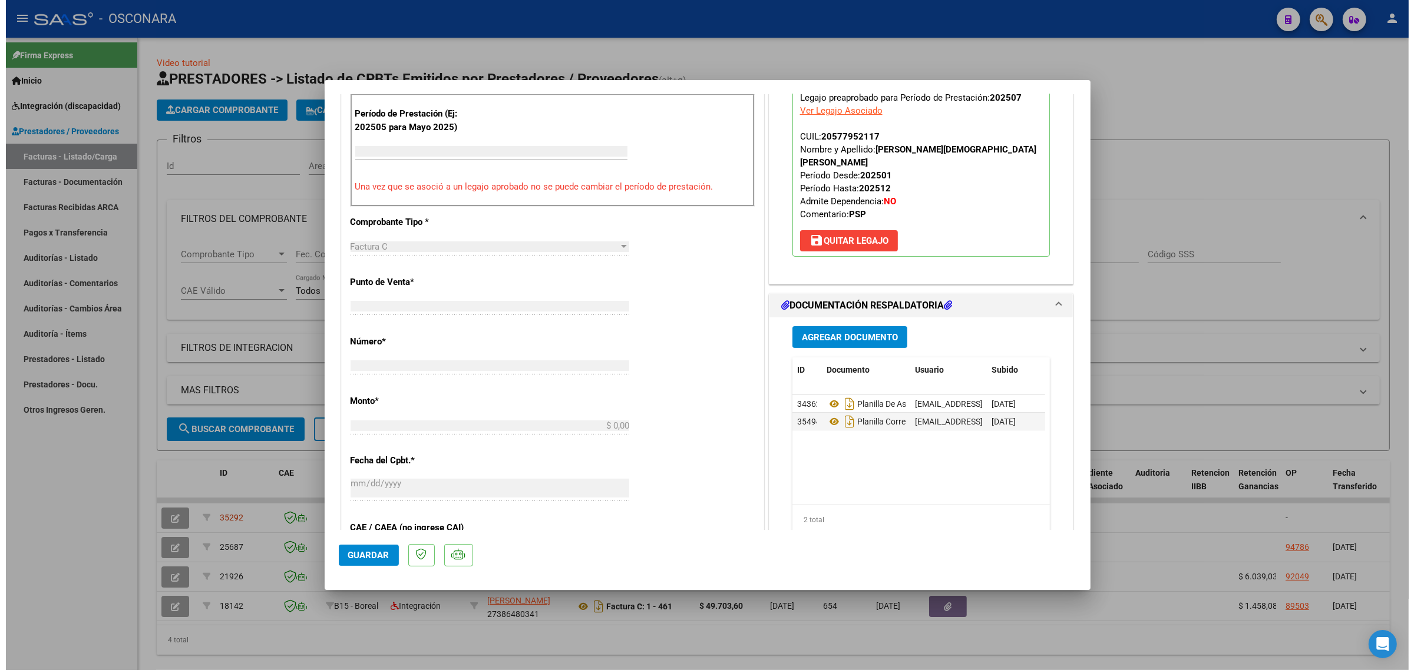
scroll to position [359, 0]
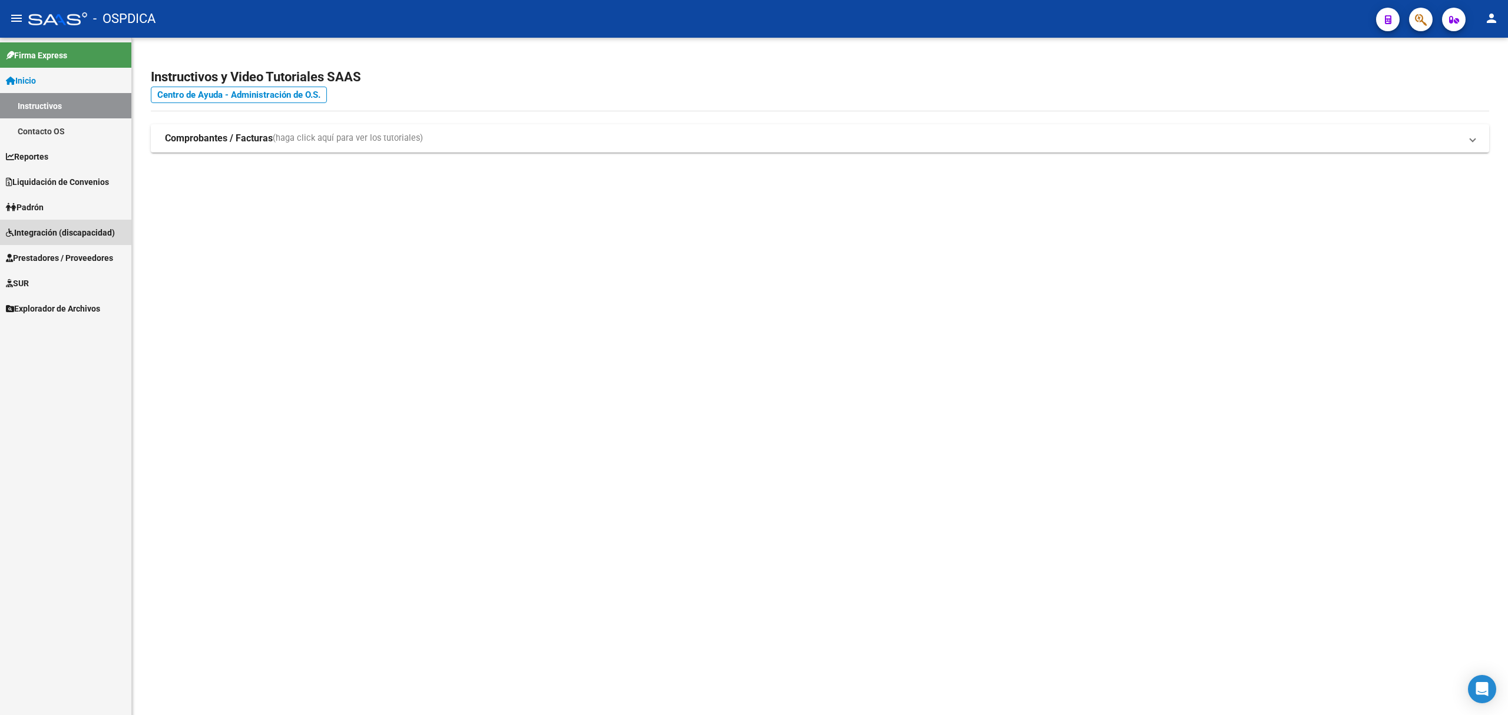
click at [47, 231] on span "Integración (discapacidad)" at bounding box center [60, 232] width 109 height 13
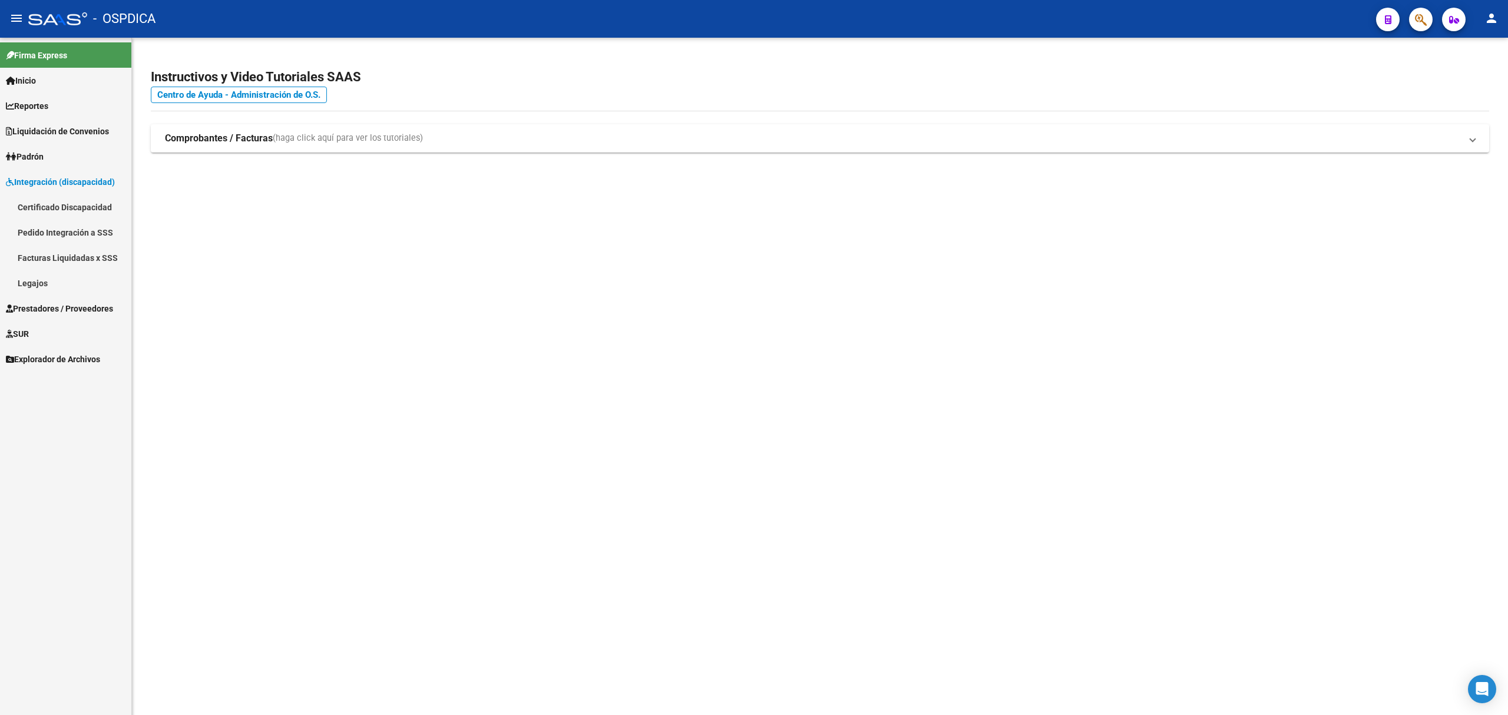
click at [33, 302] on span "Prestadores / Proveedores" at bounding box center [59, 308] width 107 height 13
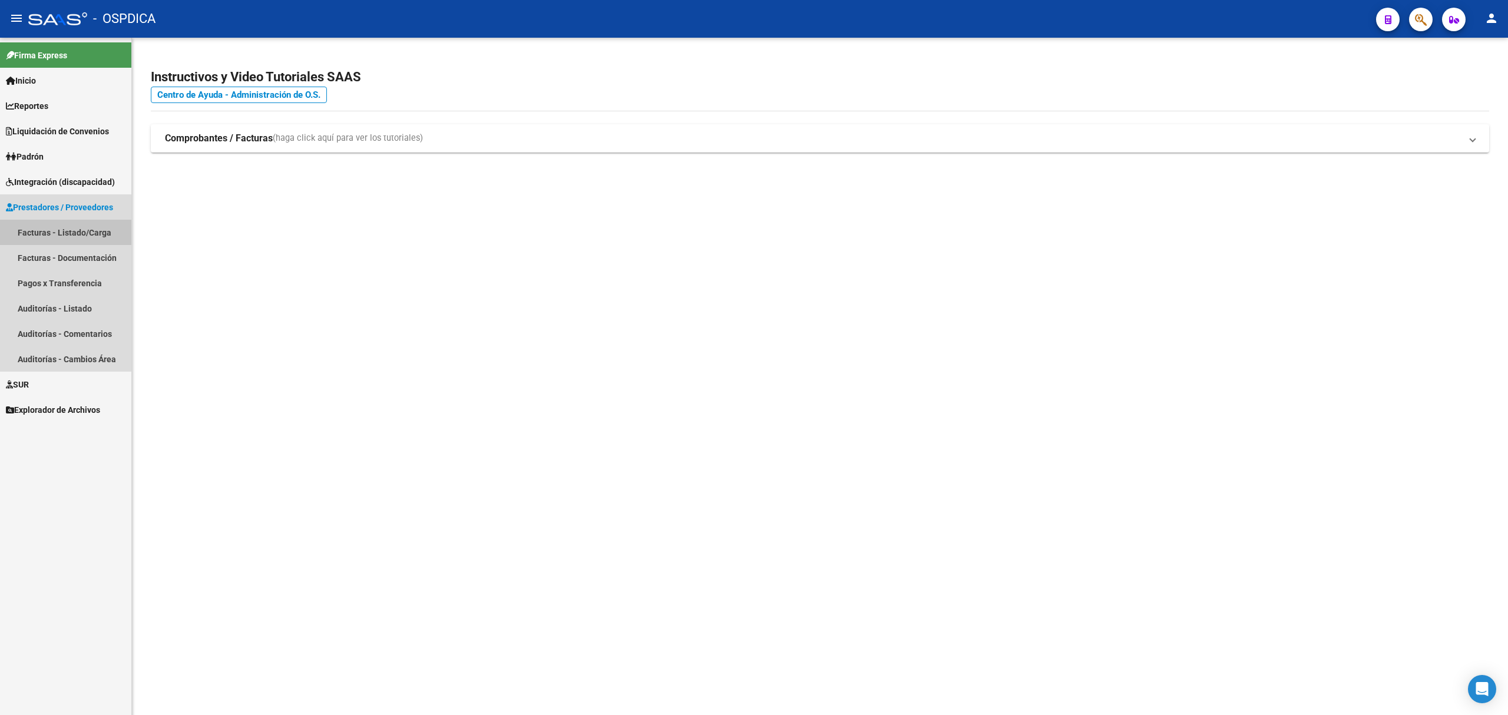
click at [59, 238] on link "Facturas - Listado/Carga" at bounding box center [65, 232] width 131 height 25
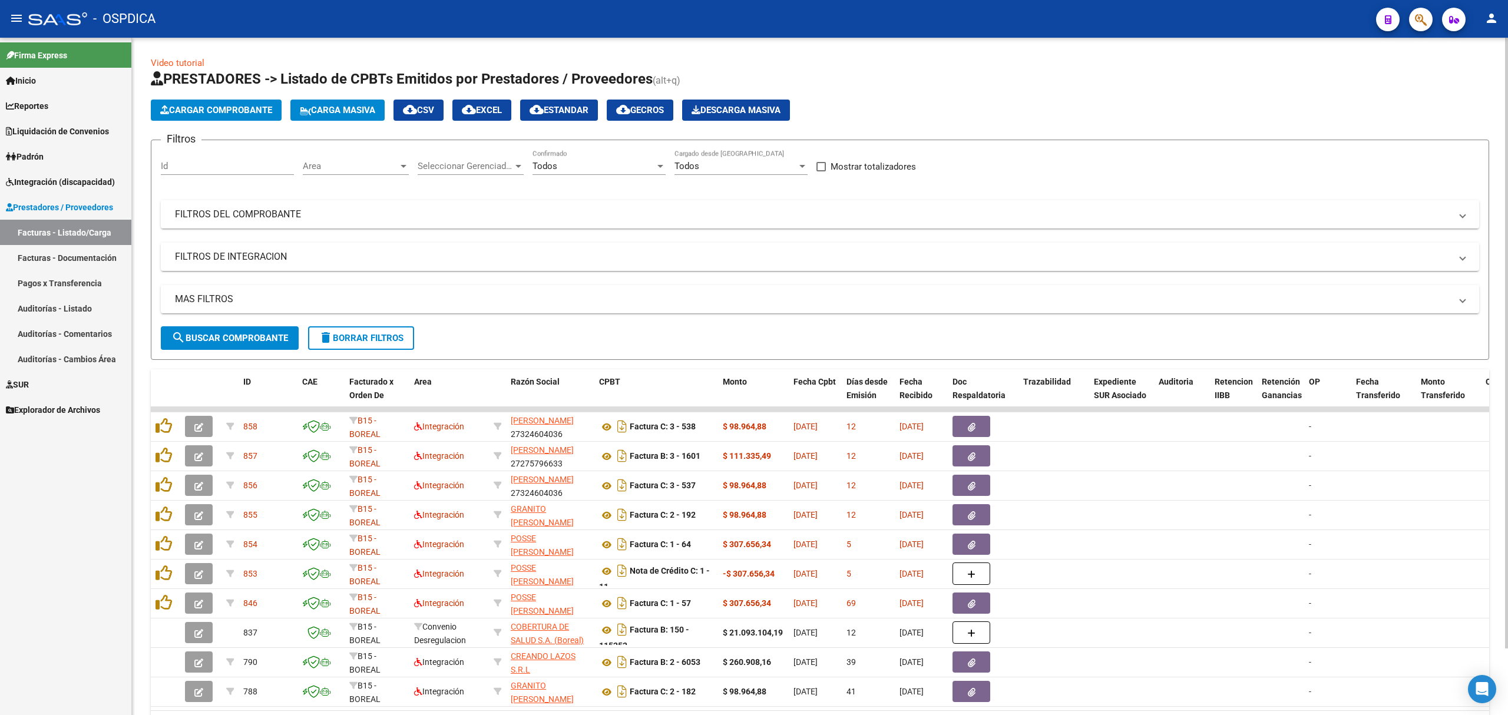
click at [634, 161] on div "Todos Confirmado" at bounding box center [598, 162] width 133 height 25
click at [573, 215] on span "No" at bounding box center [598, 219] width 133 height 27
click at [207, 333] on span "search Buscar Comprobante" at bounding box center [229, 338] width 117 height 11
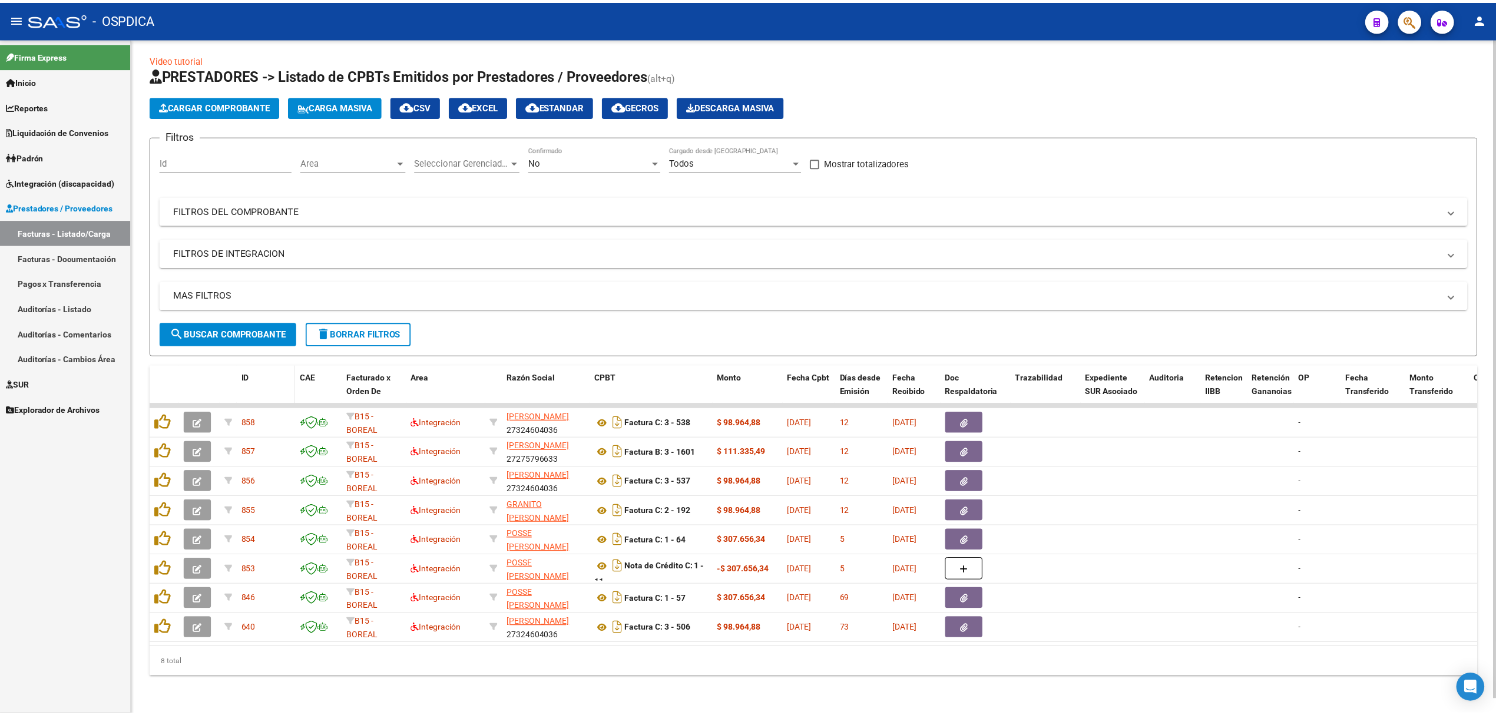
scroll to position [15, 0]
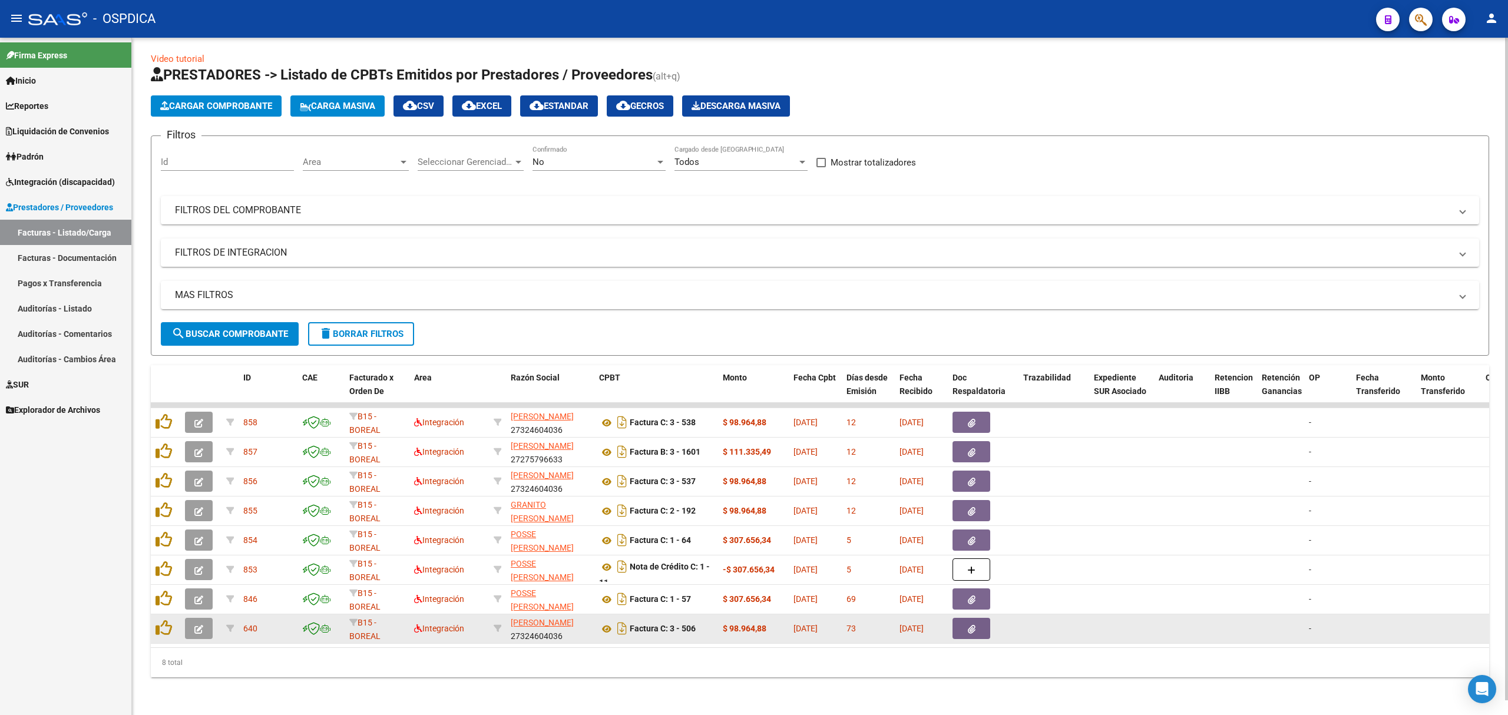
click at [192, 618] on button "button" at bounding box center [199, 628] width 28 height 21
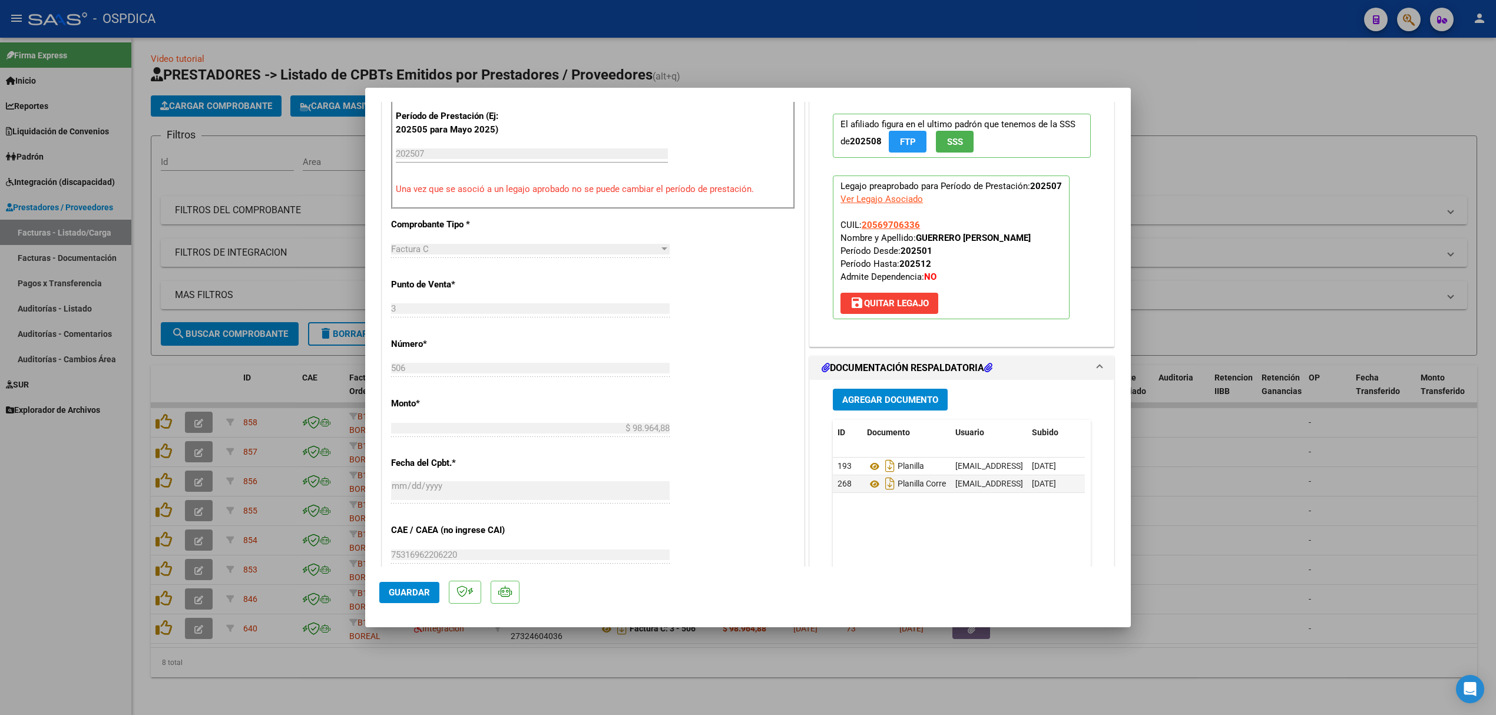
scroll to position [392, 0]
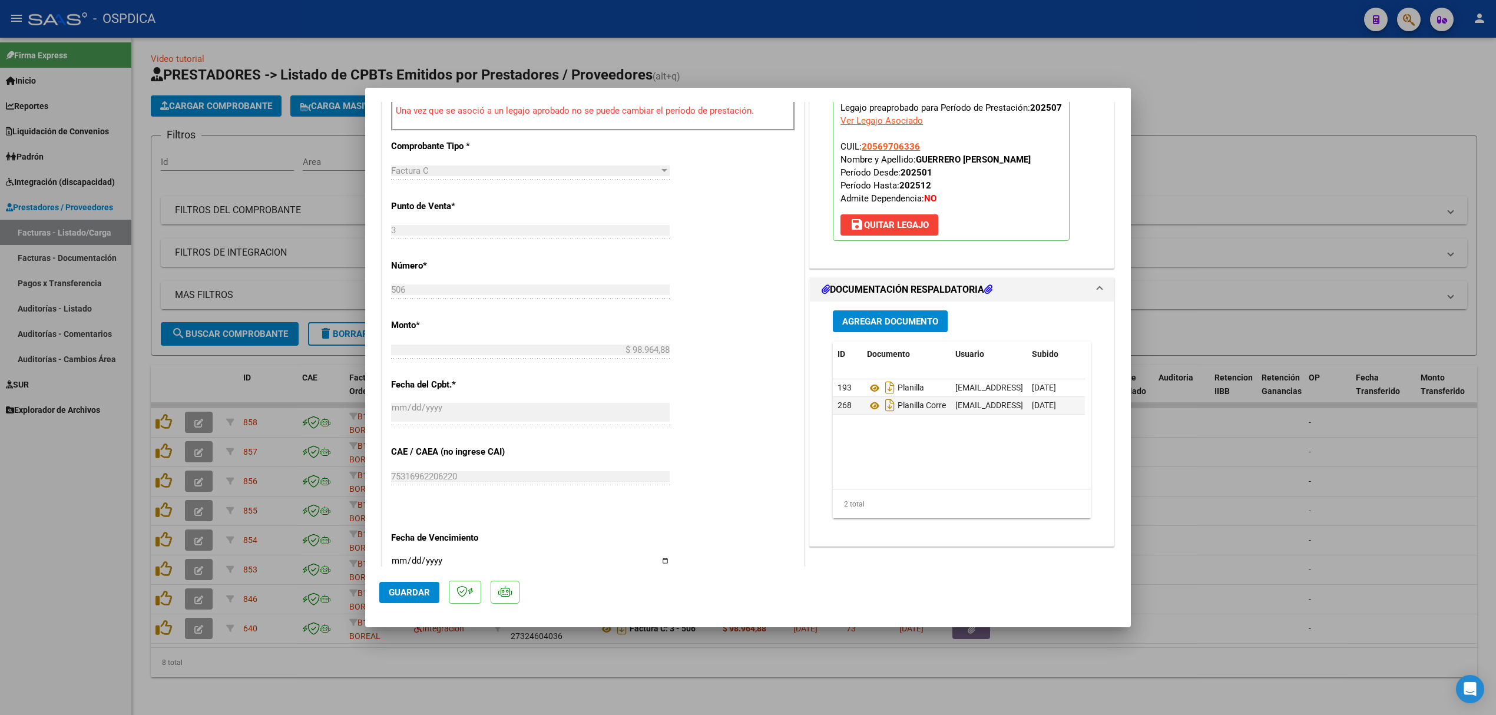
drag, startPoint x: 80, startPoint y: 521, endPoint x: 87, endPoint y: 519, distance: 7.3
click at [80, 521] on div at bounding box center [748, 357] width 1496 height 715
type input "$ 0,00"
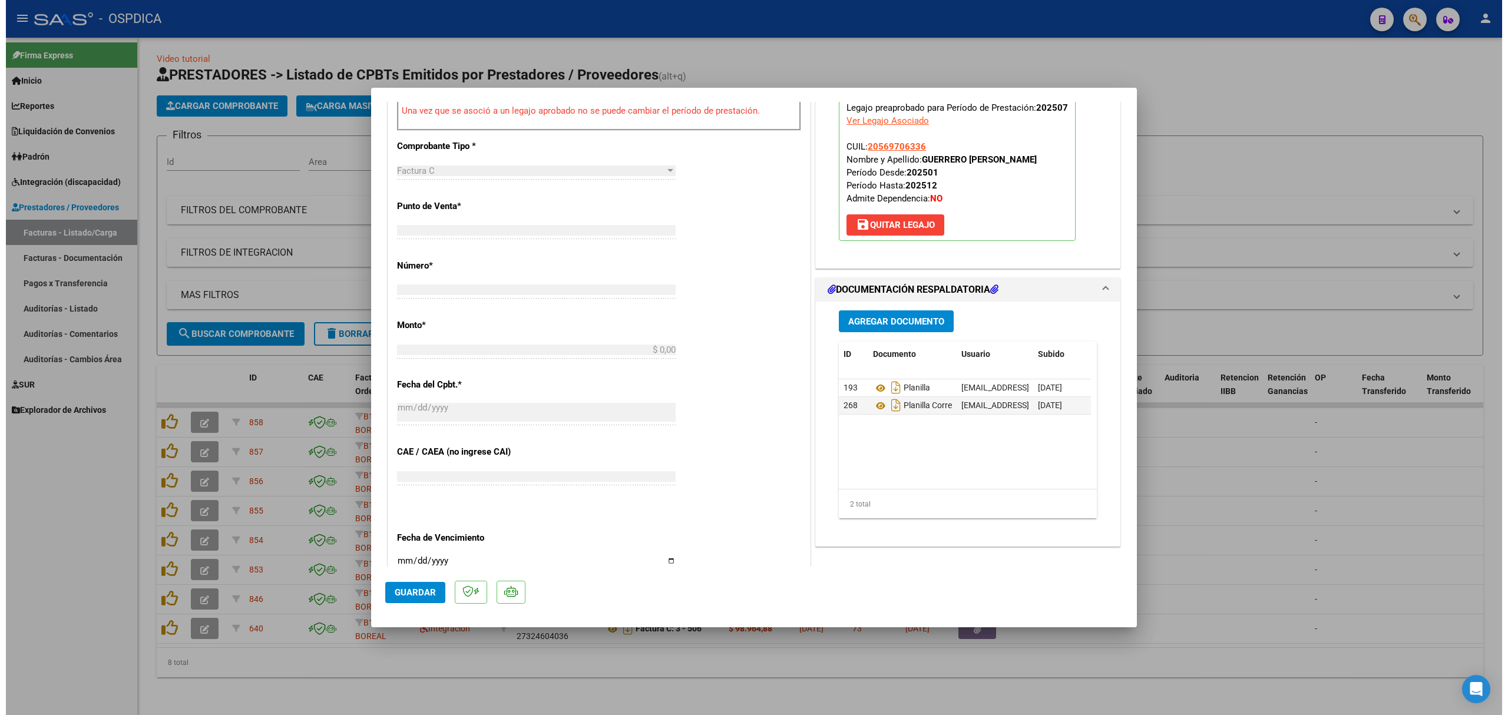
scroll to position [0, 0]
